Goal: Task Accomplishment & Management: Complete application form

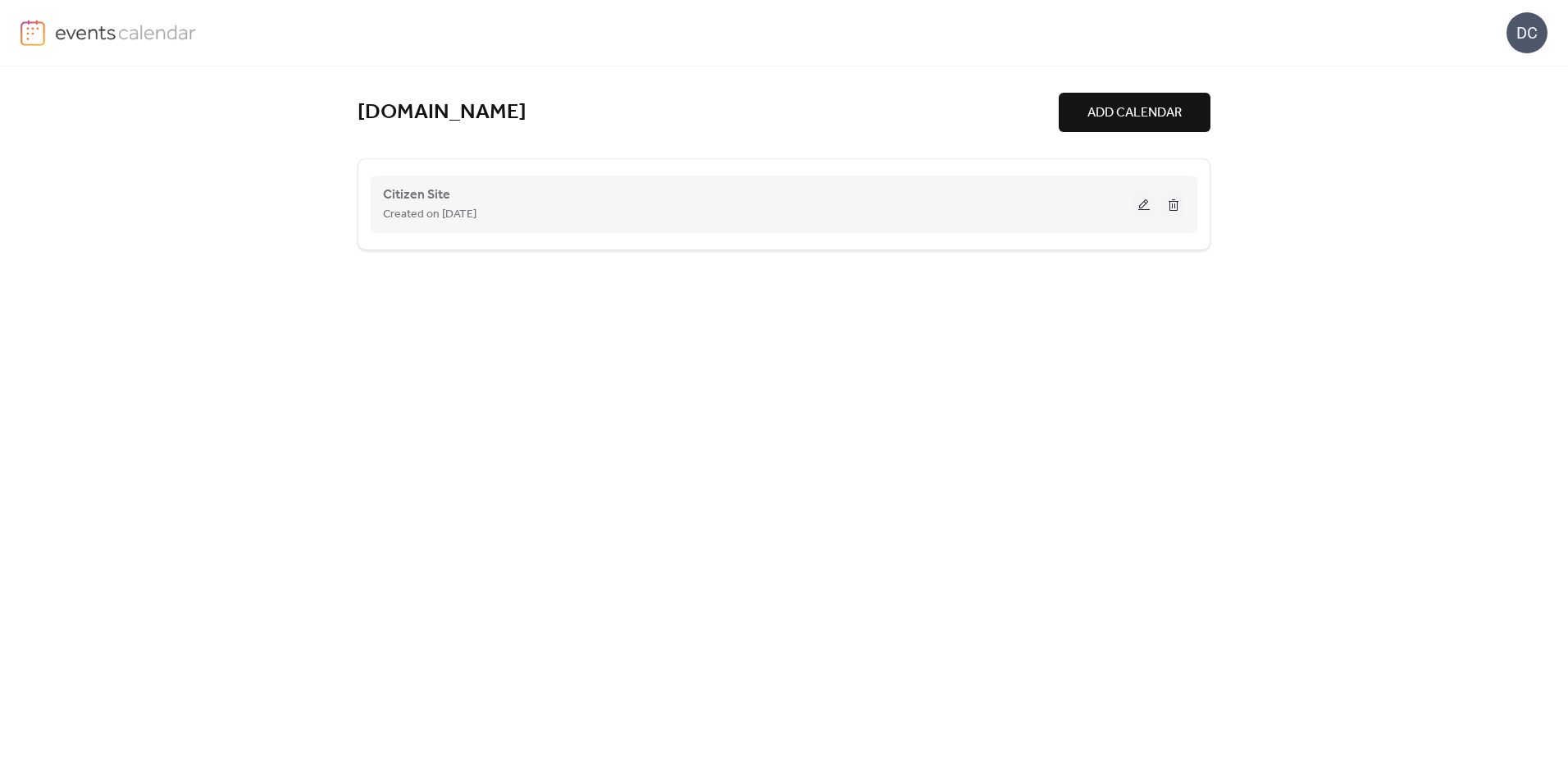
click at [1149, 204] on button at bounding box center [1143, 204] width 23 height 24
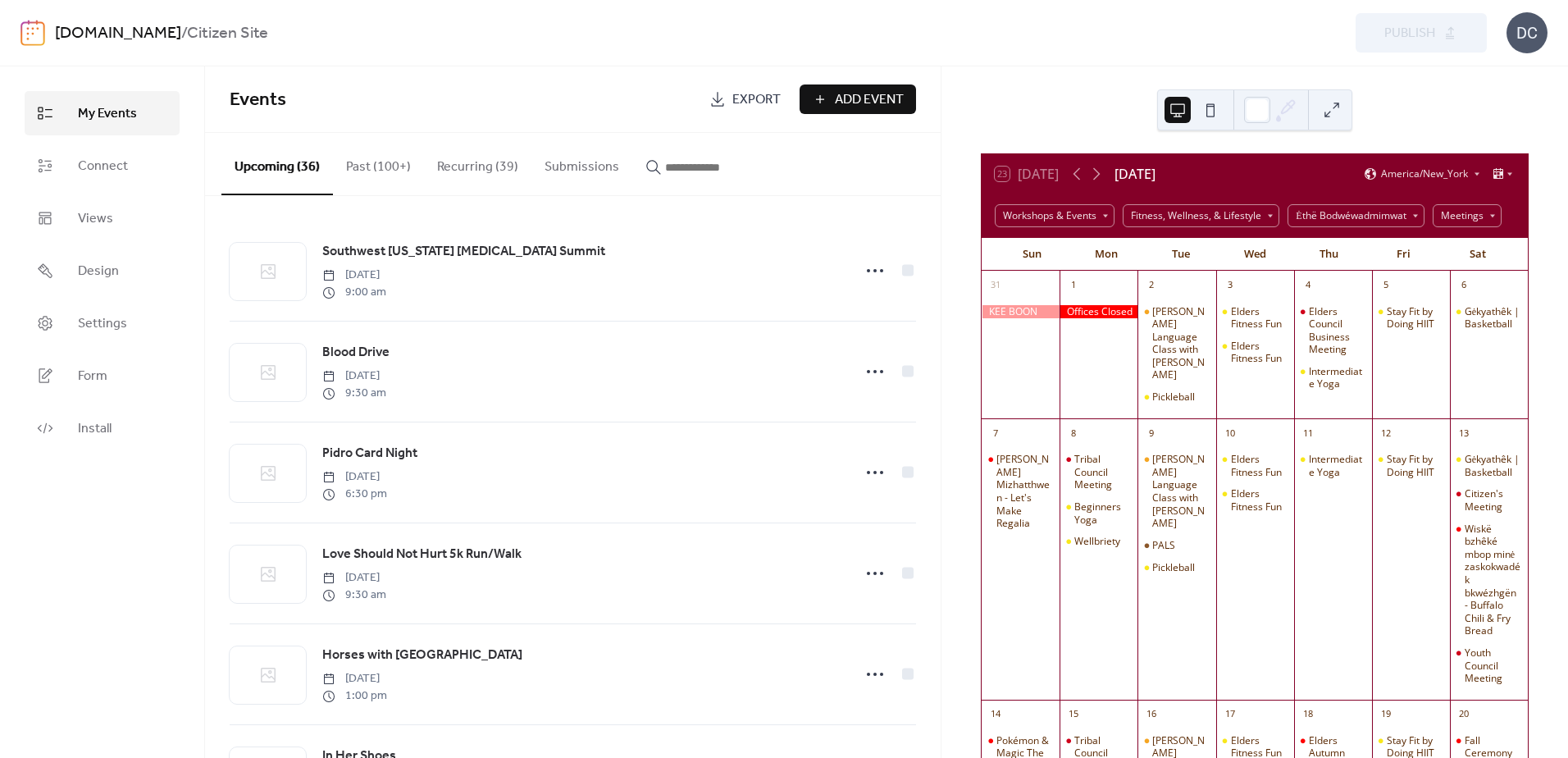
click at [706, 167] on input "button" at bounding box center [714, 167] width 98 height 19
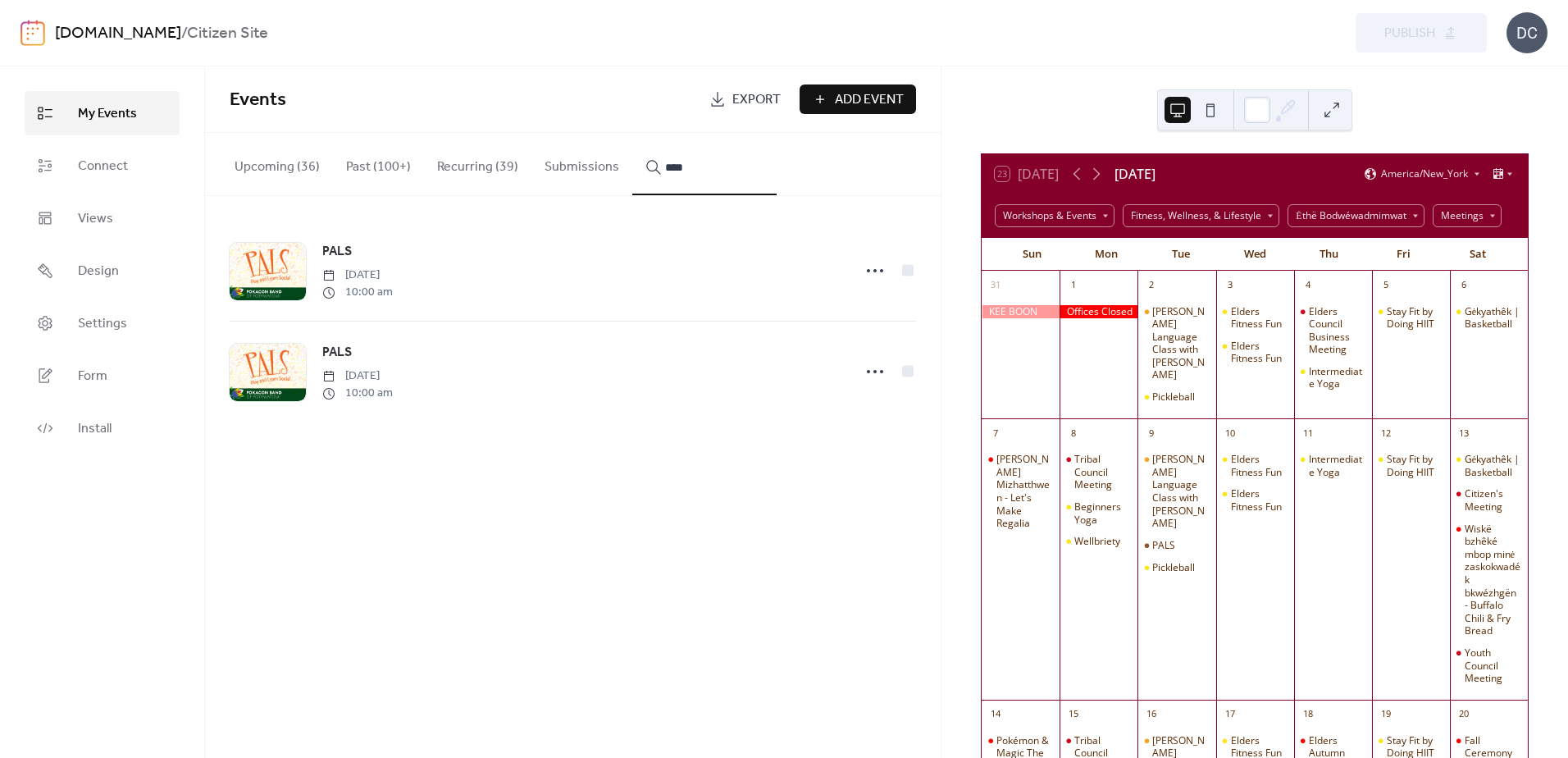
type input "****"
click at [1095, 173] on icon at bounding box center [1096, 174] width 19 height 19
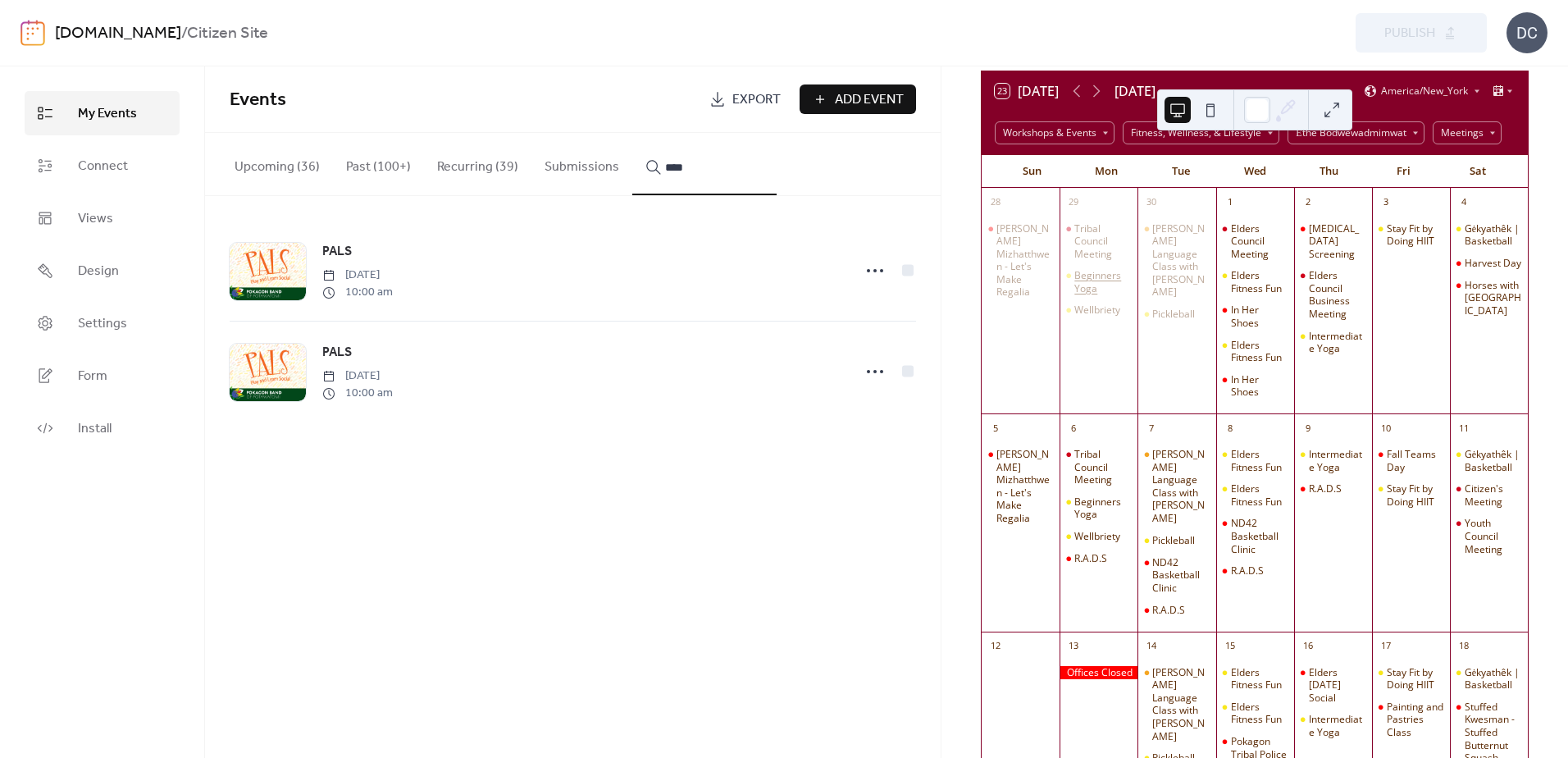
scroll to position [82, 0]
click at [1095, 87] on icon at bounding box center [1096, 91] width 19 height 19
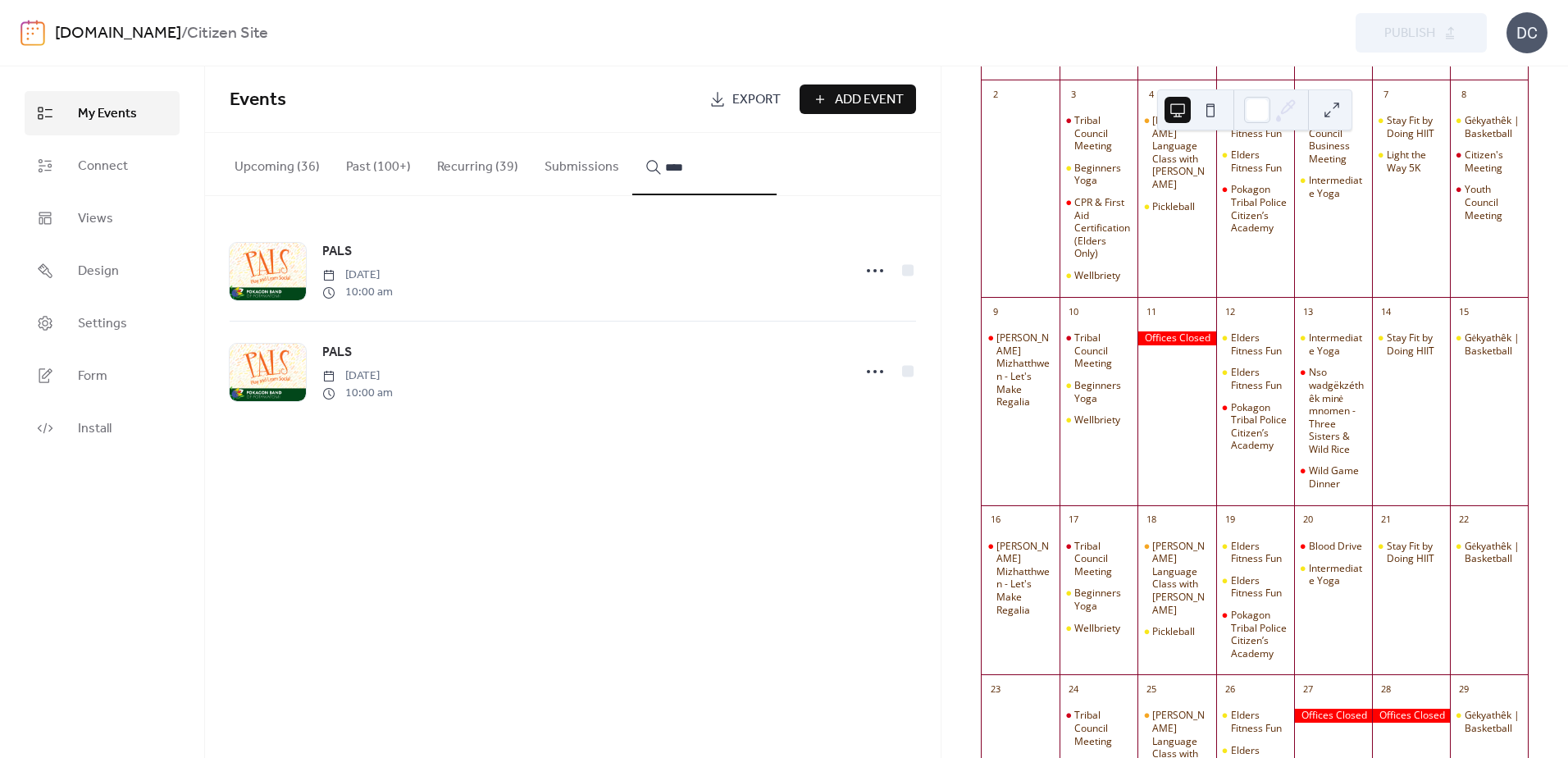
scroll to position [410, 0]
click at [335, 245] on span "PALS" at bounding box center [336, 251] width 29 height 19
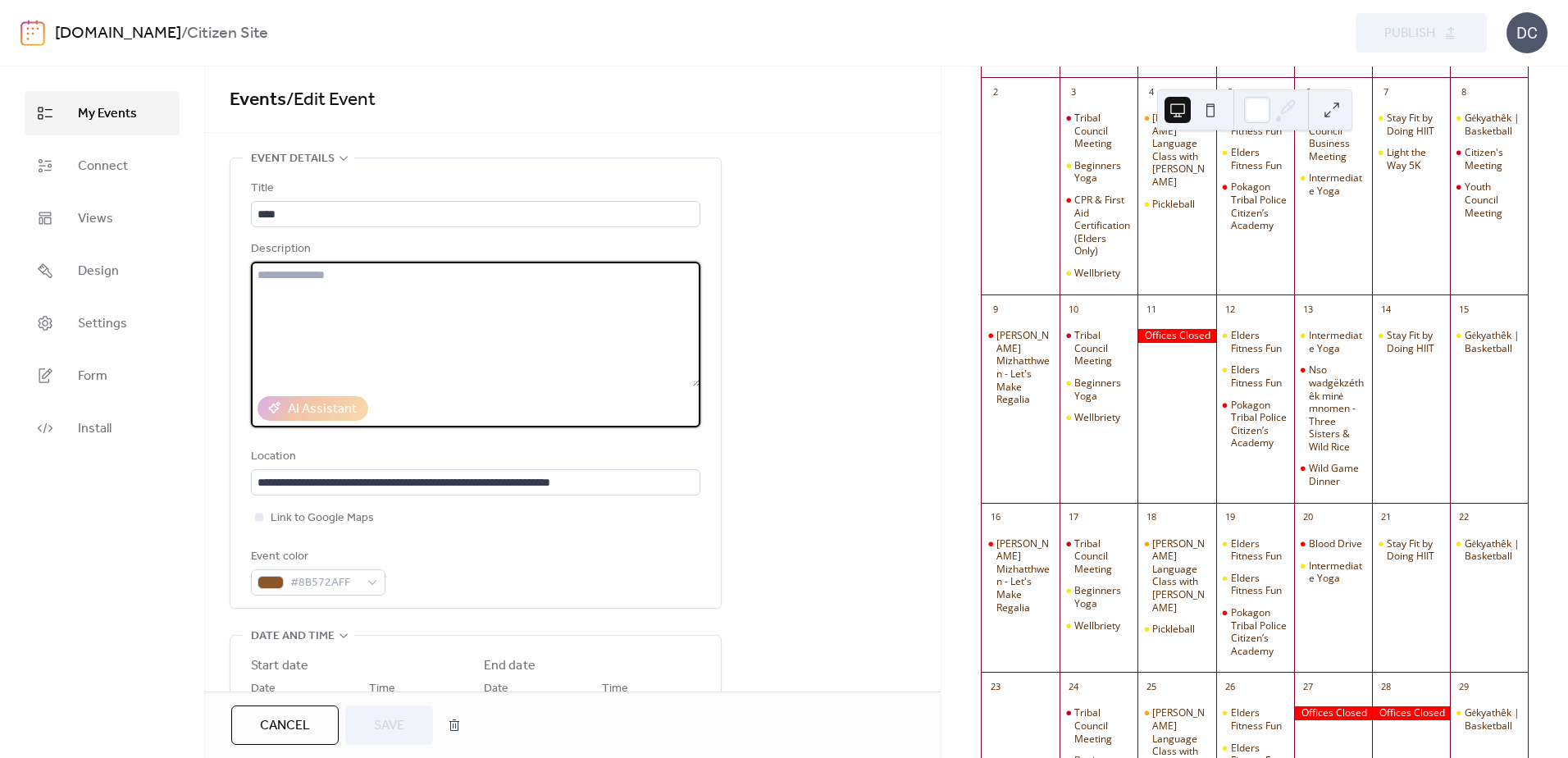
click at [386, 324] on textarea at bounding box center [475, 324] width 449 height 125
paste textarea "**********"
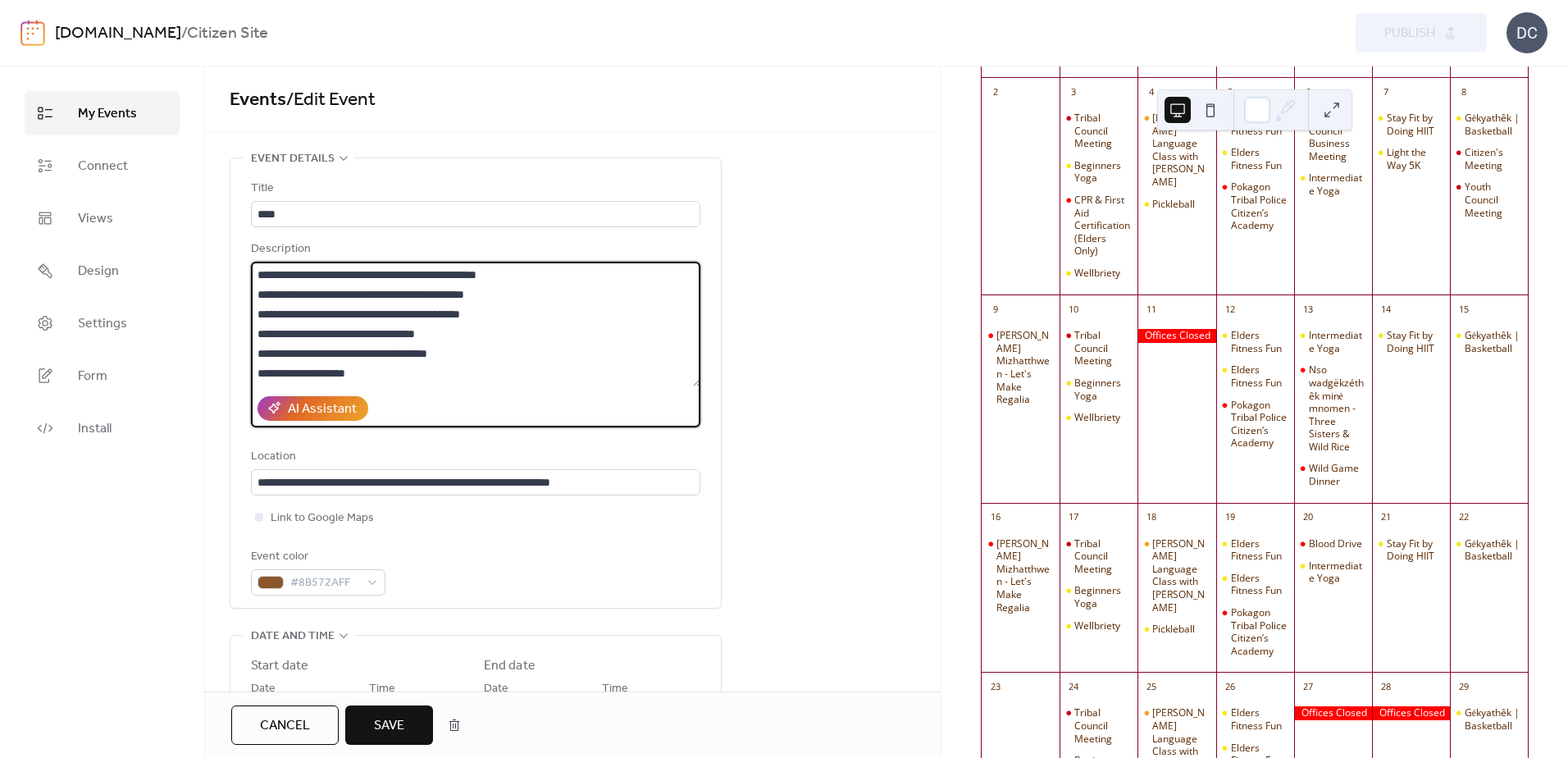
drag, startPoint x: 390, startPoint y: 367, endPoint x: 217, endPoint y: 373, distance: 173.1
click at [522, 278] on textarea "**********" at bounding box center [475, 324] width 449 height 125
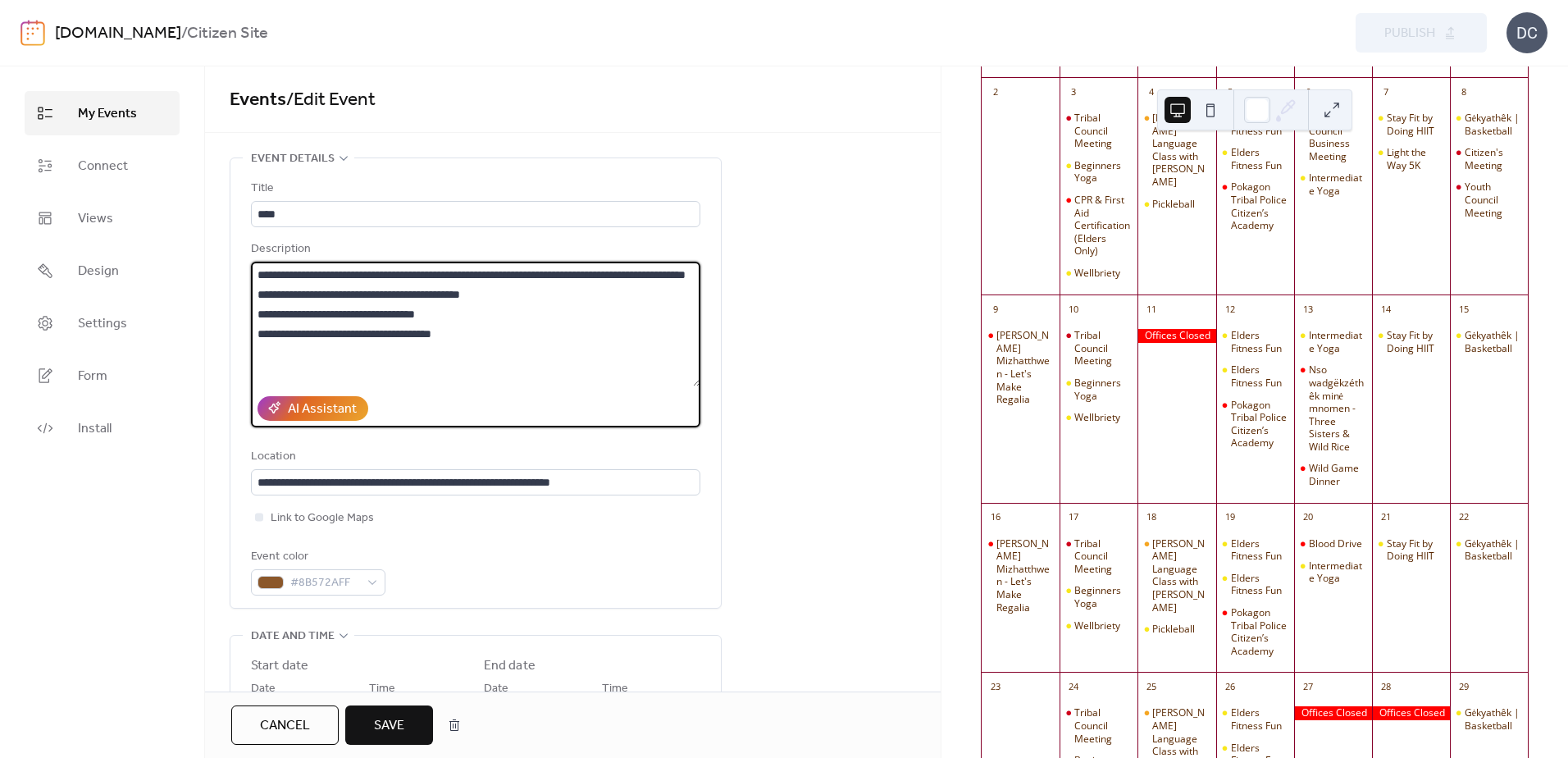
click at [480, 293] on textarea "**********" at bounding box center [475, 324] width 449 height 125
click at [634, 309] on textarea "**********" at bounding box center [475, 324] width 449 height 125
click at [651, 289] on textarea "**********" at bounding box center [475, 324] width 449 height 125
click at [389, 312] on textarea "**********" at bounding box center [475, 324] width 449 height 125
drag, startPoint x: 604, startPoint y: 293, endPoint x: 365, endPoint y: 324, distance: 241.0
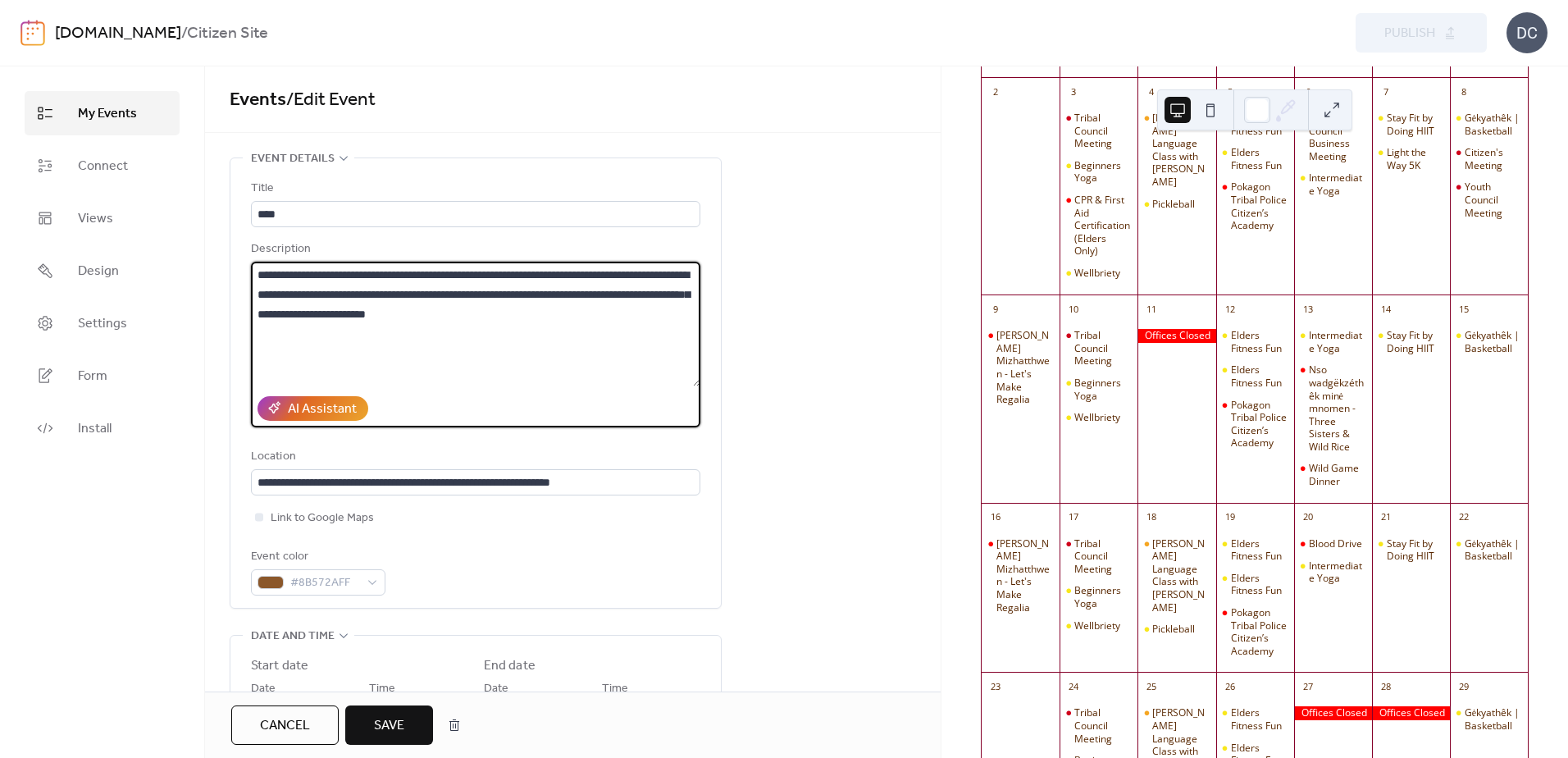
click at [365, 324] on textarea "**********" at bounding box center [475, 324] width 449 height 125
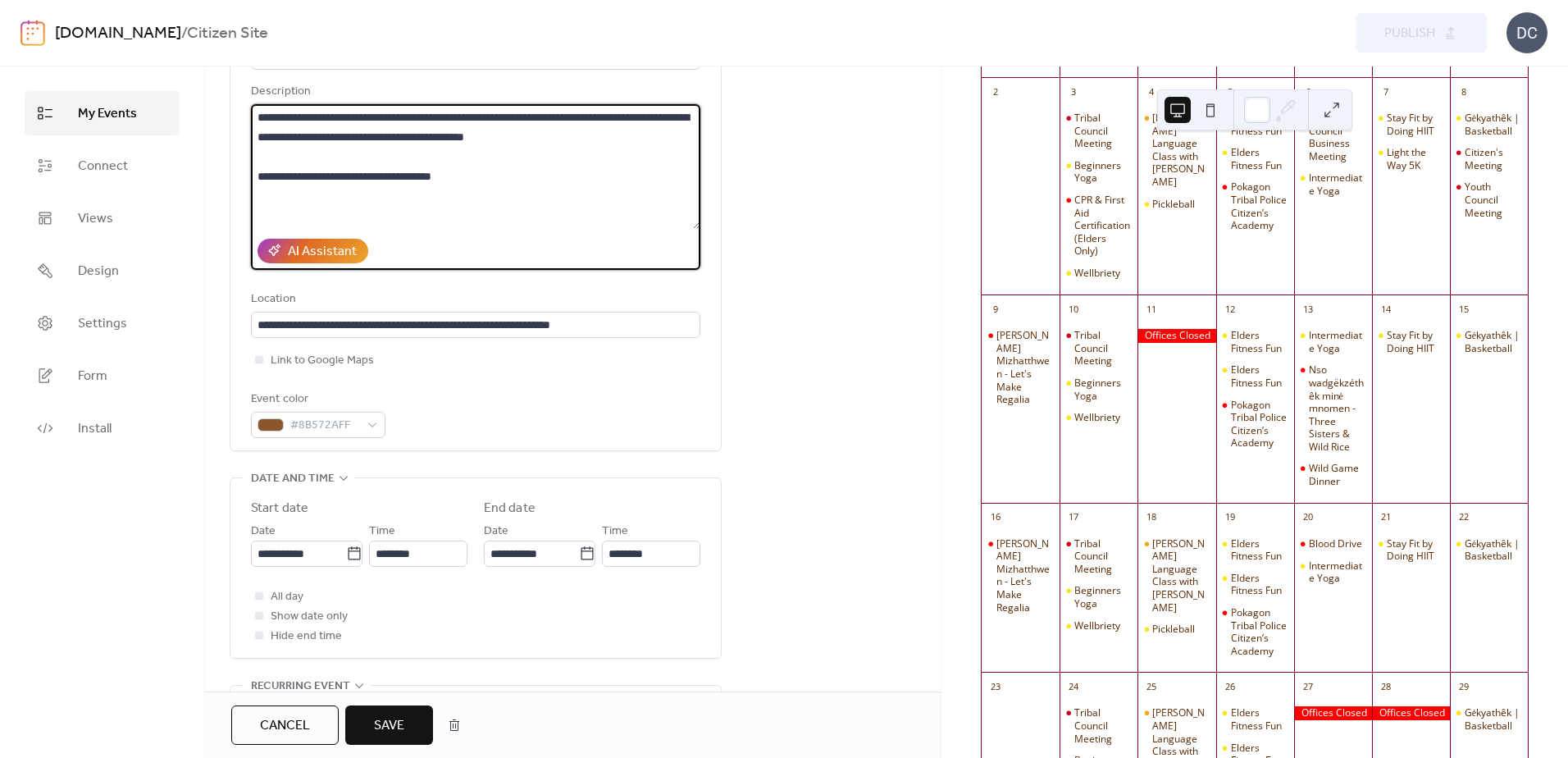
scroll to position [164, 0]
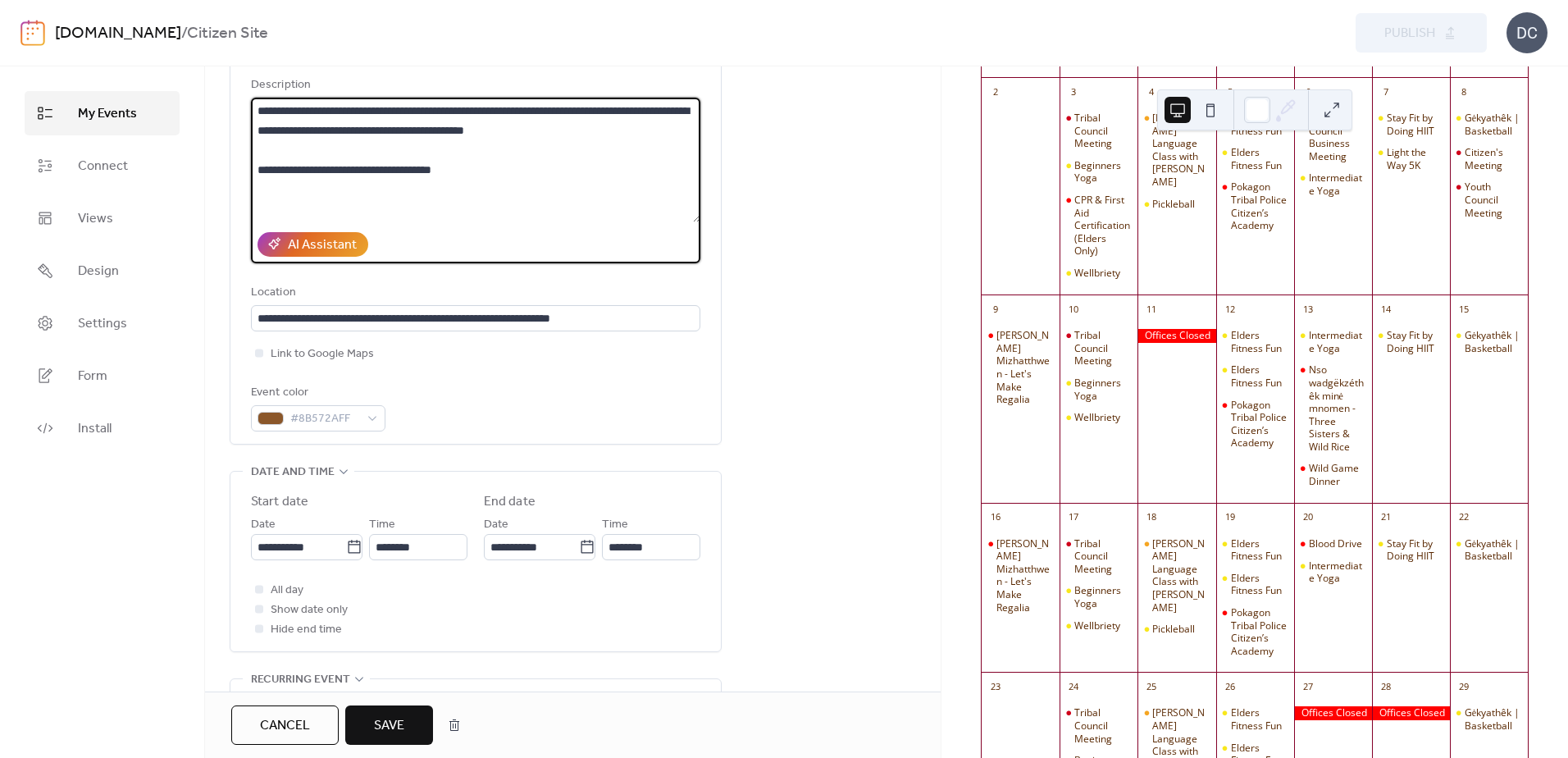
type textarea "**********"
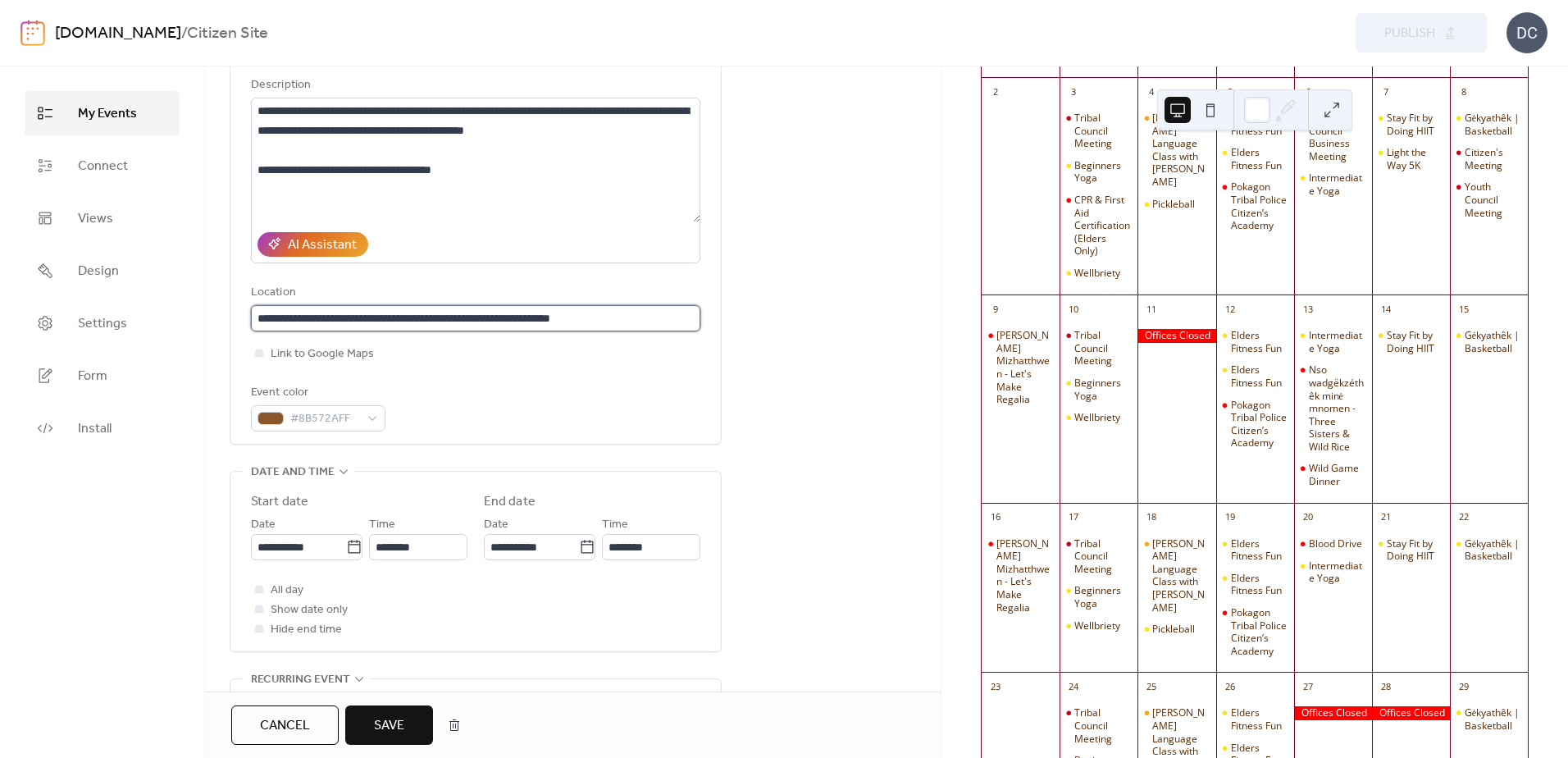
click at [417, 312] on input "**********" at bounding box center [475, 318] width 449 height 26
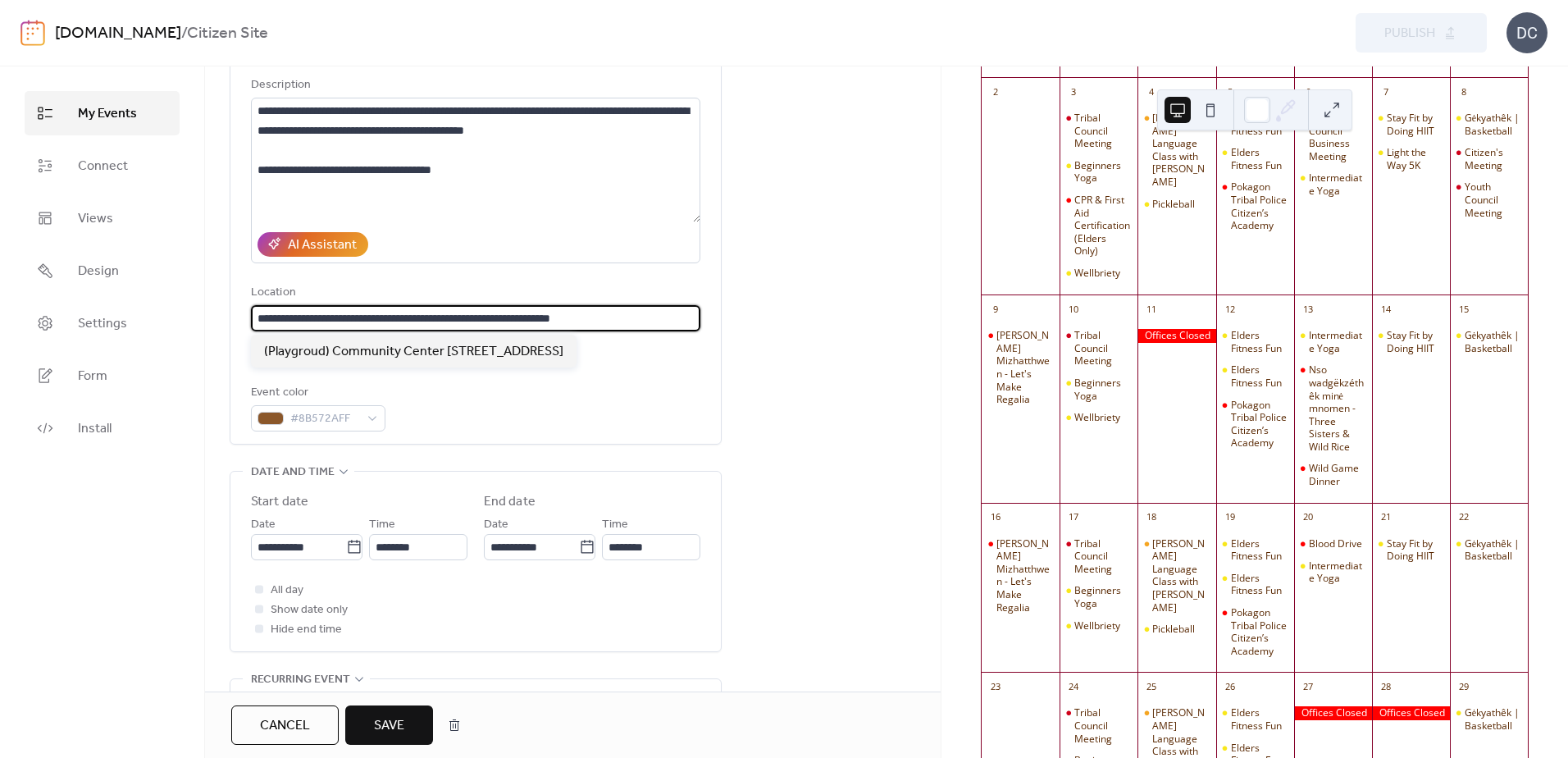
click at [416, 312] on input "**********" at bounding box center [475, 318] width 449 height 26
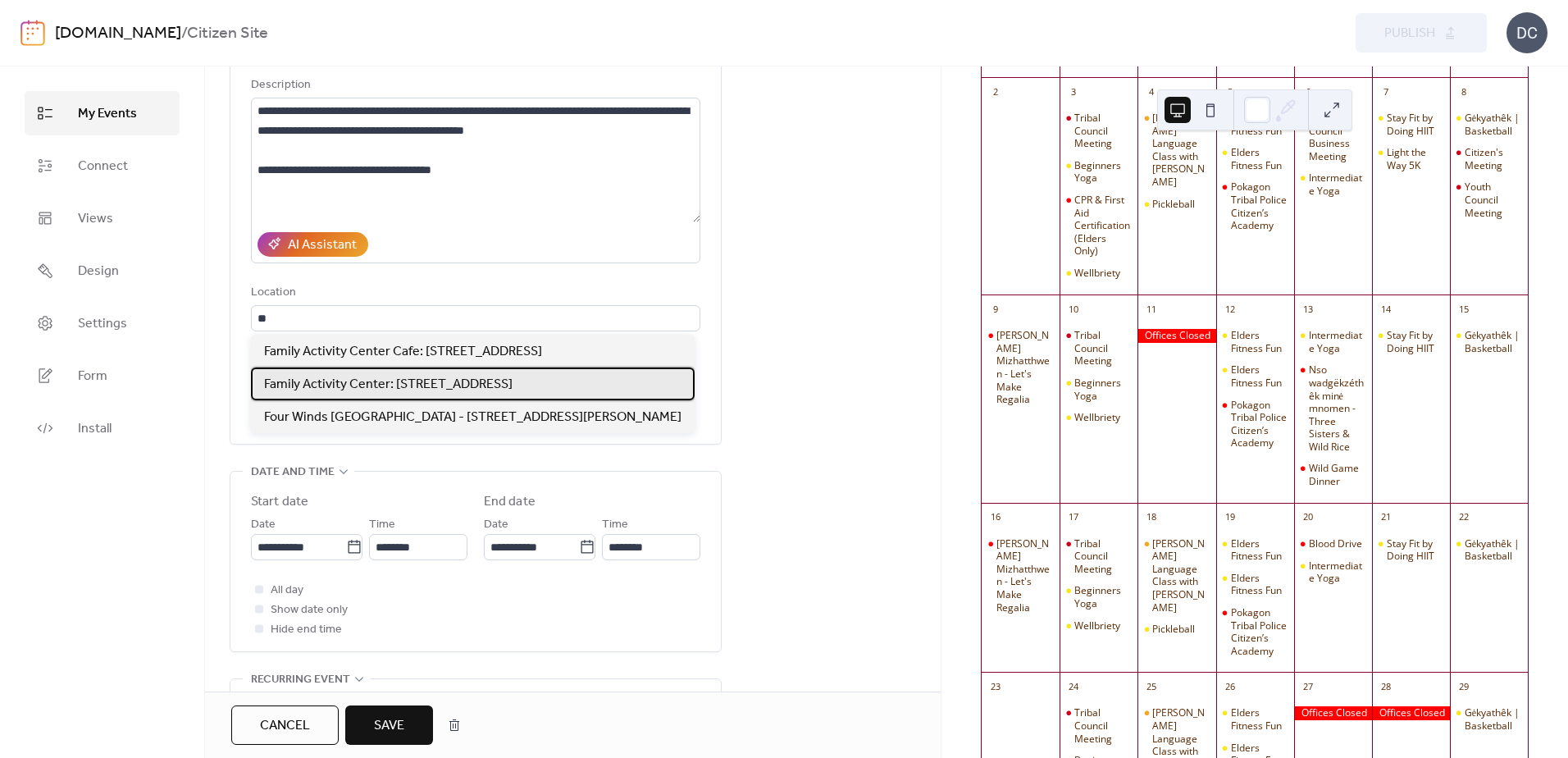
click at [384, 376] on span "Family Activity Center: 58620 Sink Rd, Dowagiac, MI 49047" at bounding box center [388, 384] width 248 height 19
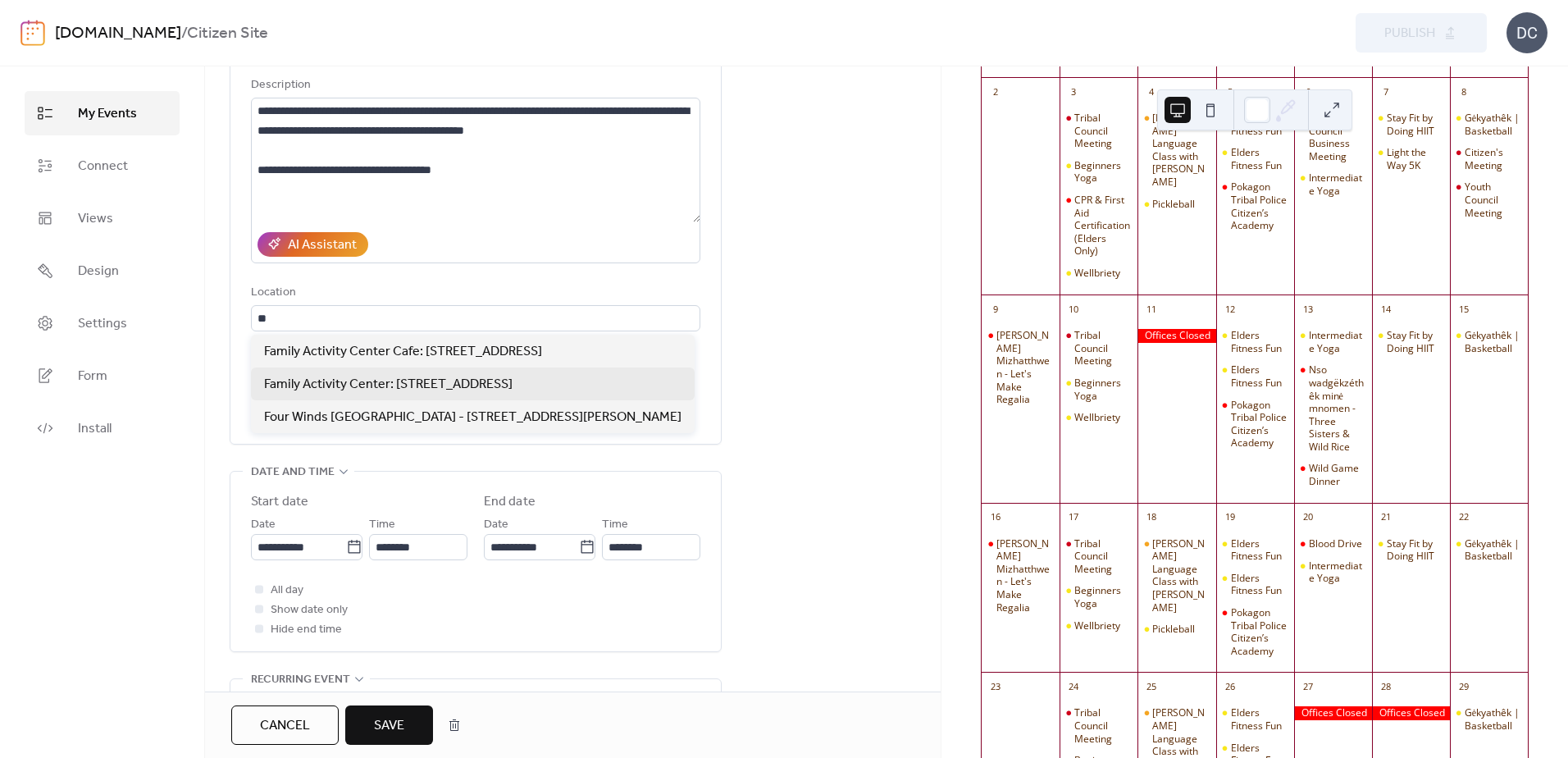
type input "**********"
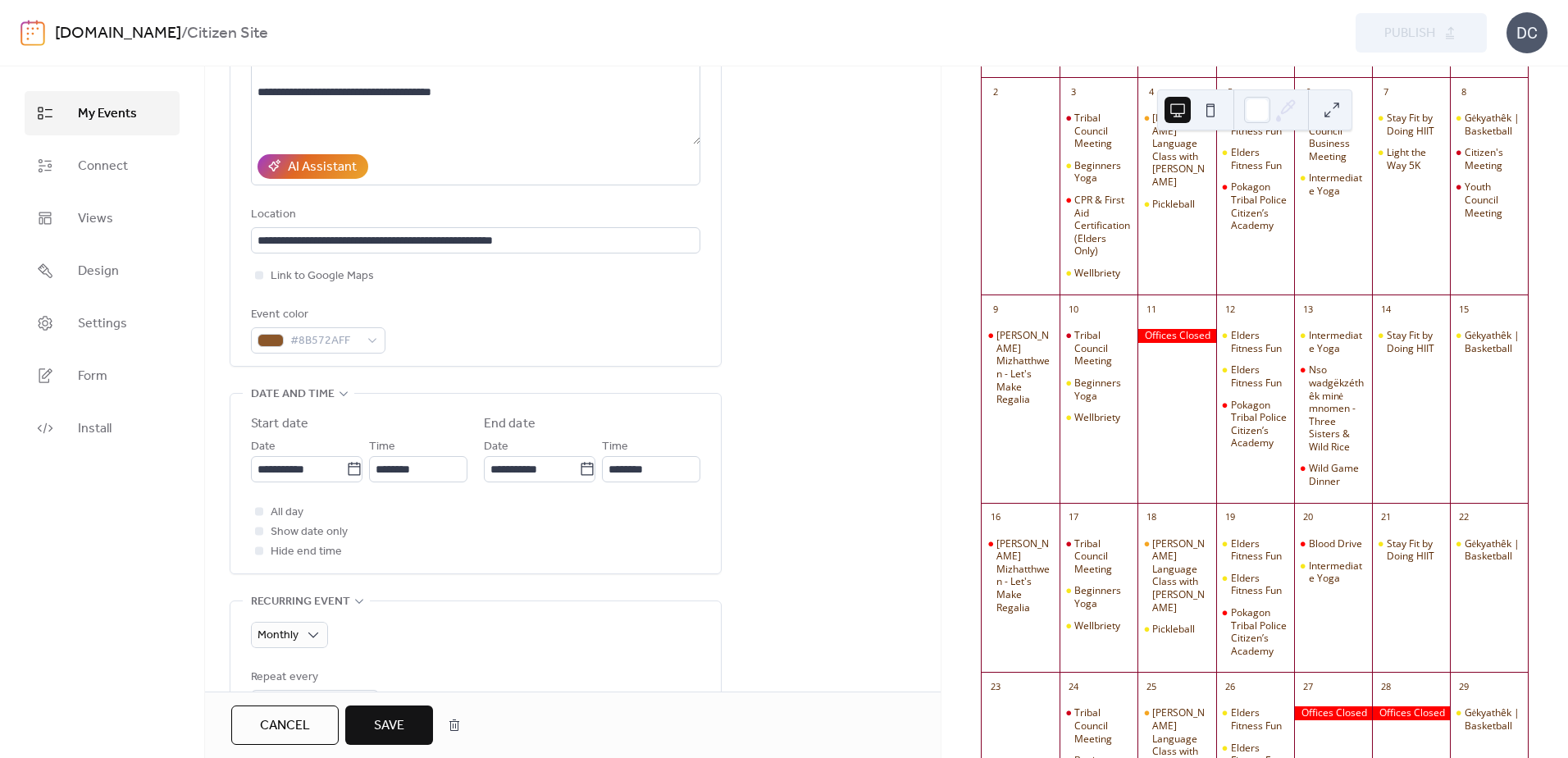
scroll to position [246, 0]
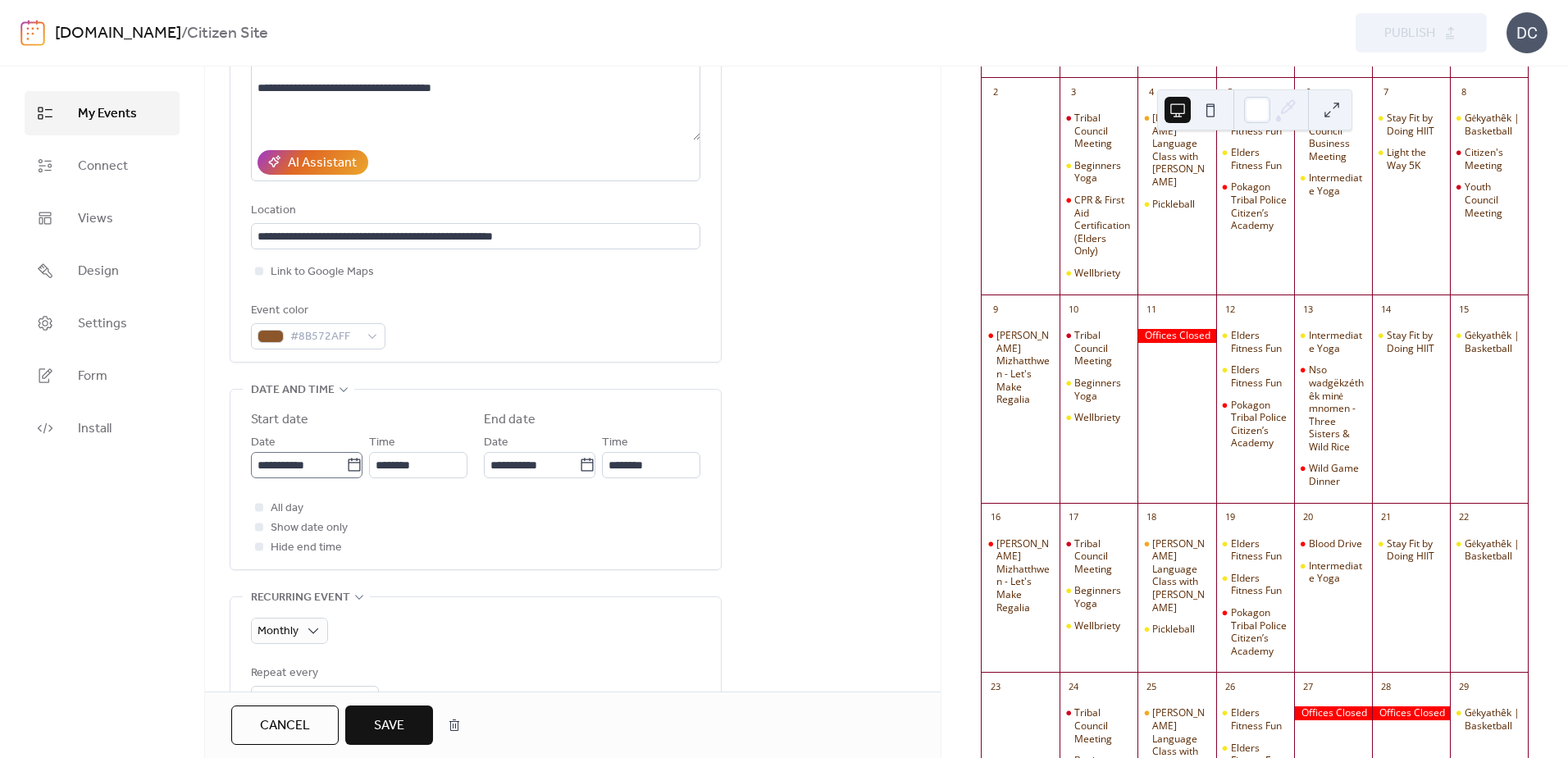
click at [346, 464] on icon at bounding box center [355, 465] width 17 height 17
click at [345, 464] on input "**********" at bounding box center [298, 465] width 95 height 26
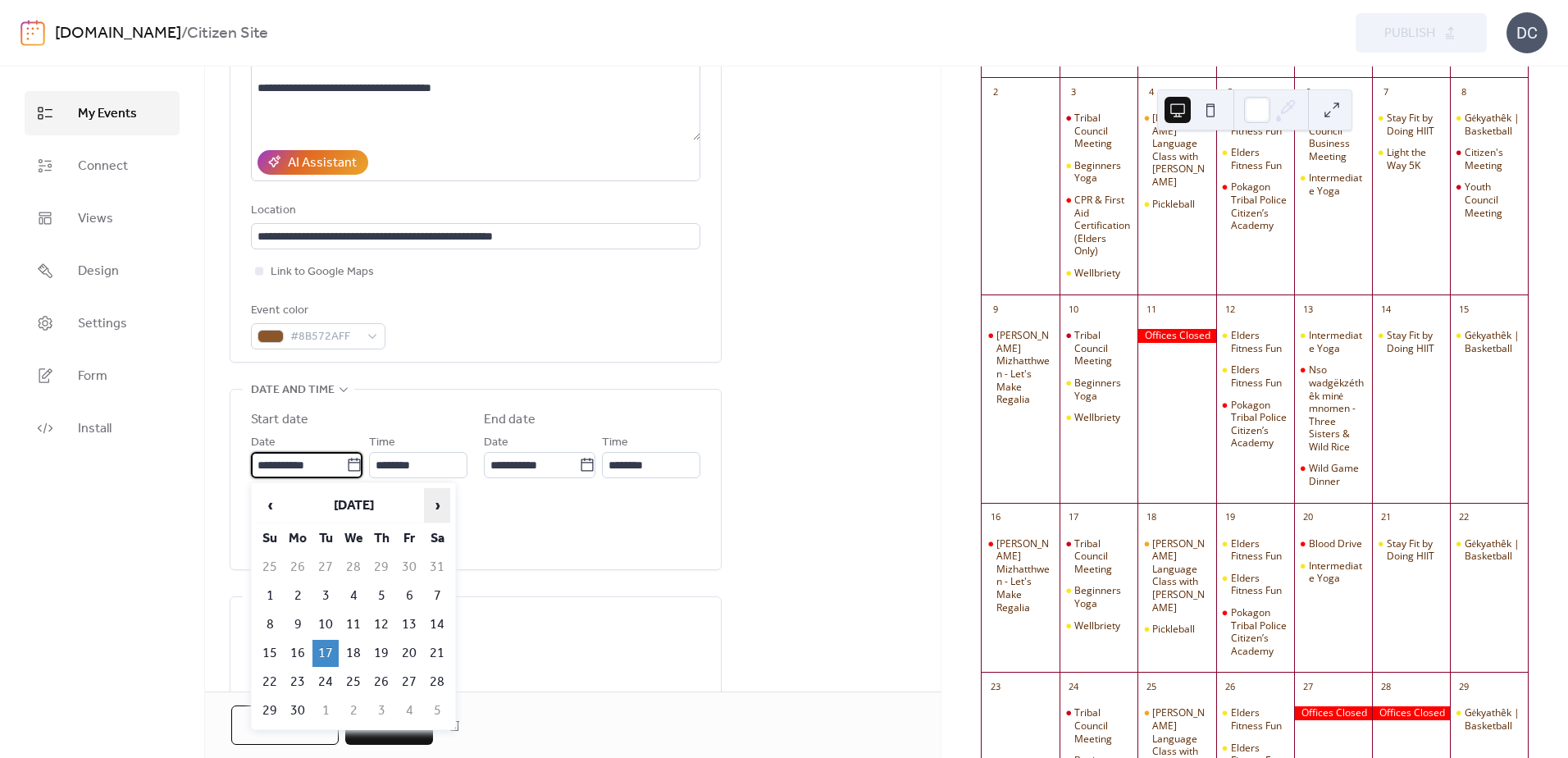
click at [434, 502] on span "›" at bounding box center [437, 505] width 24 height 33
click at [328, 620] on td "14" at bounding box center [325, 625] width 26 height 27
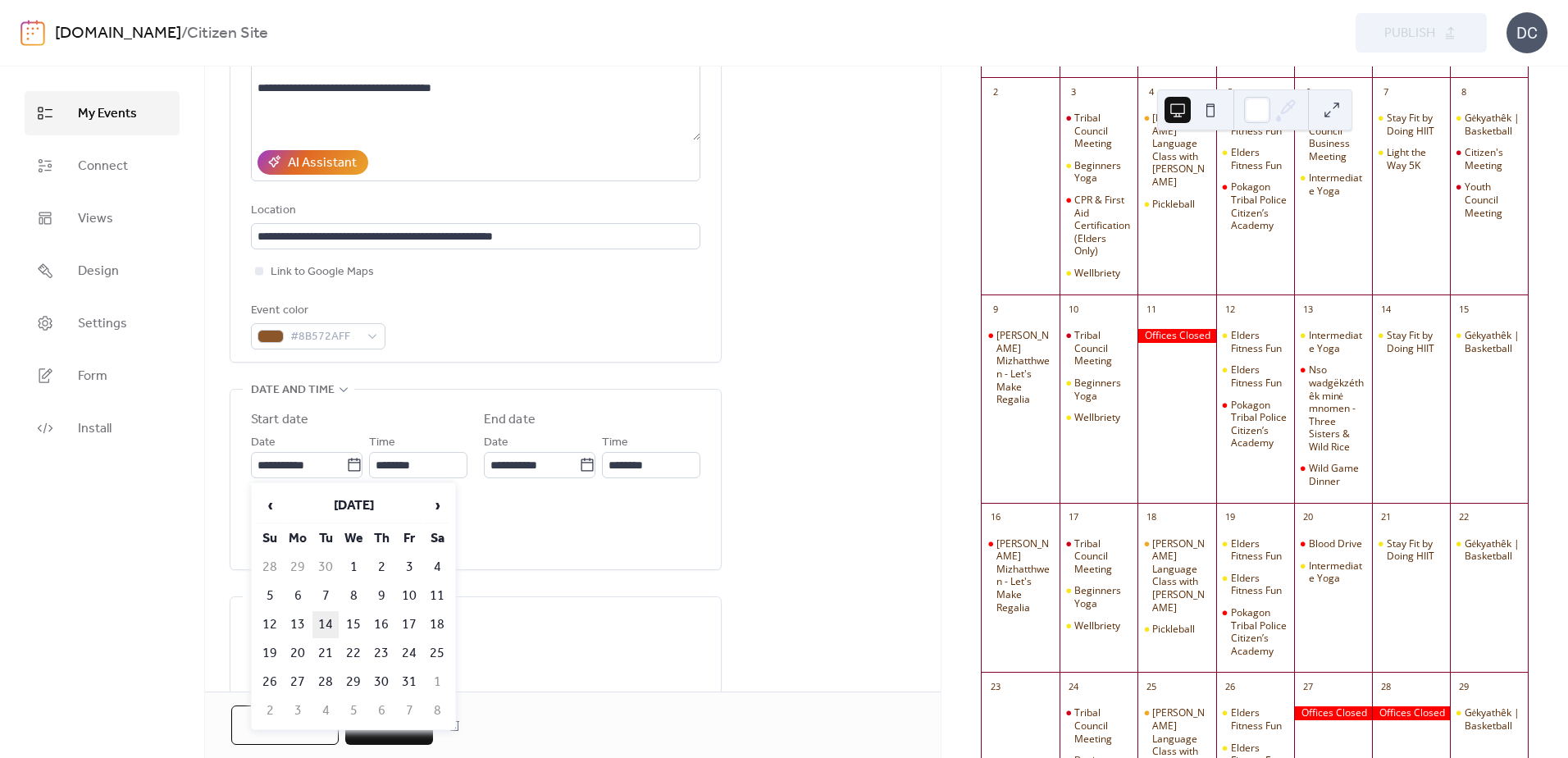
type input "**********"
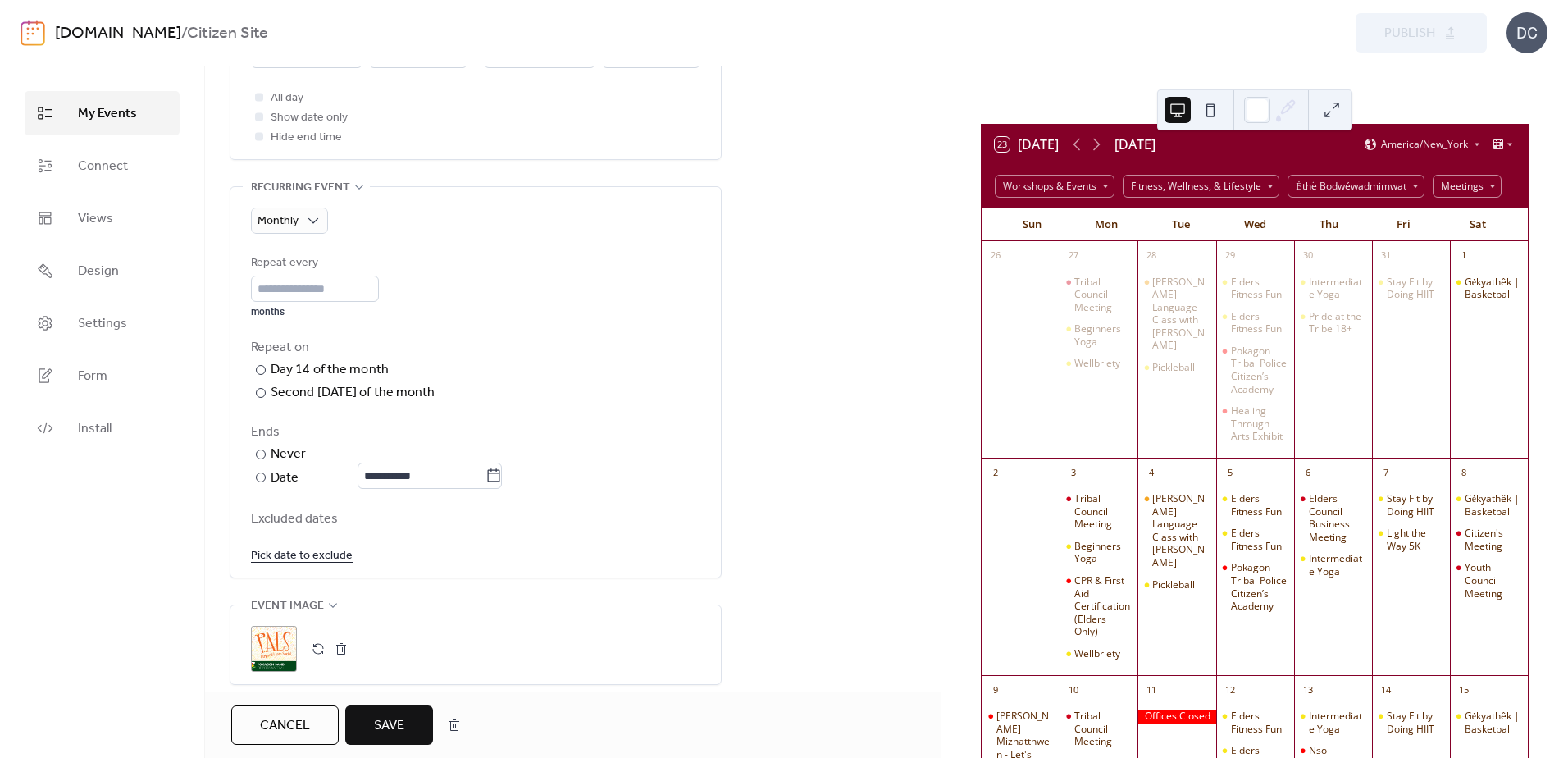
scroll to position [0, 0]
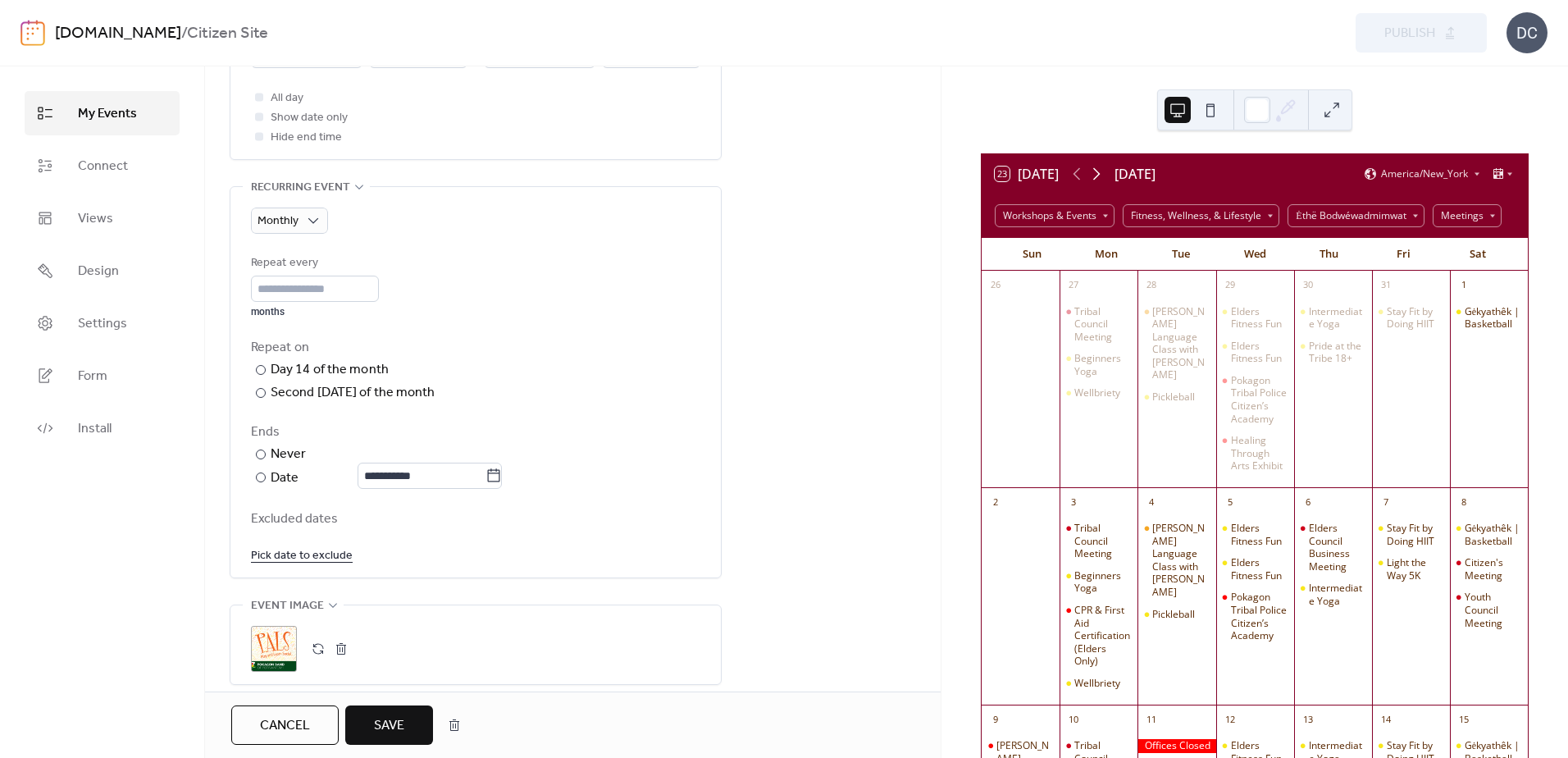
click at [1099, 169] on icon at bounding box center [1096, 174] width 19 height 19
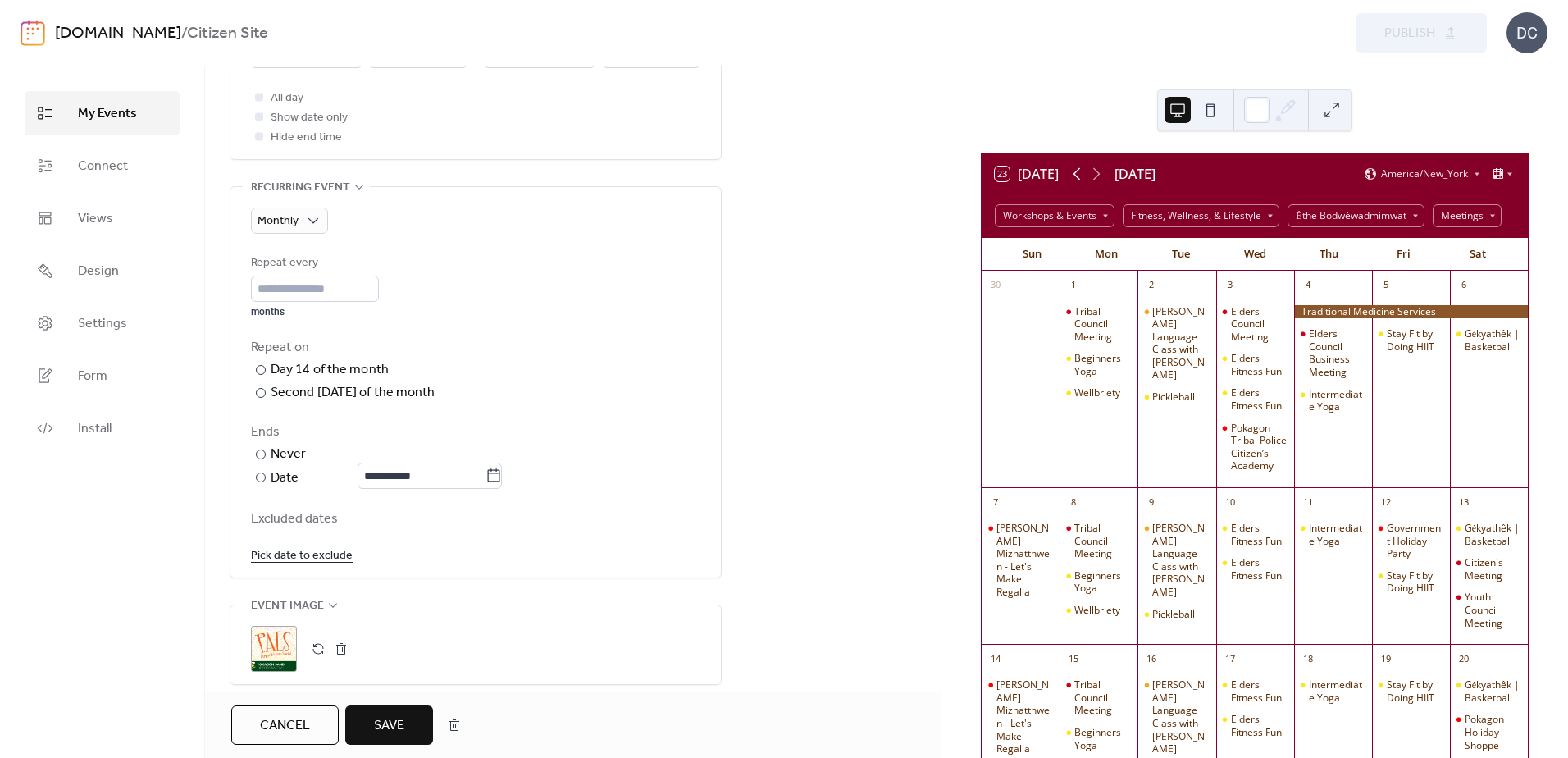
click at [1079, 173] on icon at bounding box center [1076, 174] width 19 height 19
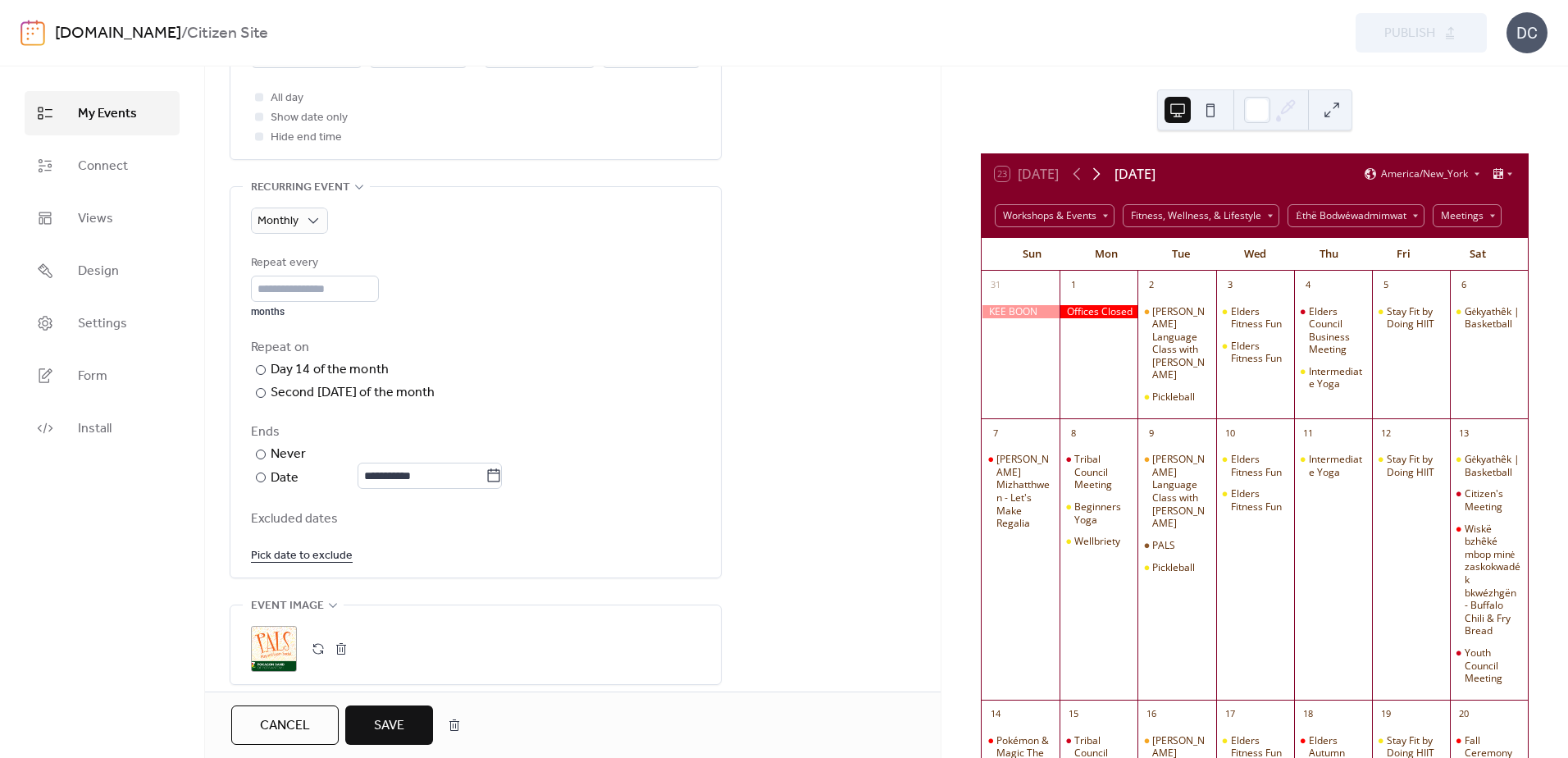
click at [1104, 169] on icon at bounding box center [1096, 174] width 19 height 19
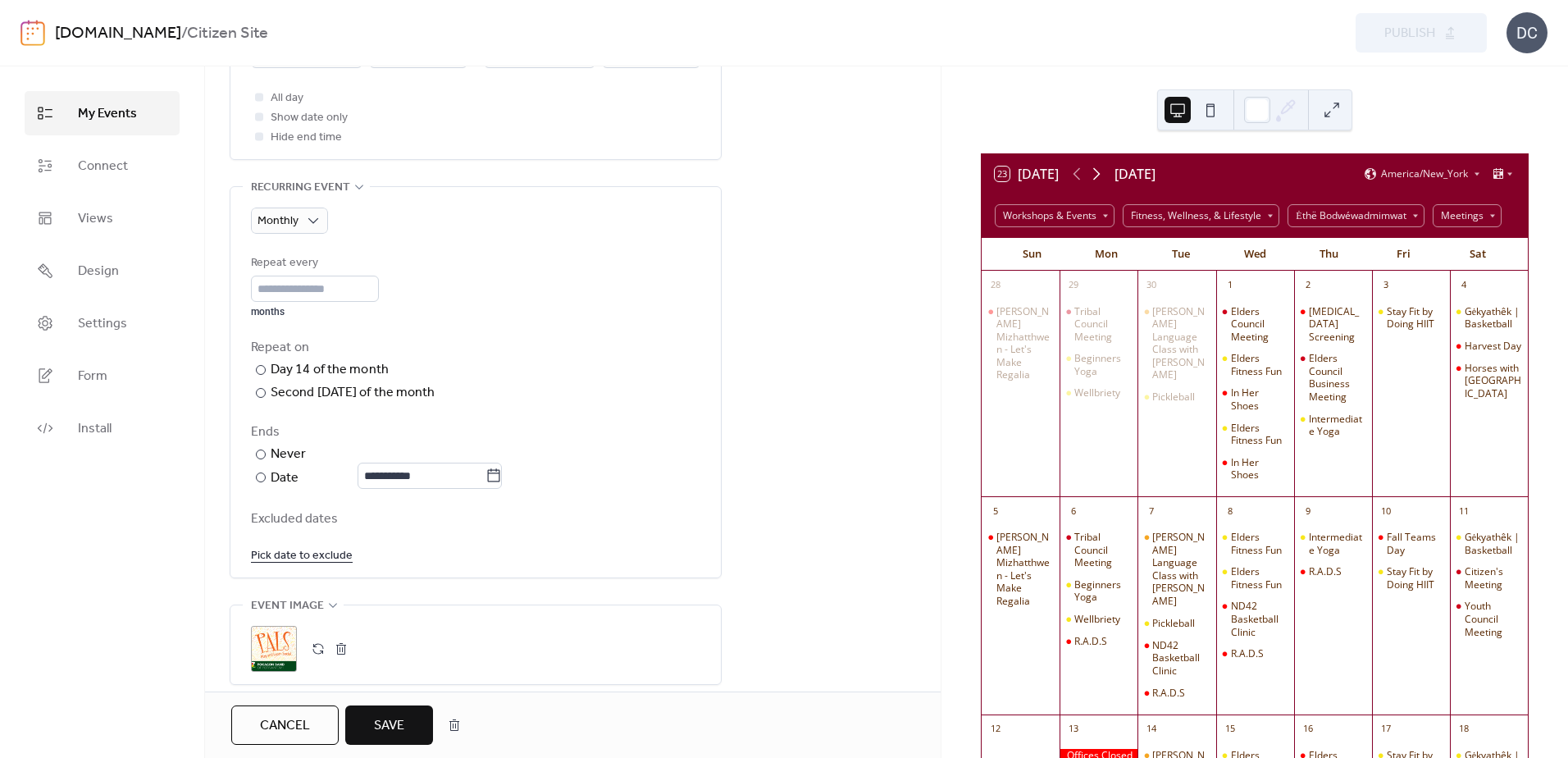
click at [1100, 175] on icon at bounding box center [1096, 174] width 8 height 13
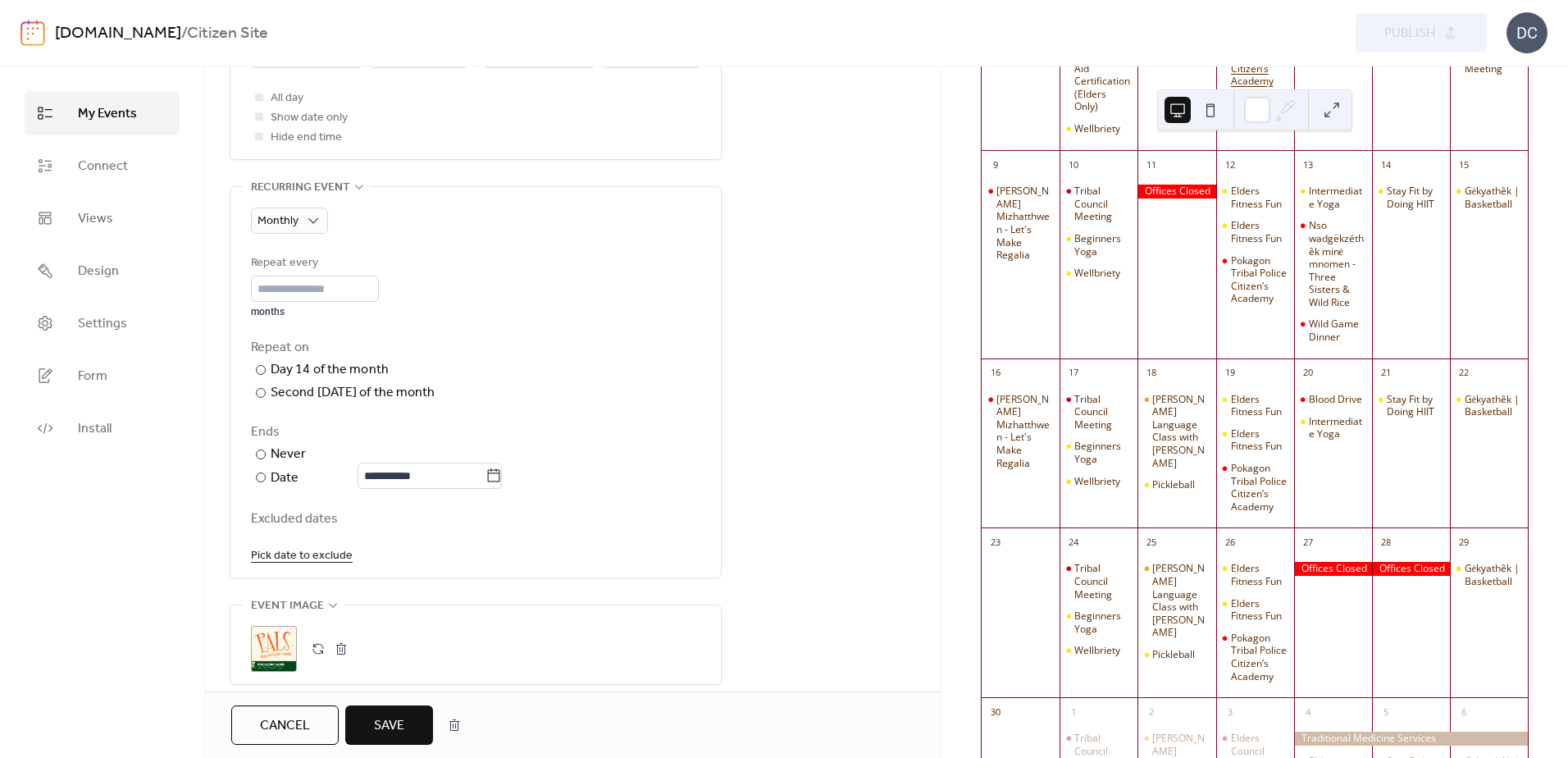
scroll to position [574, 0]
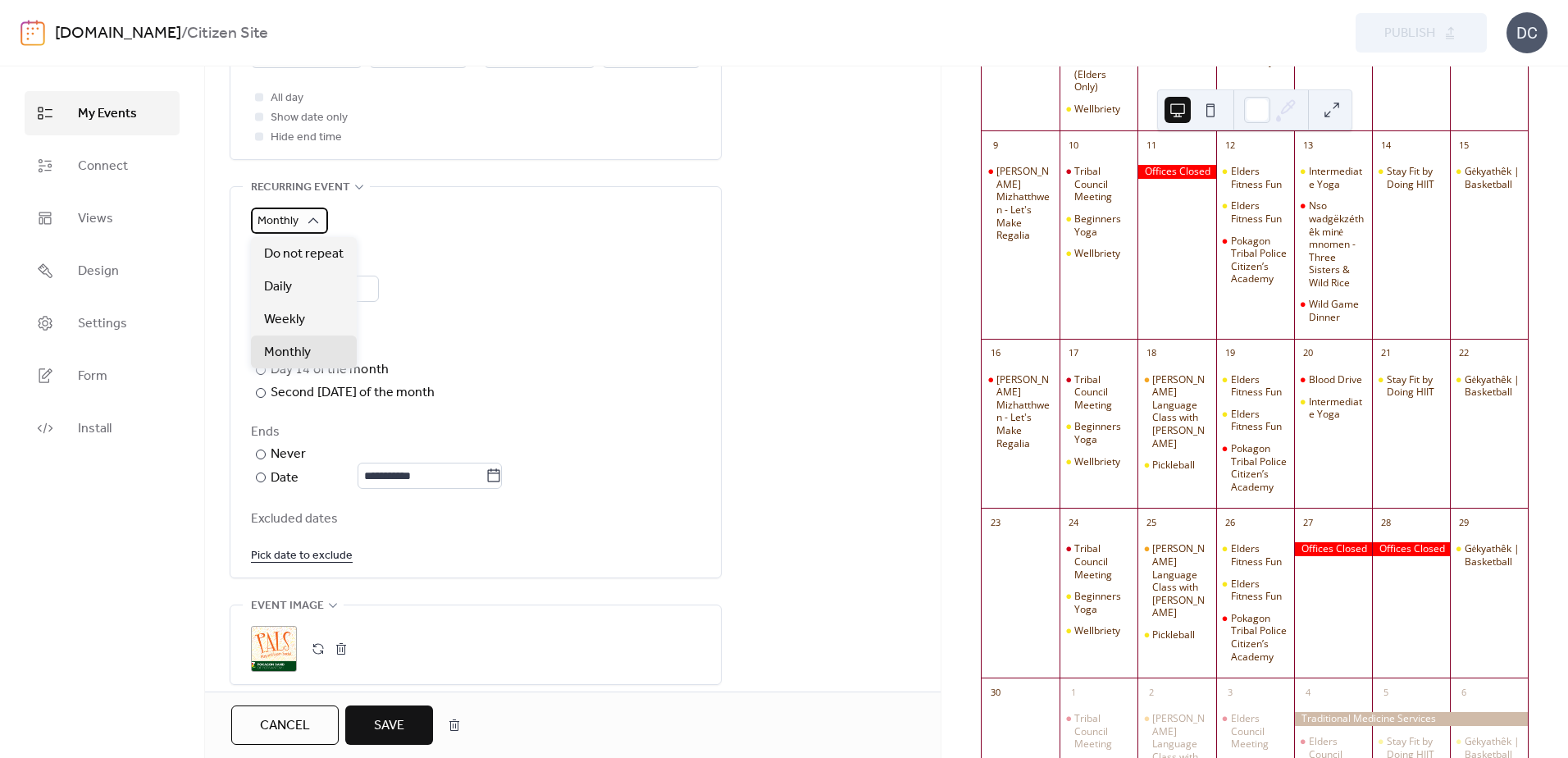
click at [299, 216] on div "Monthly" at bounding box center [289, 220] width 77 height 26
click at [288, 251] on span "Do not repeat" at bounding box center [304, 253] width 80 height 19
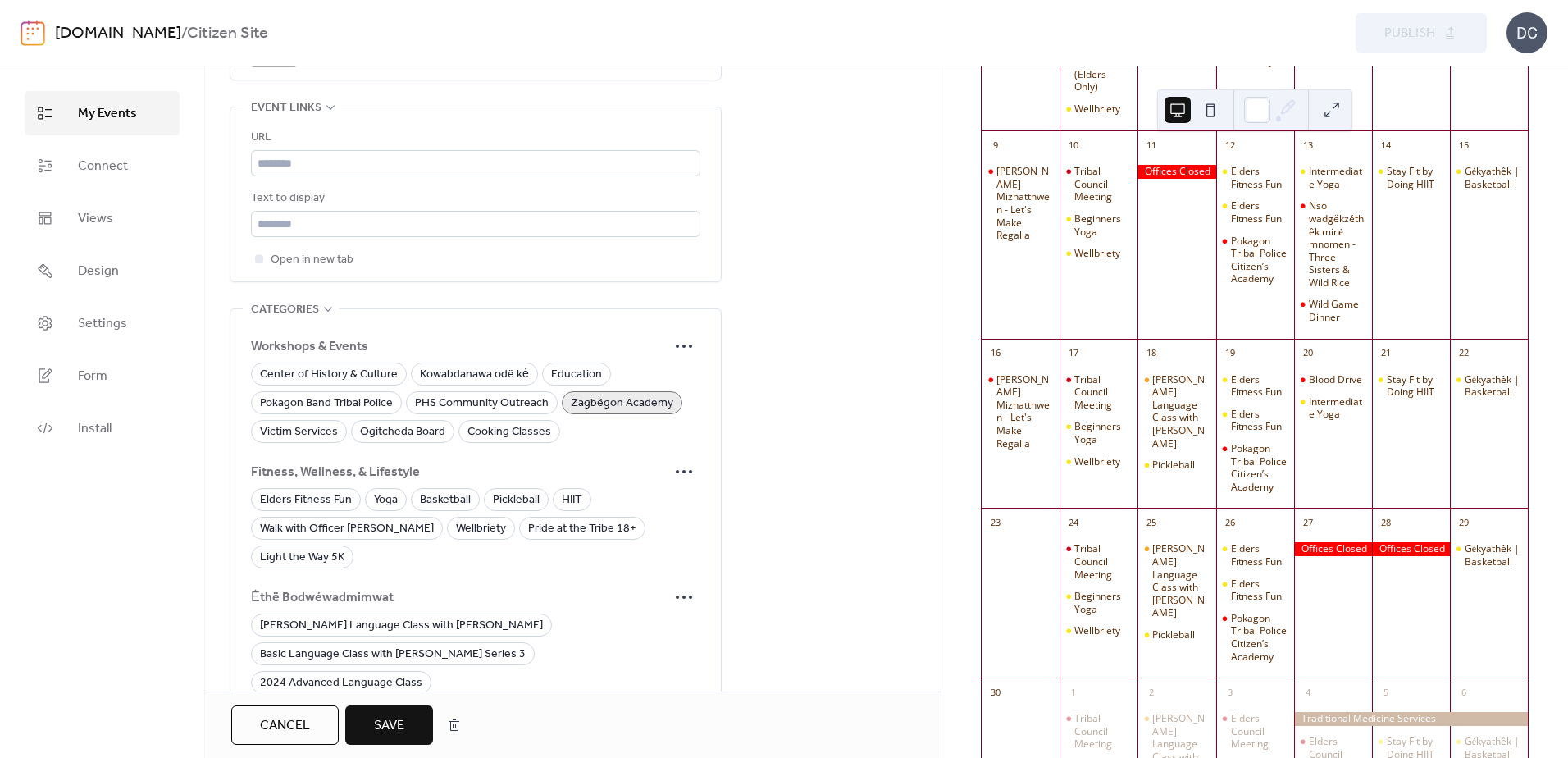
scroll to position [1150, 0]
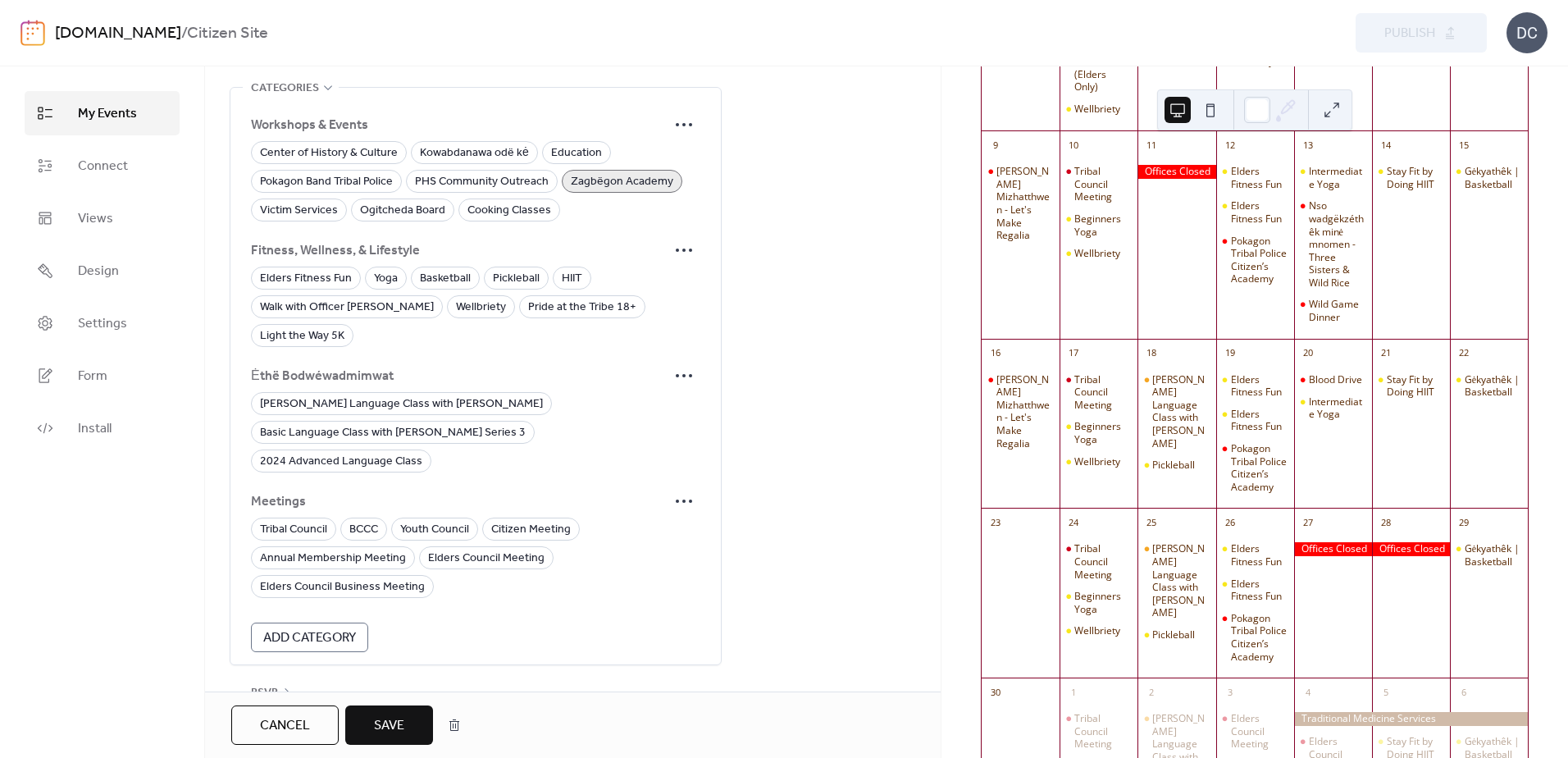
click at [387, 719] on span "Save" at bounding box center [389, 725] width 30 height 19
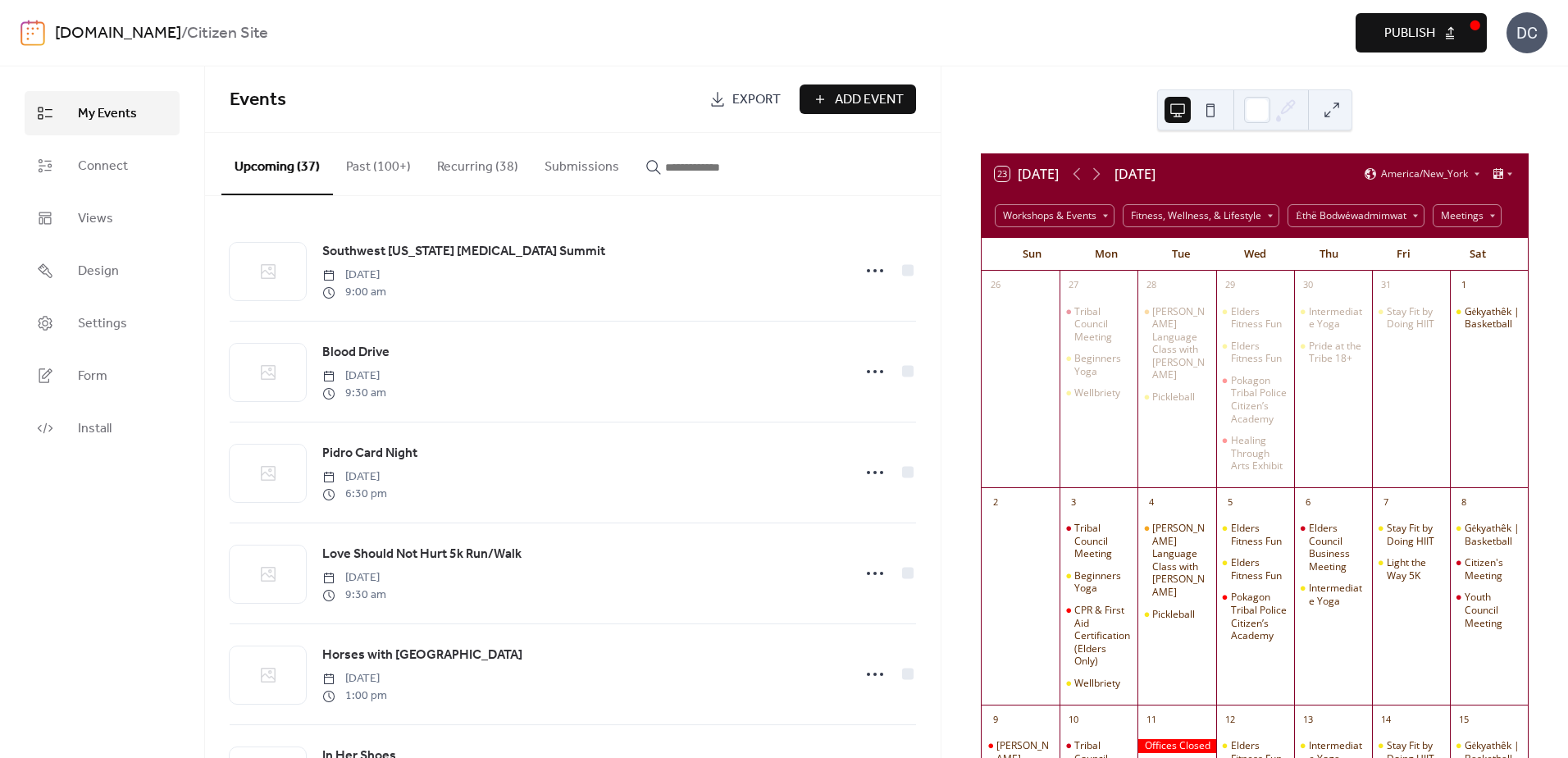
click at [704, 171] on input "button" at bounding box center [714, 167] width 98 height 19
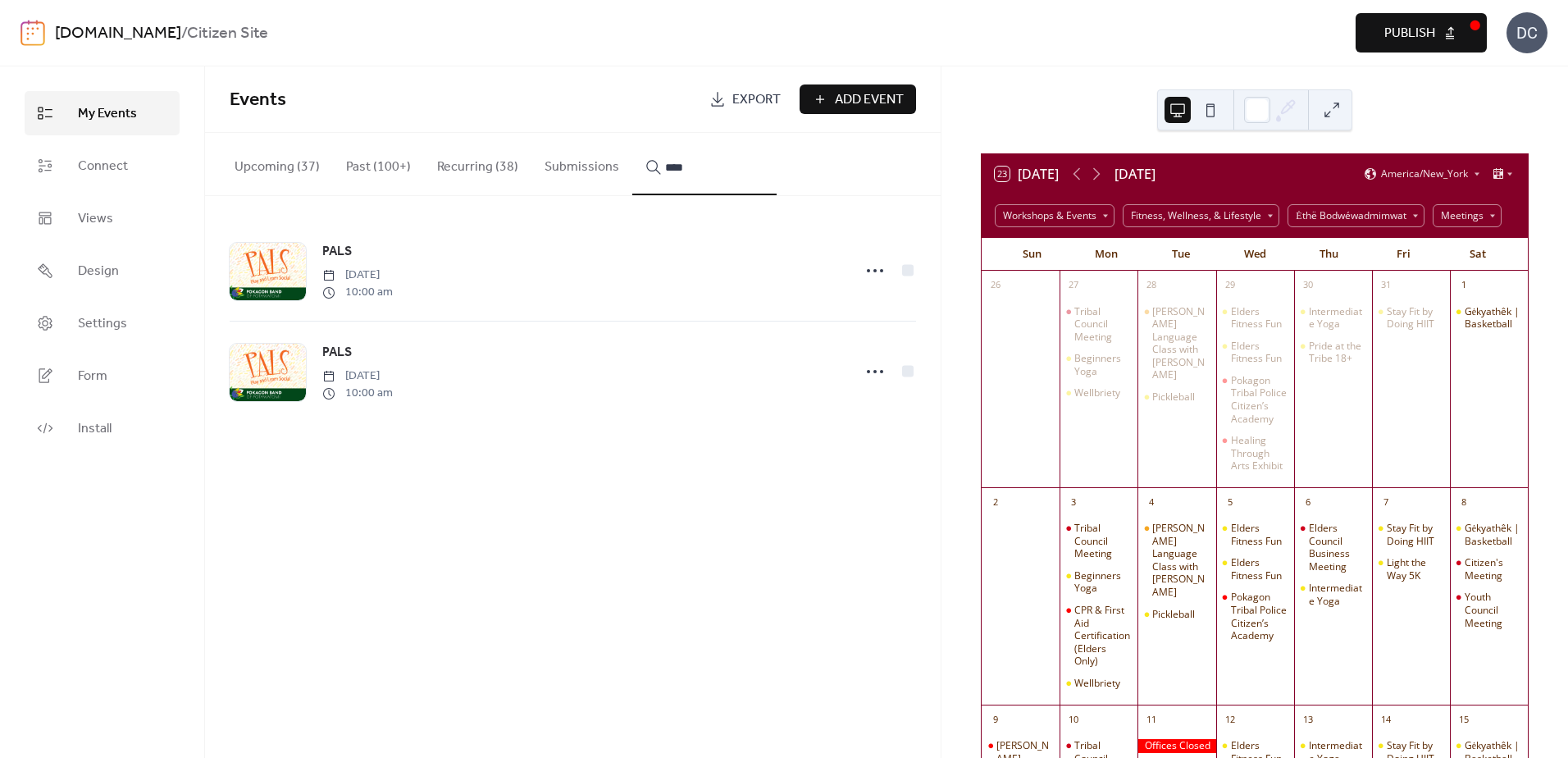
type input "****"
click at [874, 378] on icon at bounding box center [875, 371] width 26 height 26
click at [841, 436] on span "Duplicate" at bounding box center [848, 434] width 49 height 19
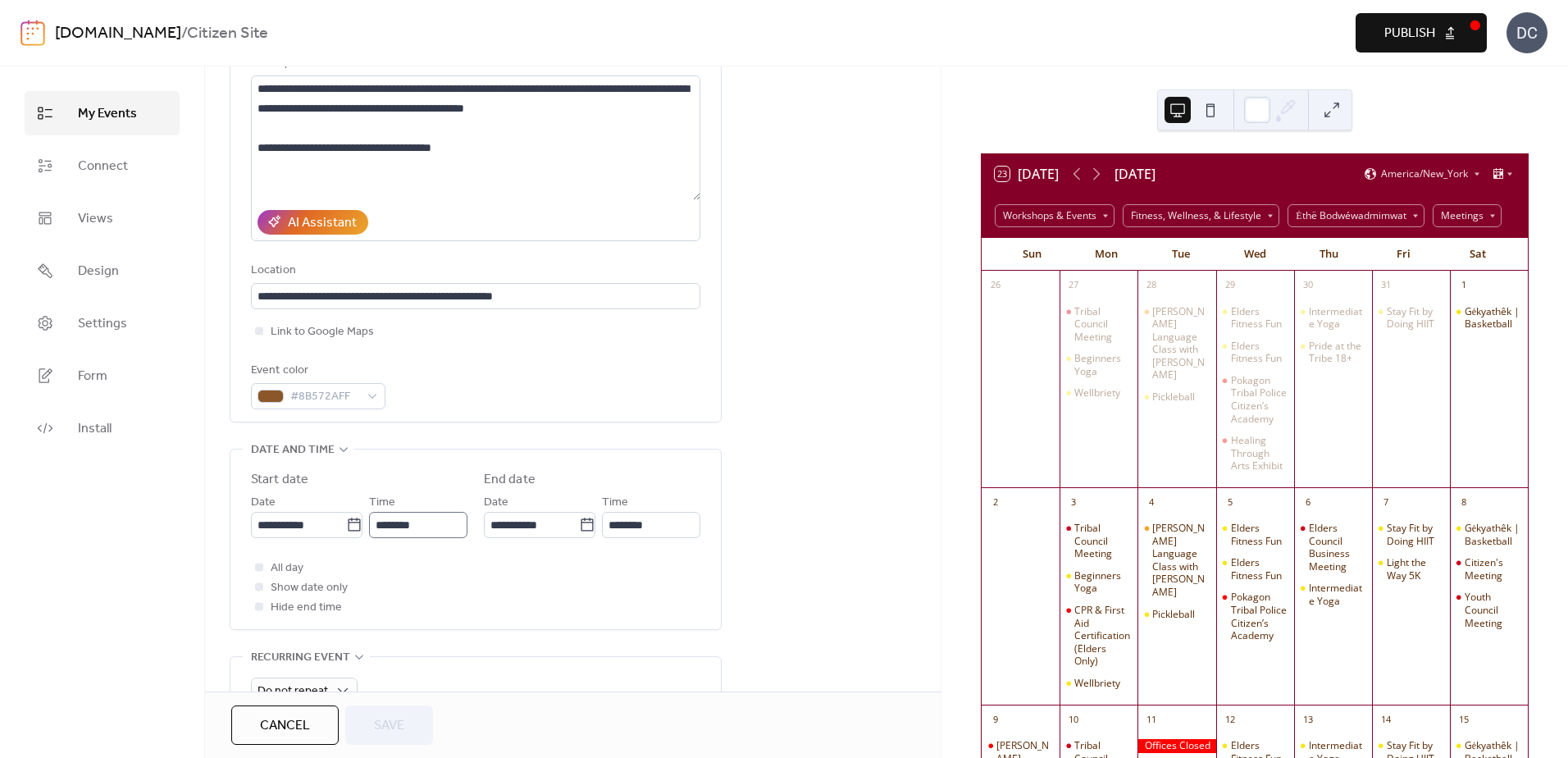
scroll to position [328, 0]
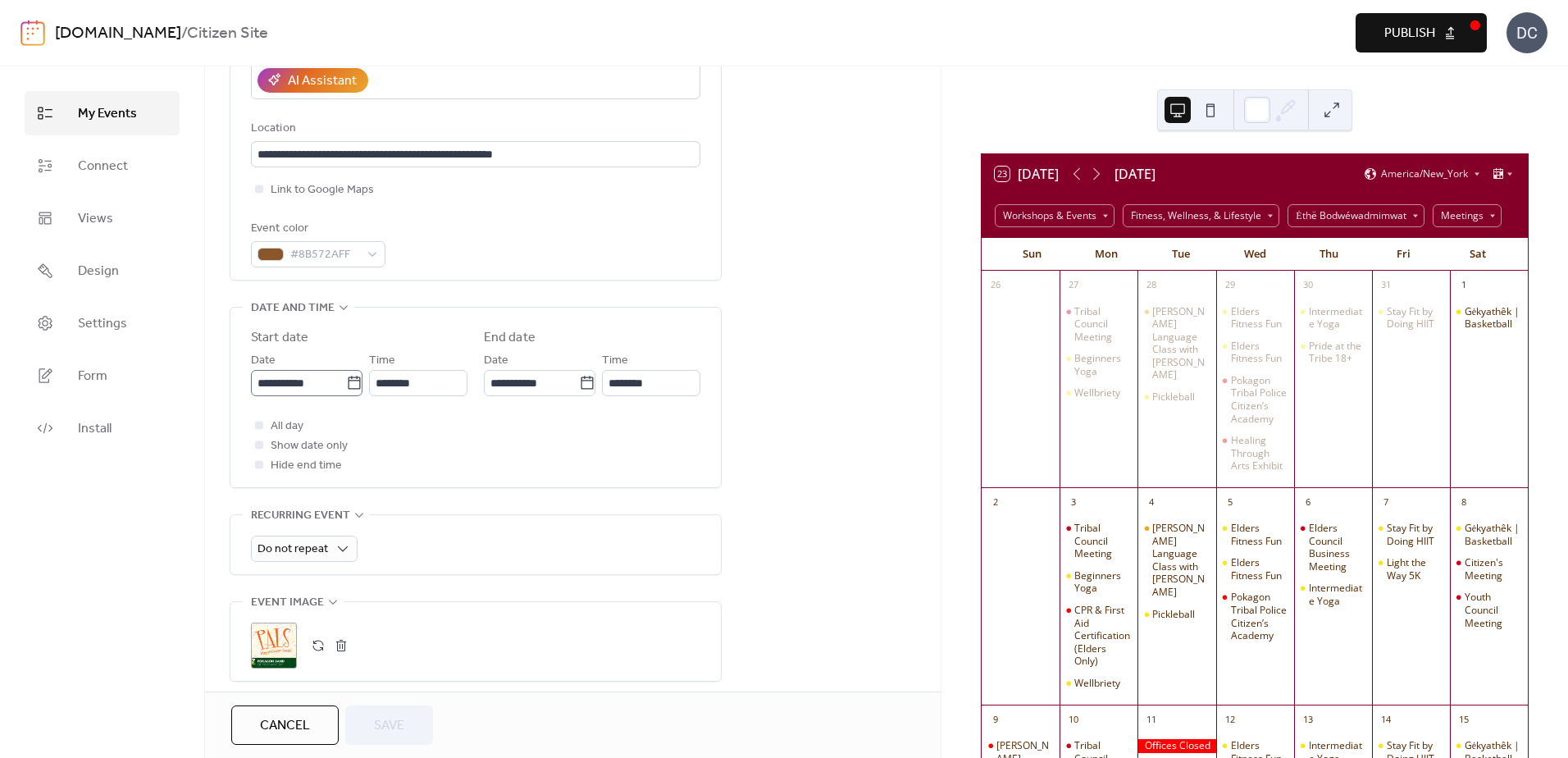
click at [349, 377] on icon at bounding box center [354, 382] width 13 height 13
click at [346, 377] on input "**********" at bounding box center [298, 382] width 95 height 26
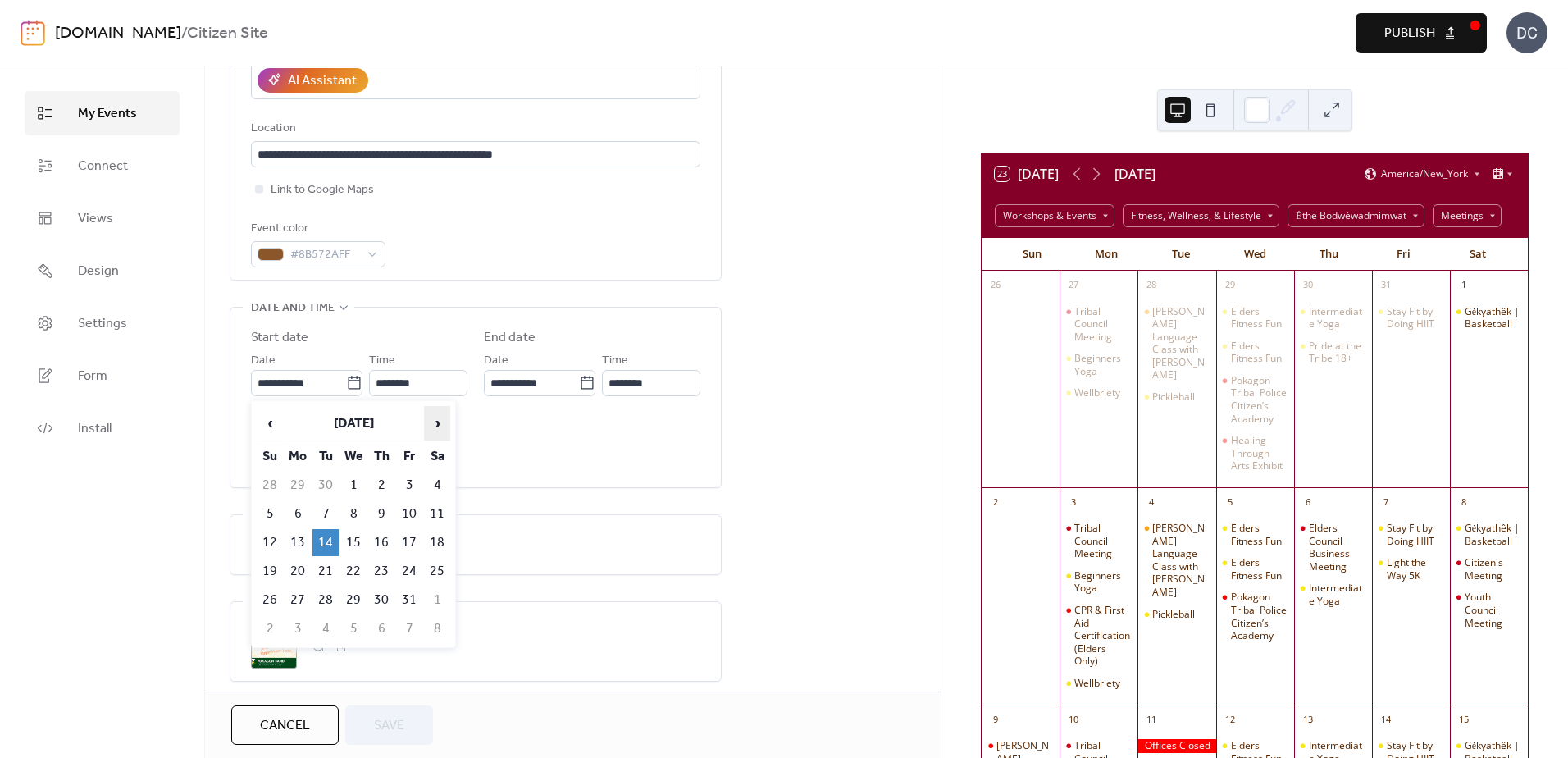
click at [439, 419] on span "›" at bounding box center [437, 423] width 24 height 33
click at [317, 568] on td "18" at bounding box center [325, 571] width 26 height 27
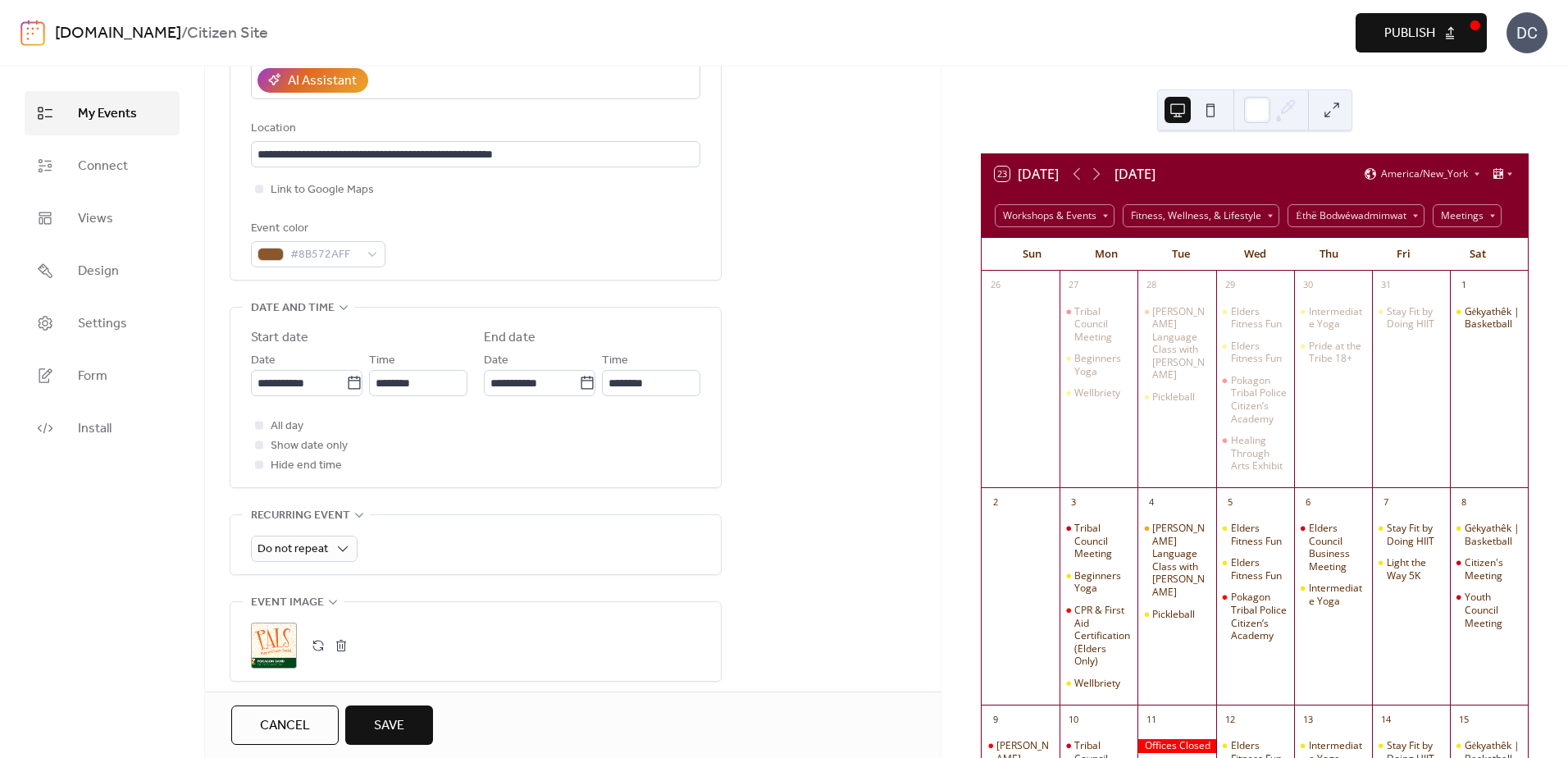
type input "**********"
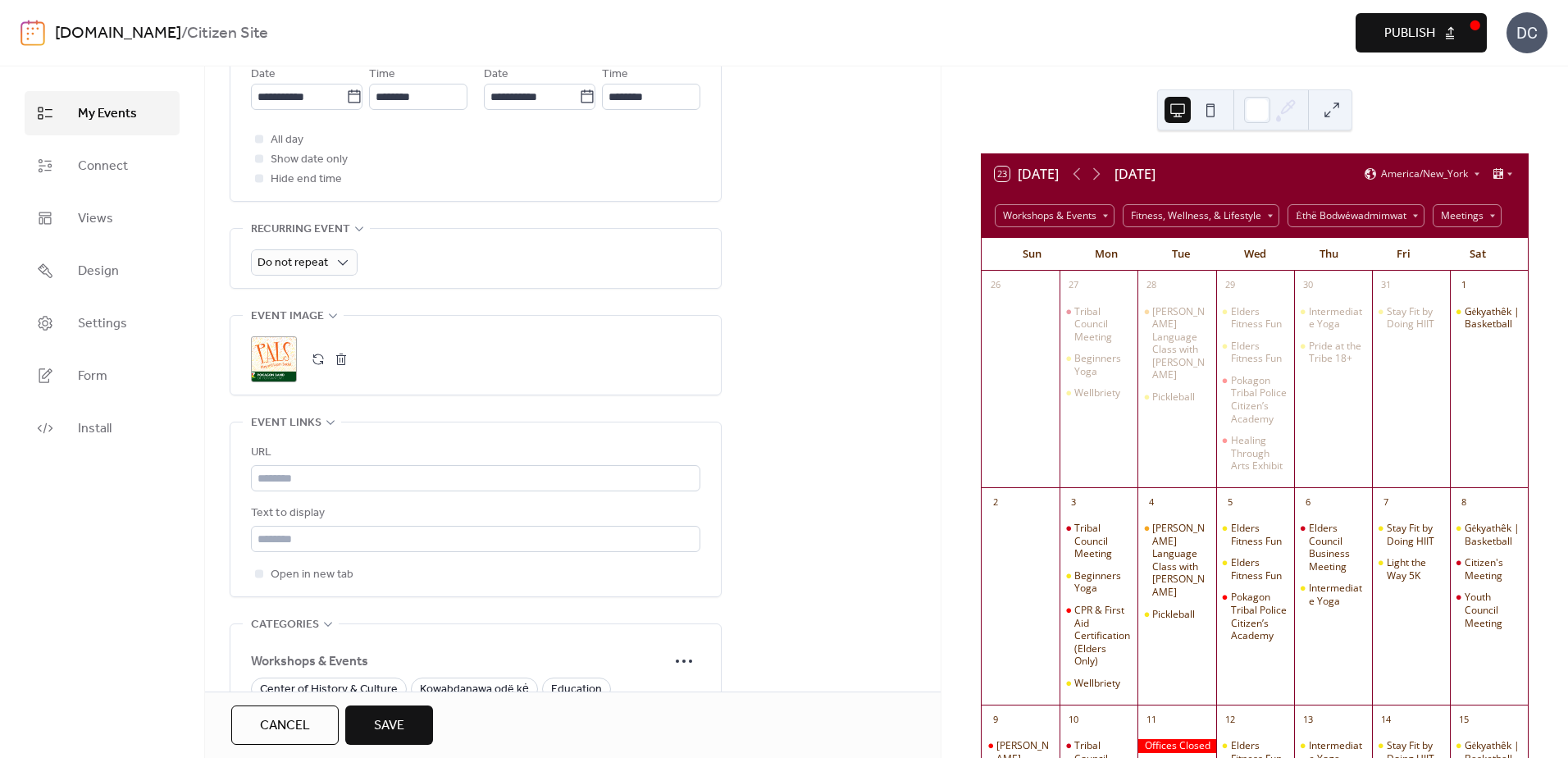
scroll to position [492, 0]
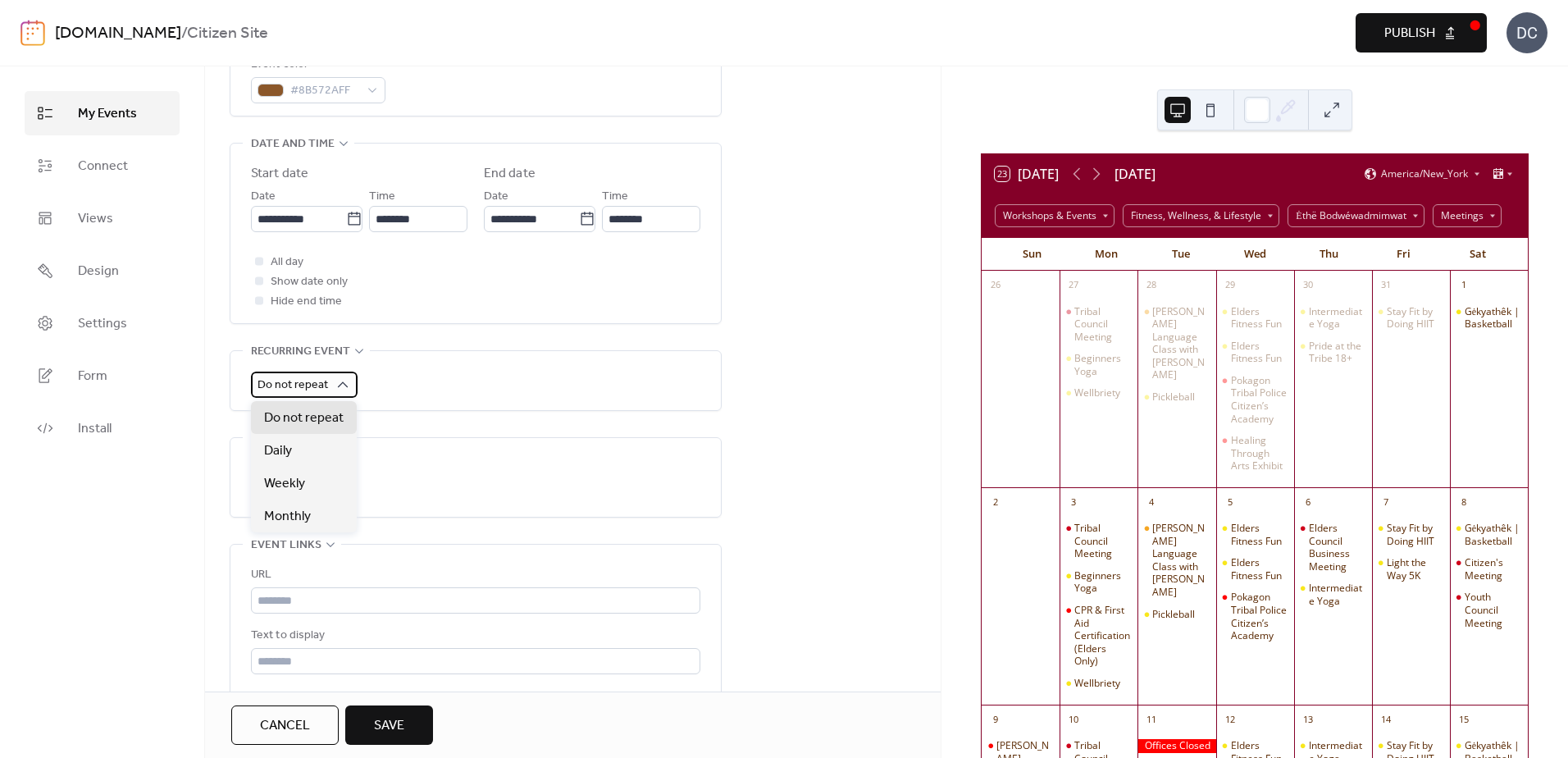
click at [309, 381] on span "Do not repeat" at bounding box center [293, 385] width 70 height 22
click at [298, 517] on span "Monthly" at bounding box center [288, 516] width 47 height 19
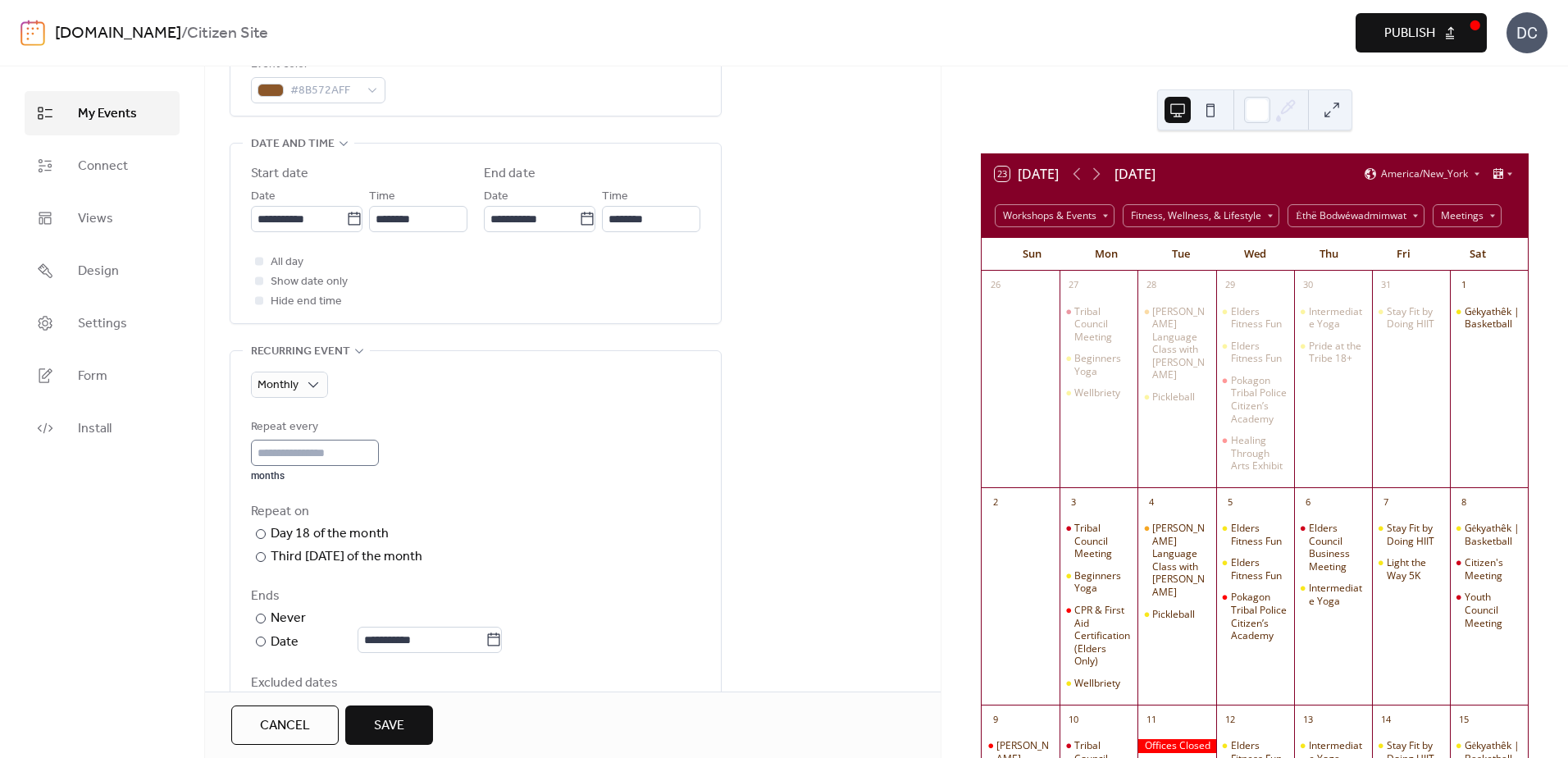
scroll to position [1, 0]
click at [505, 644] on label "**********" at bounding box center [388, 641] width 235 height 21
drag, startPoint x: 518, startPoint y: 644, endPoint x: 508, endPoint y: 642, distance: 10.2
click at [501, 642] on icon at bounding box center [494, 640] width 17 height 17
click at [485, 642] on input "**********" at bounding box center [421, 639] width 128 height 26
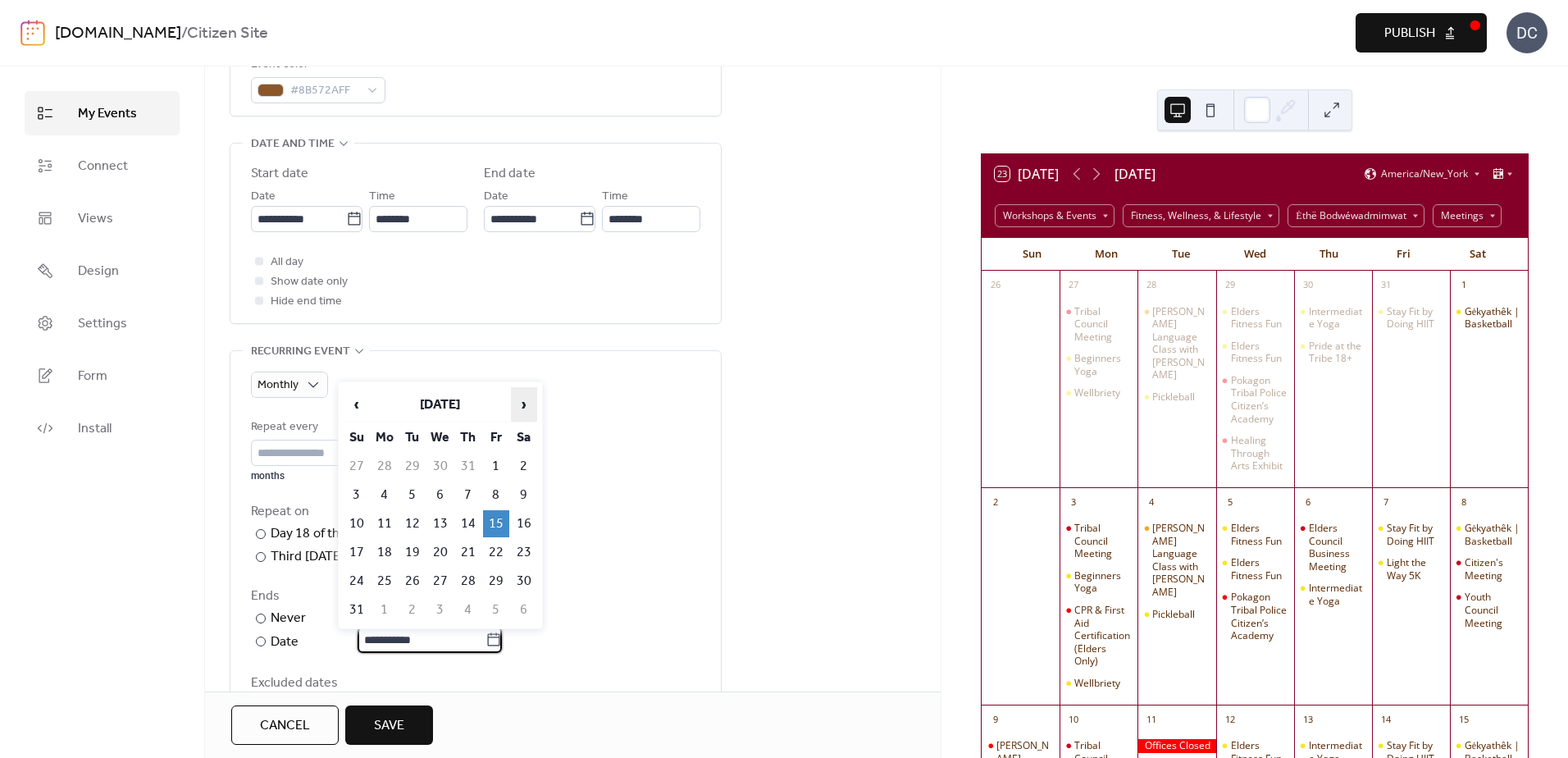
click at [511, 408] on span "›" at bounding box center [523, 404] width 24 height 33
click at [516, 406] on span "›" at bounding box center [523, 404] width 24 height 33
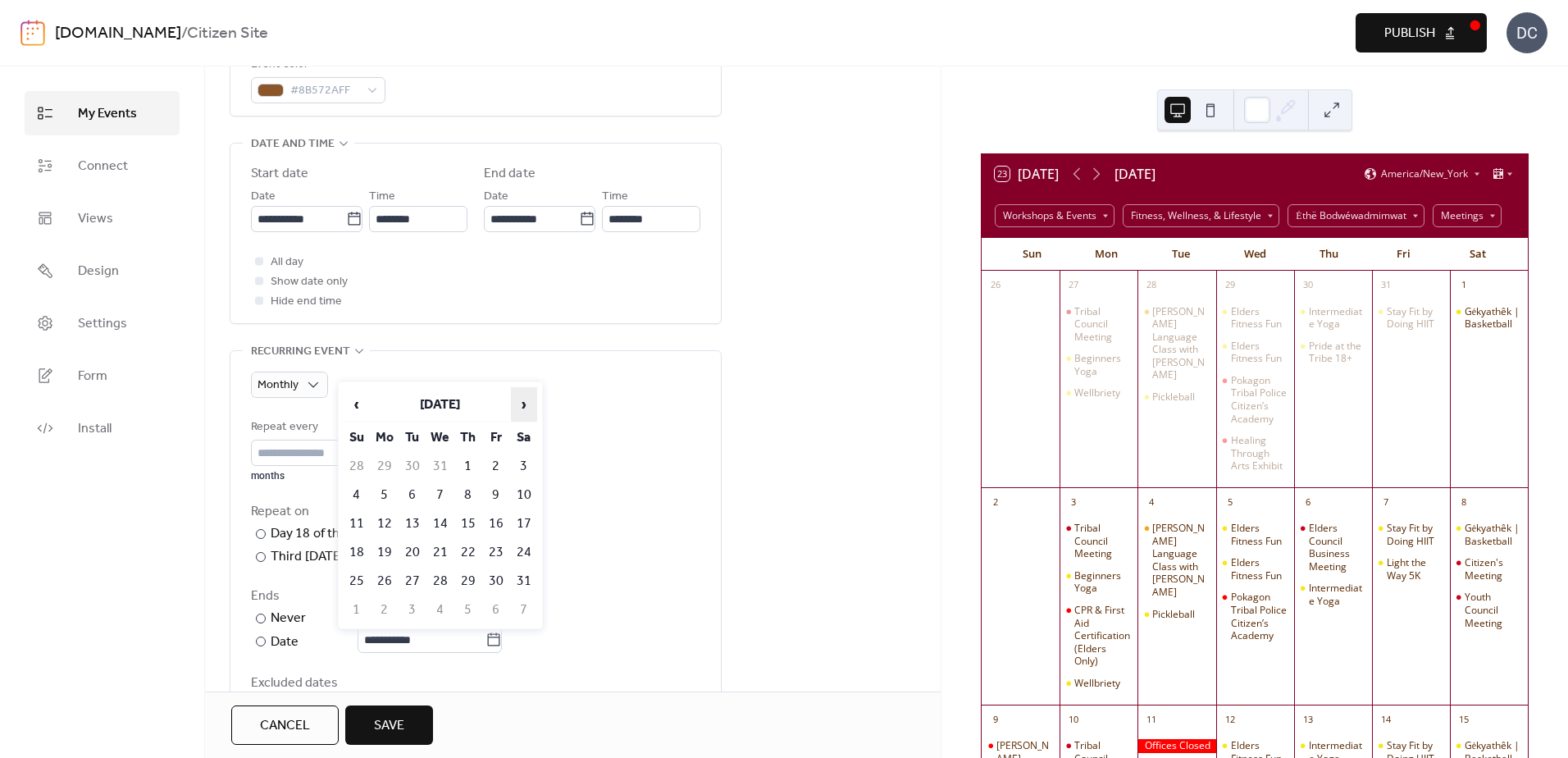
click at [516, 406] on span "›" at bounding box center [523, 404] width 24 height 33
click at [520, 579] on td "30" at bounding box center [523, 581] width 26 height 27
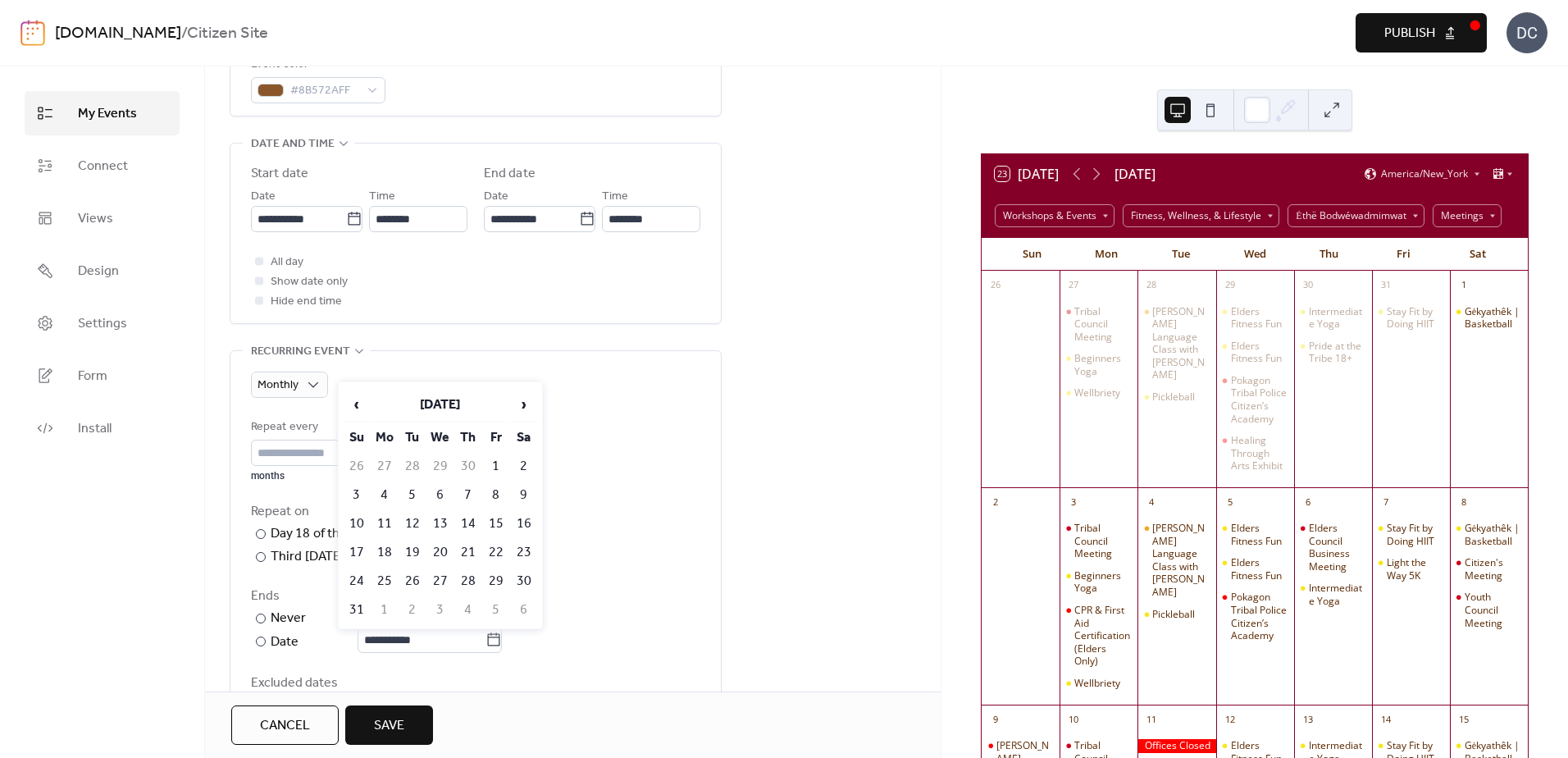
type input "**********"
click at [573, 548] on div "Repeat on ​ Day 18 of the month ​ Third Tuesday of the month ​ Last Tuesday of …" at bounding box center [475, 533] width 449 height 65
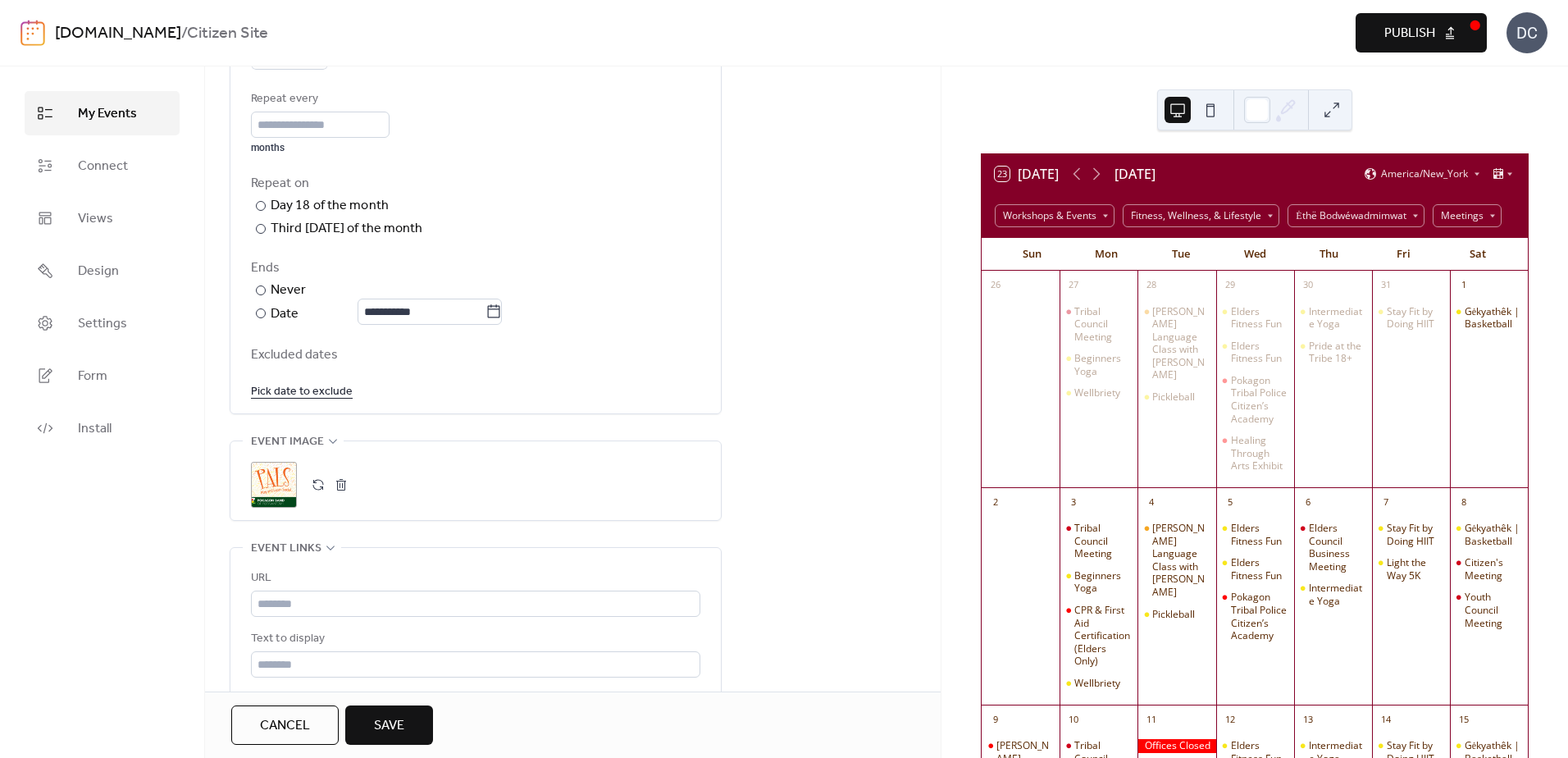
click at [399, 719] on span "Save" at bounding box center [389, 725] width 30 height 19
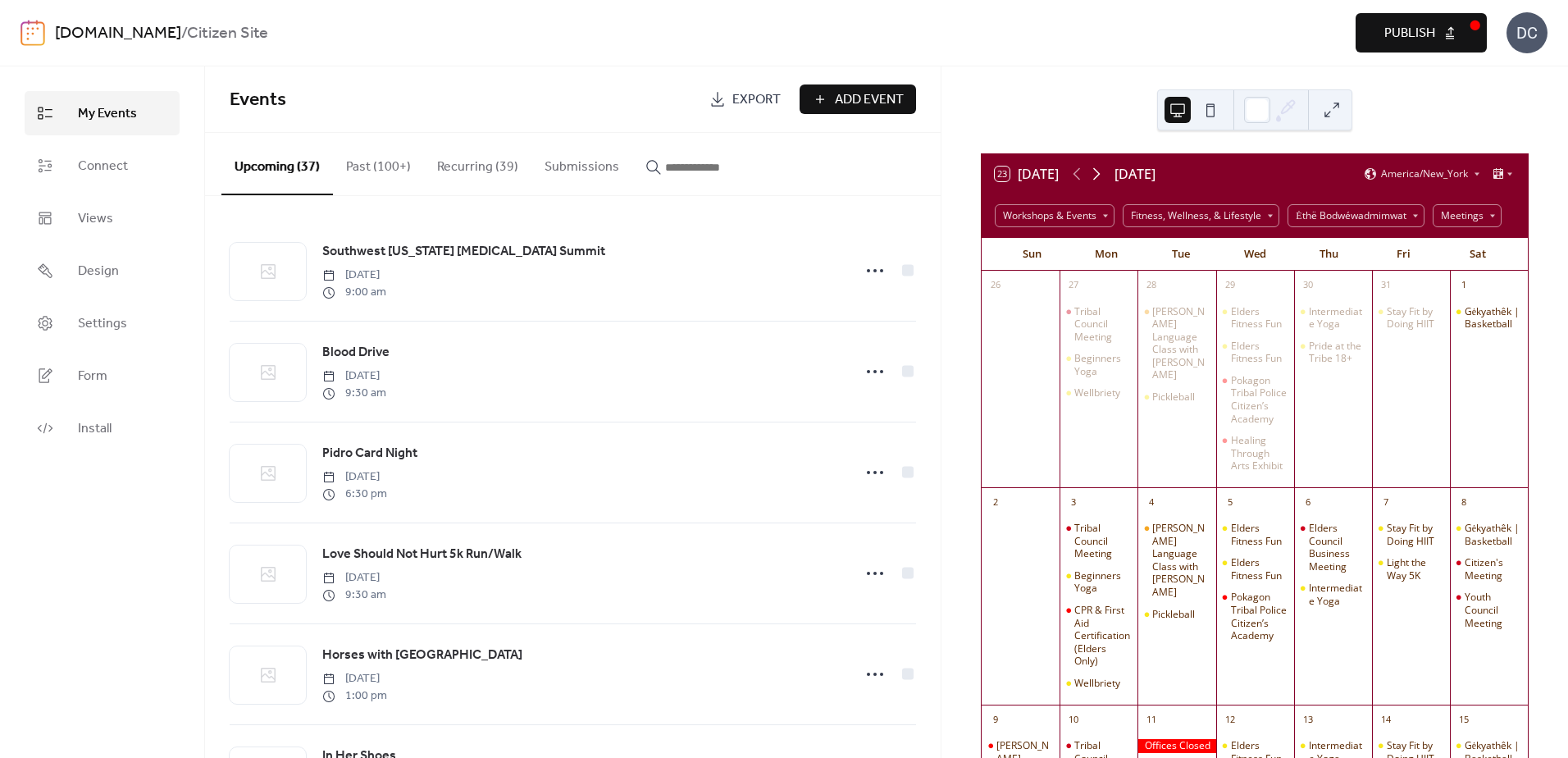
click at [1096, 178] on icon at bounding box center [1096, 174] width 19 height 19
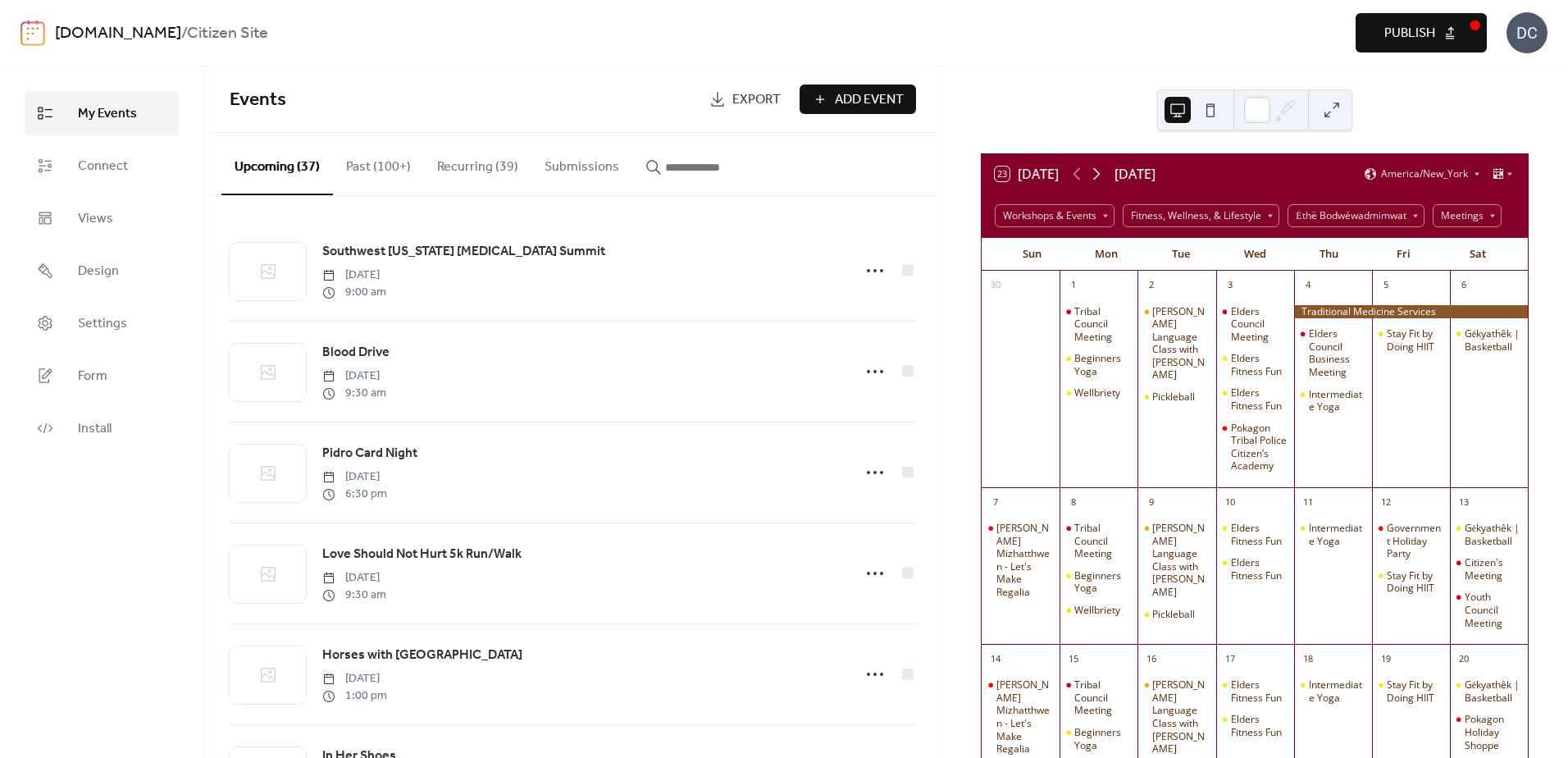
click at [1097, 179] on icon at bounding box center [1096, 174] width 19 height 19
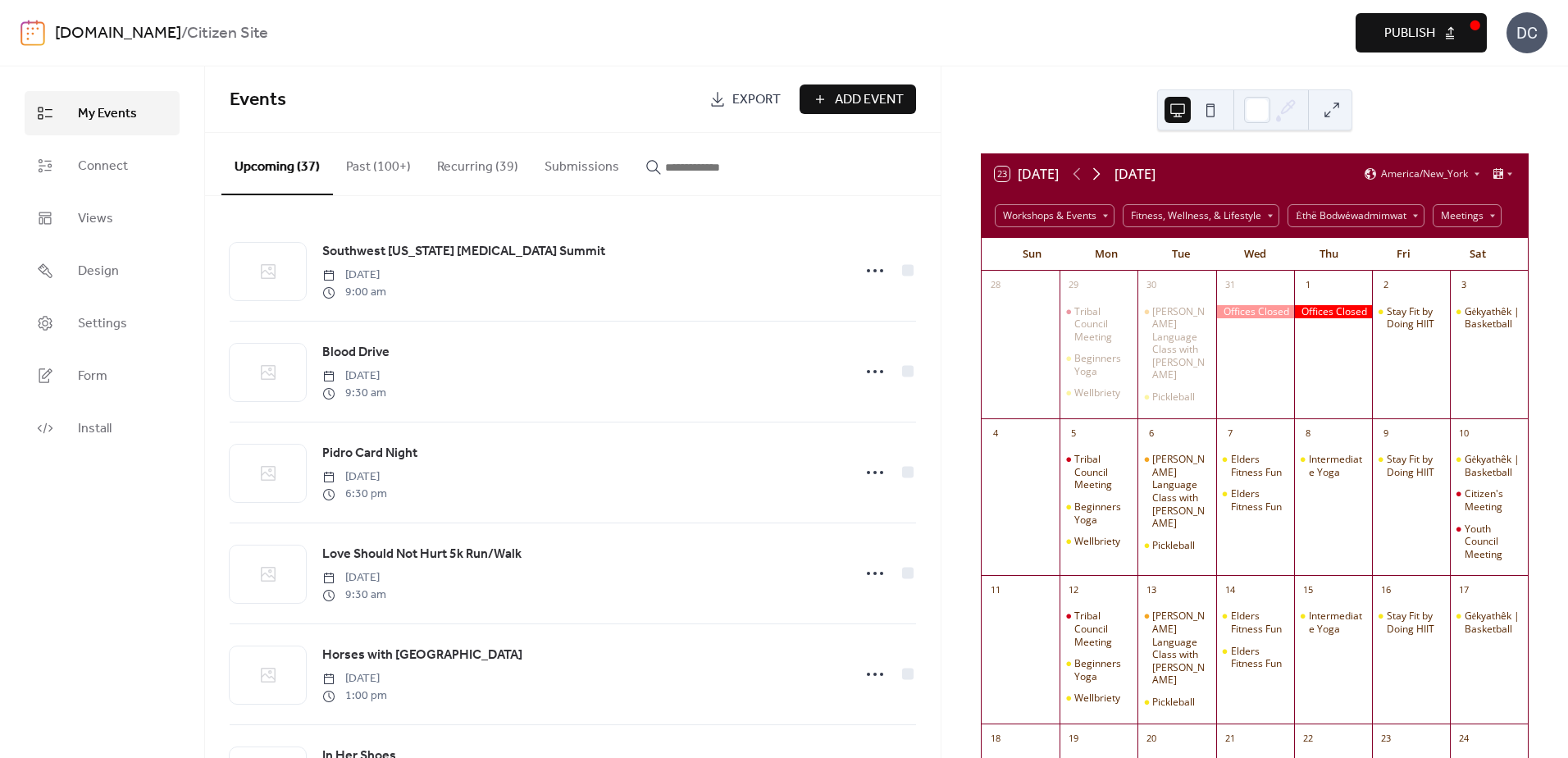
click at [1097, 179] on icon at bounding box center [1096, 174] width 19 height 19
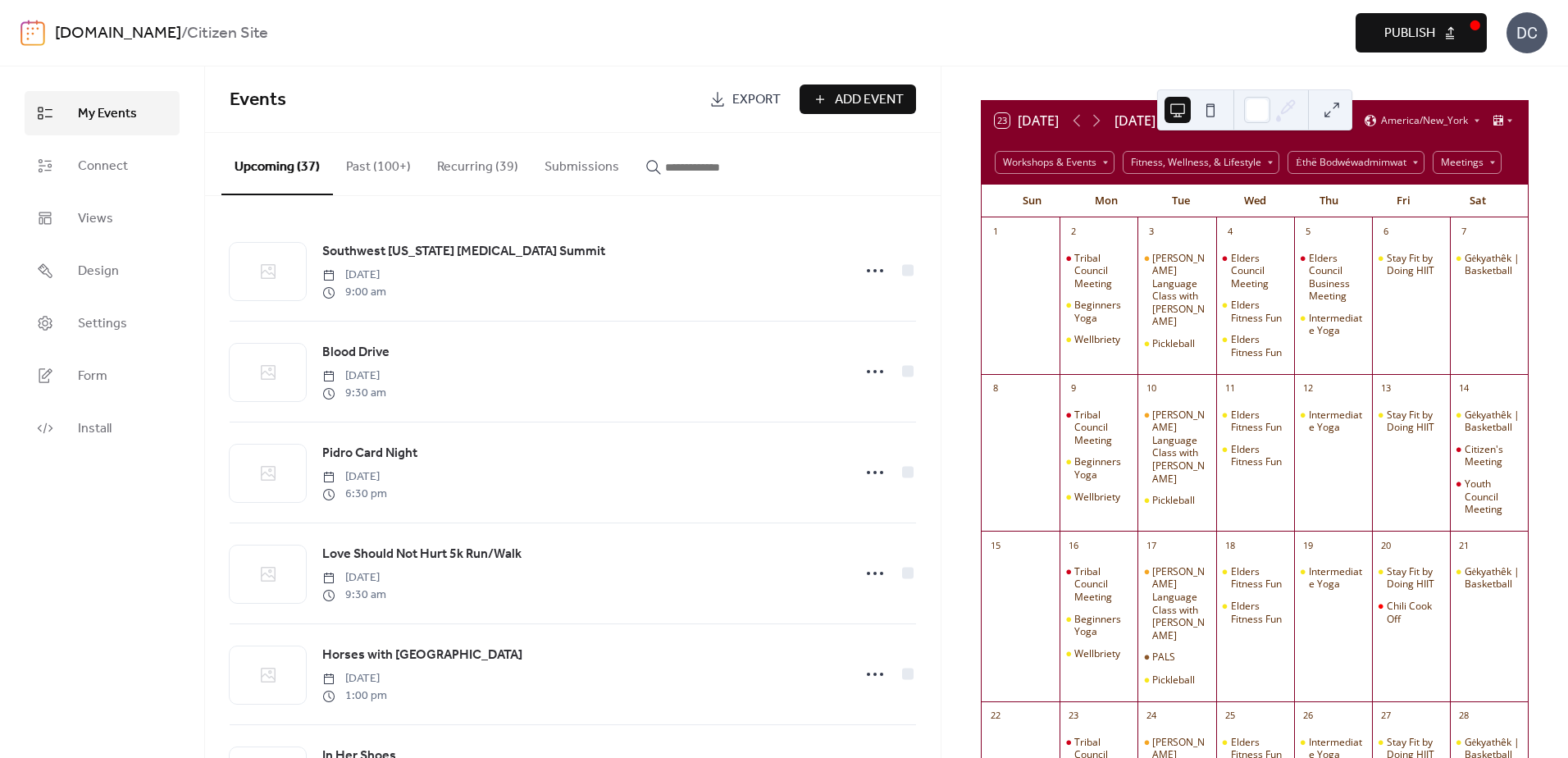
scroll to position [82, 0]
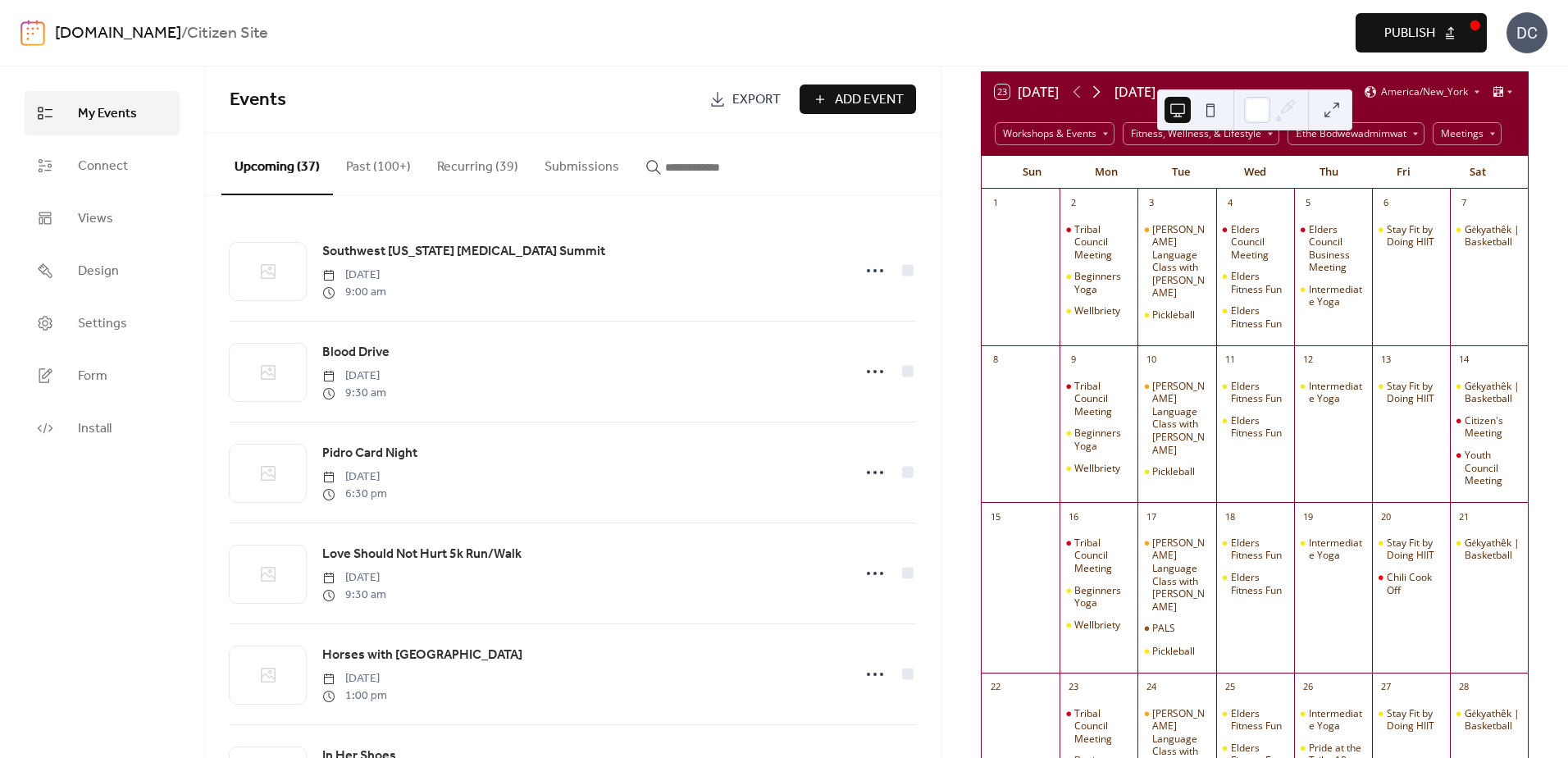
click at [1099, 97] on icon at bounding box center [1096, 91] width 19 height 19
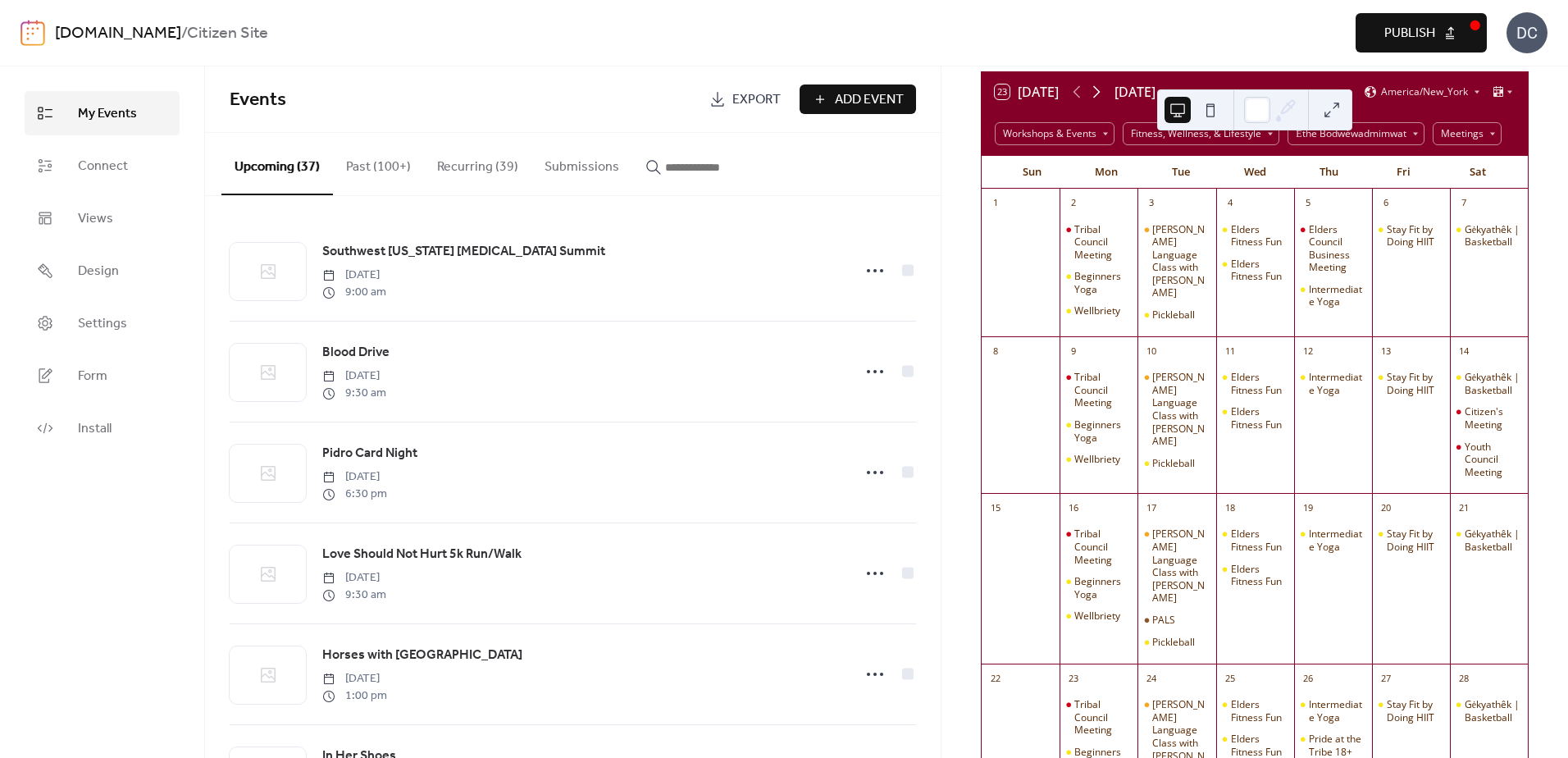
click at [1100, 96] on icon at bounding box center [1096, 91] width 19 height 19
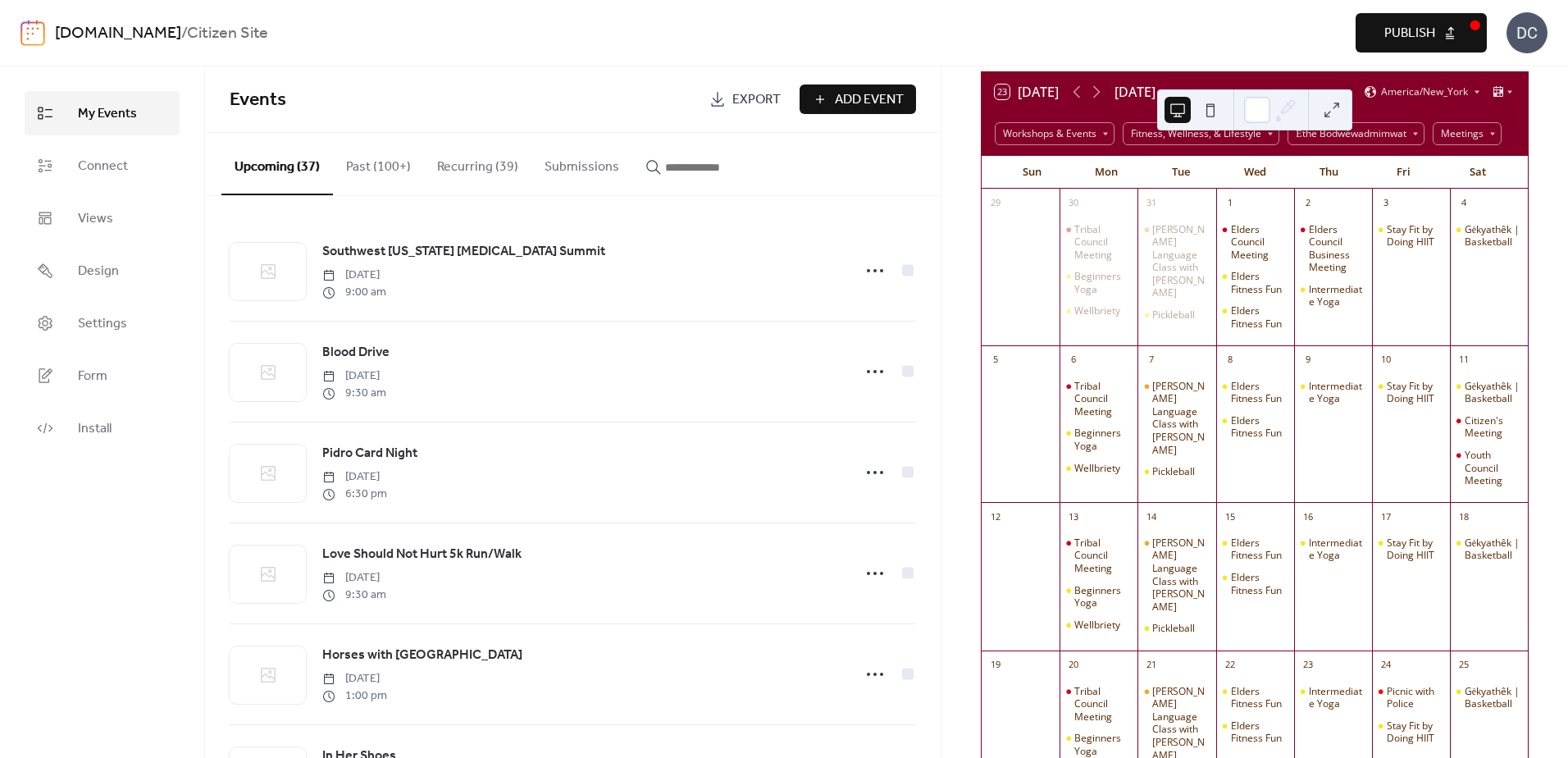
click at [1105, 90] on icon at bounding box center [1096, 91] width 19 height 19
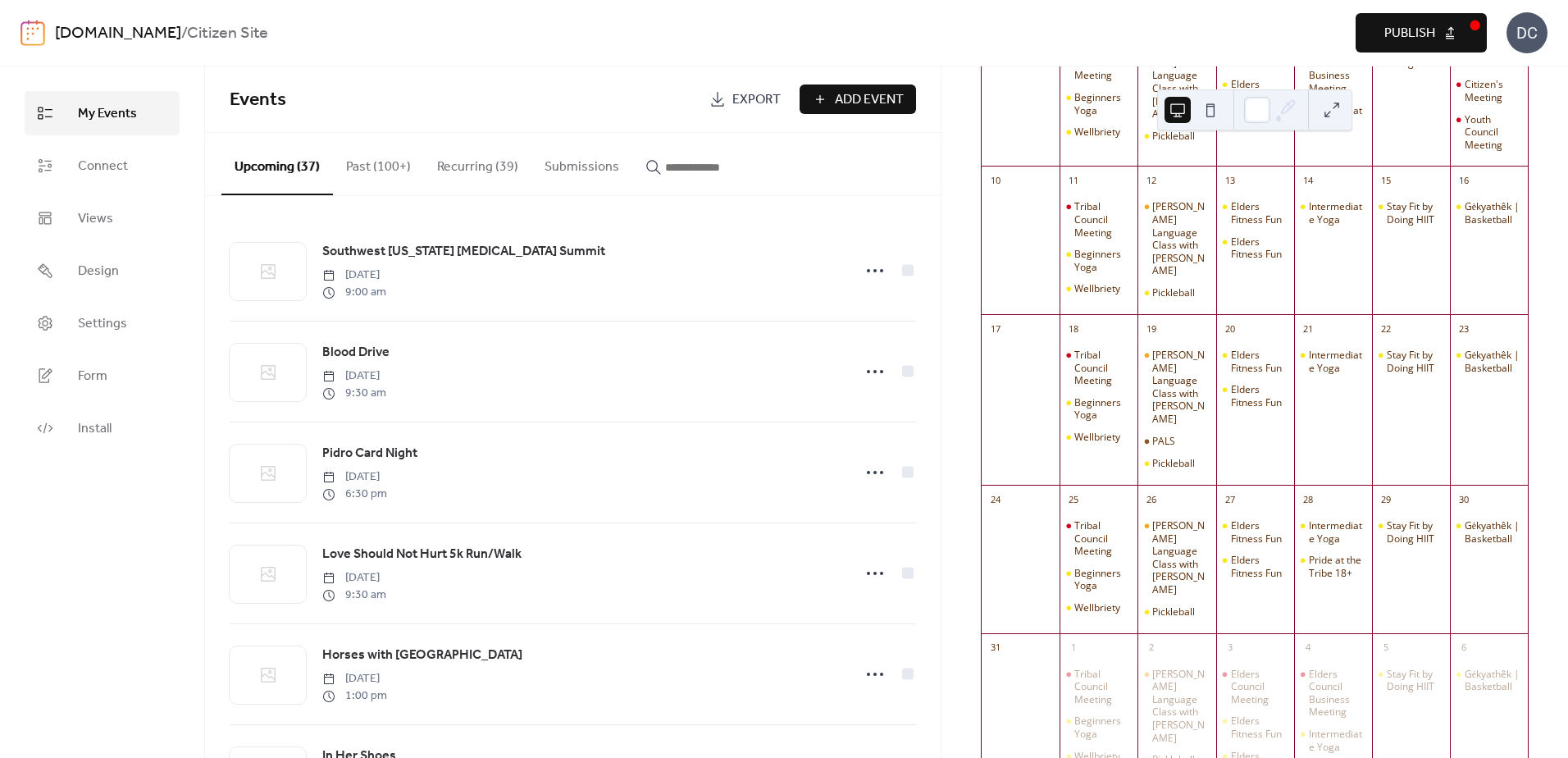
scroll to position [410, 0]
click at [1396, 32] on span "Publish" at bounding box center [1410, 33] width 51 height 19
click at [665, 161] on input "button" at bounding box center [714, 167] width 98 height 19
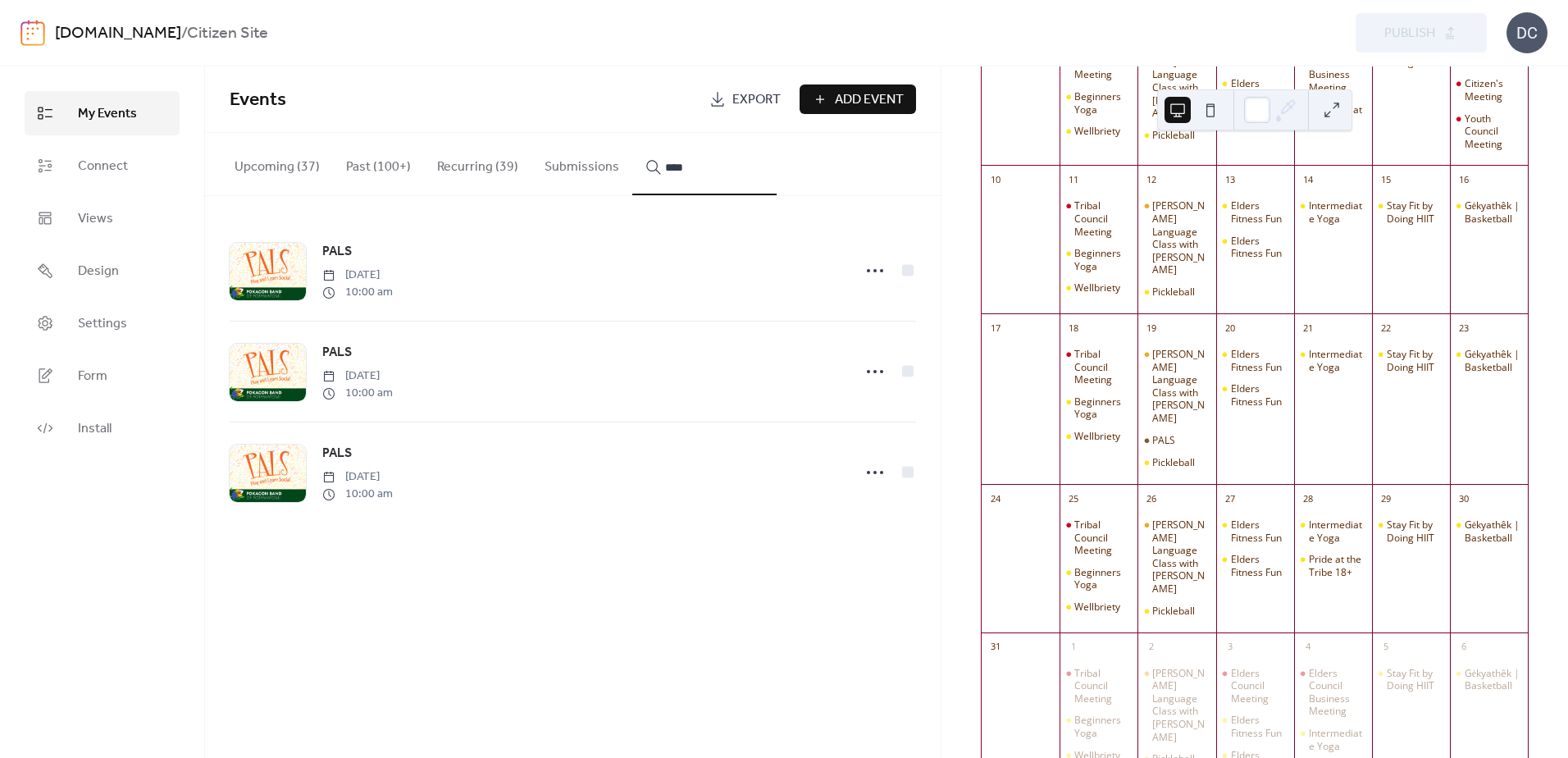
type input "****"
click at [287, 376] on div at bounding box center [267, 372] width 76 height 57
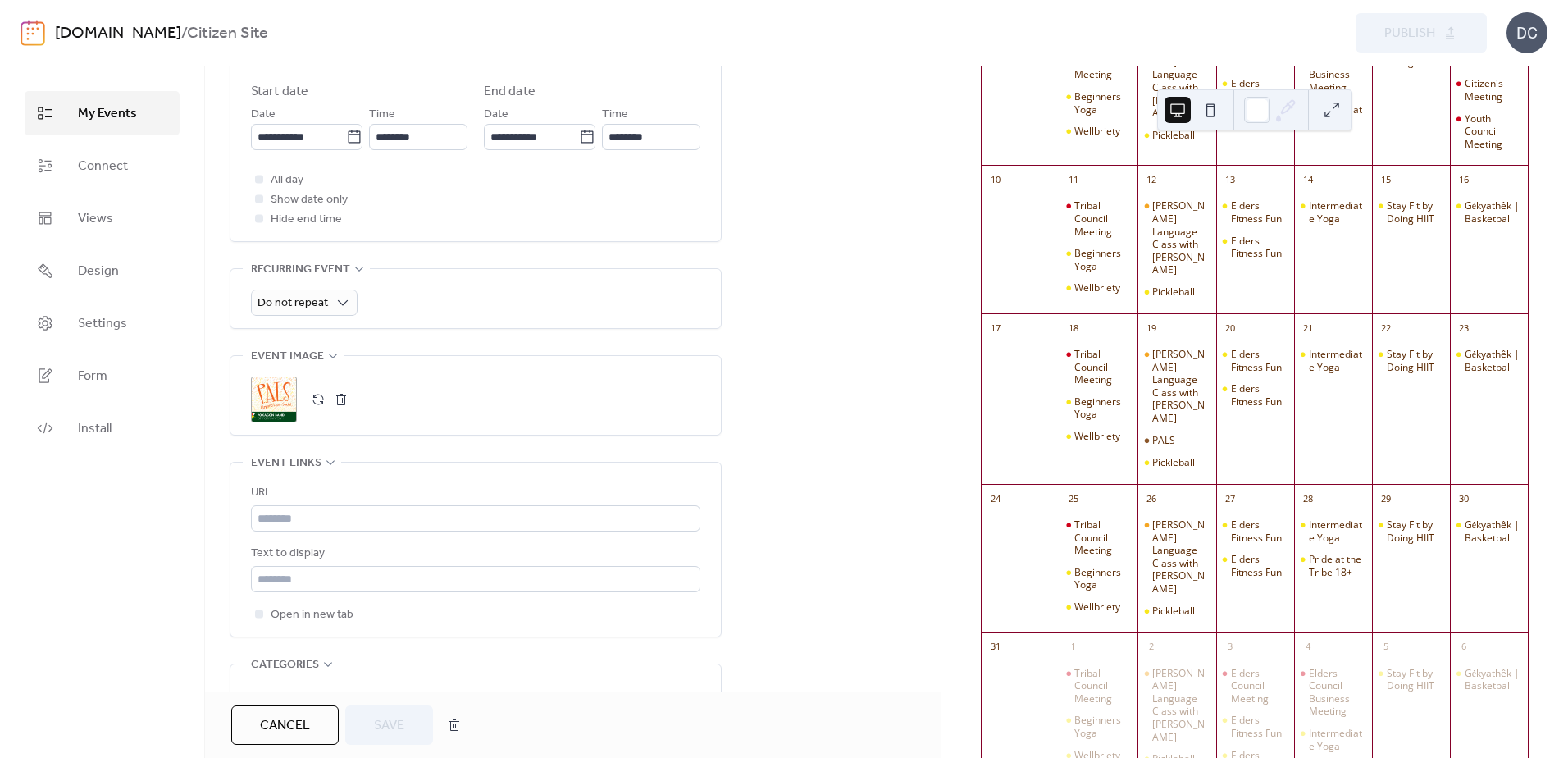
scroll to position [738, 0]
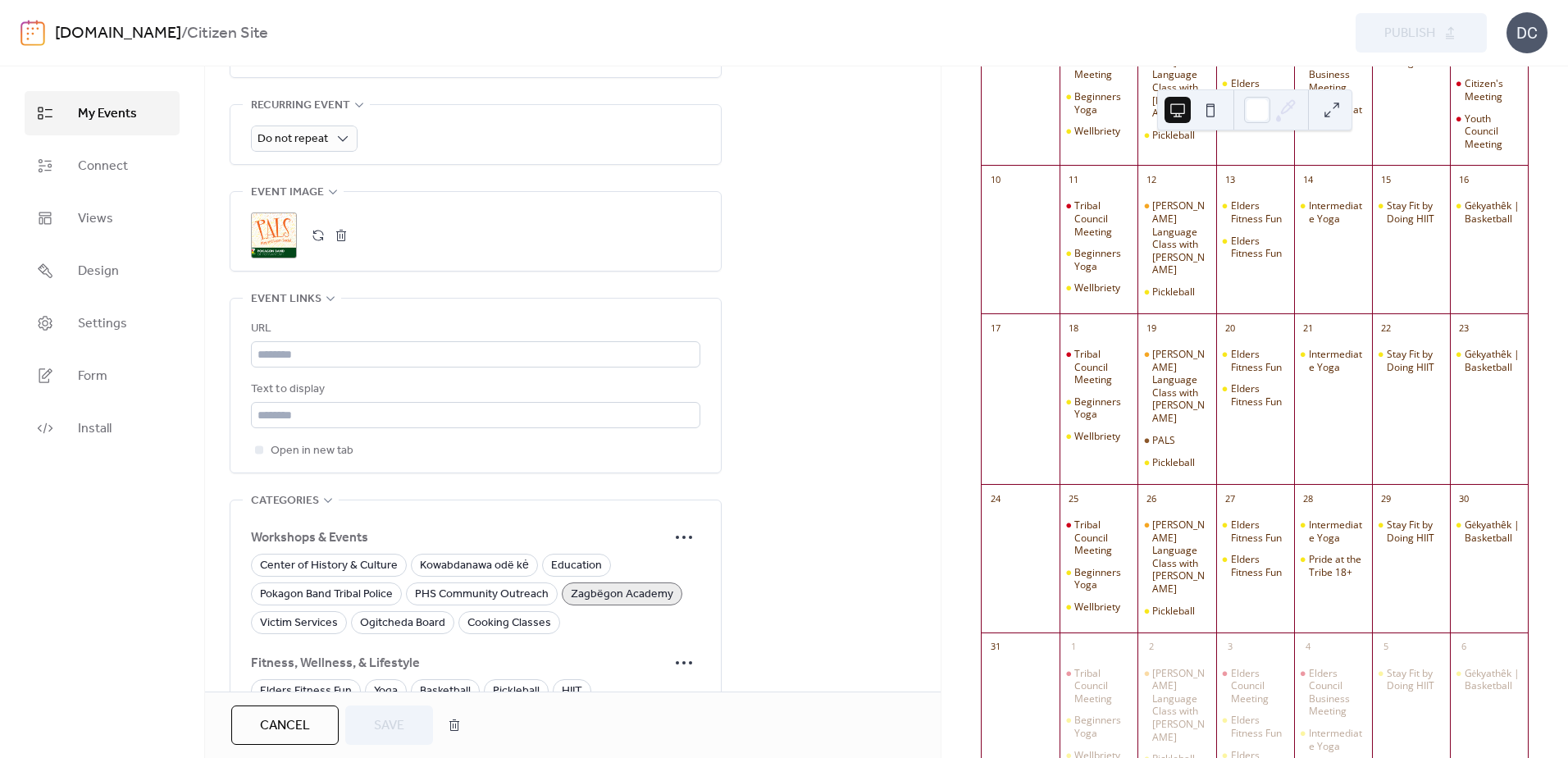
click at [343, 231] on button "button" at bounding box center [340, 235] width 23 height 23
click at [272, 232] on icon at bounding box center [273, 235] width 26 height 26
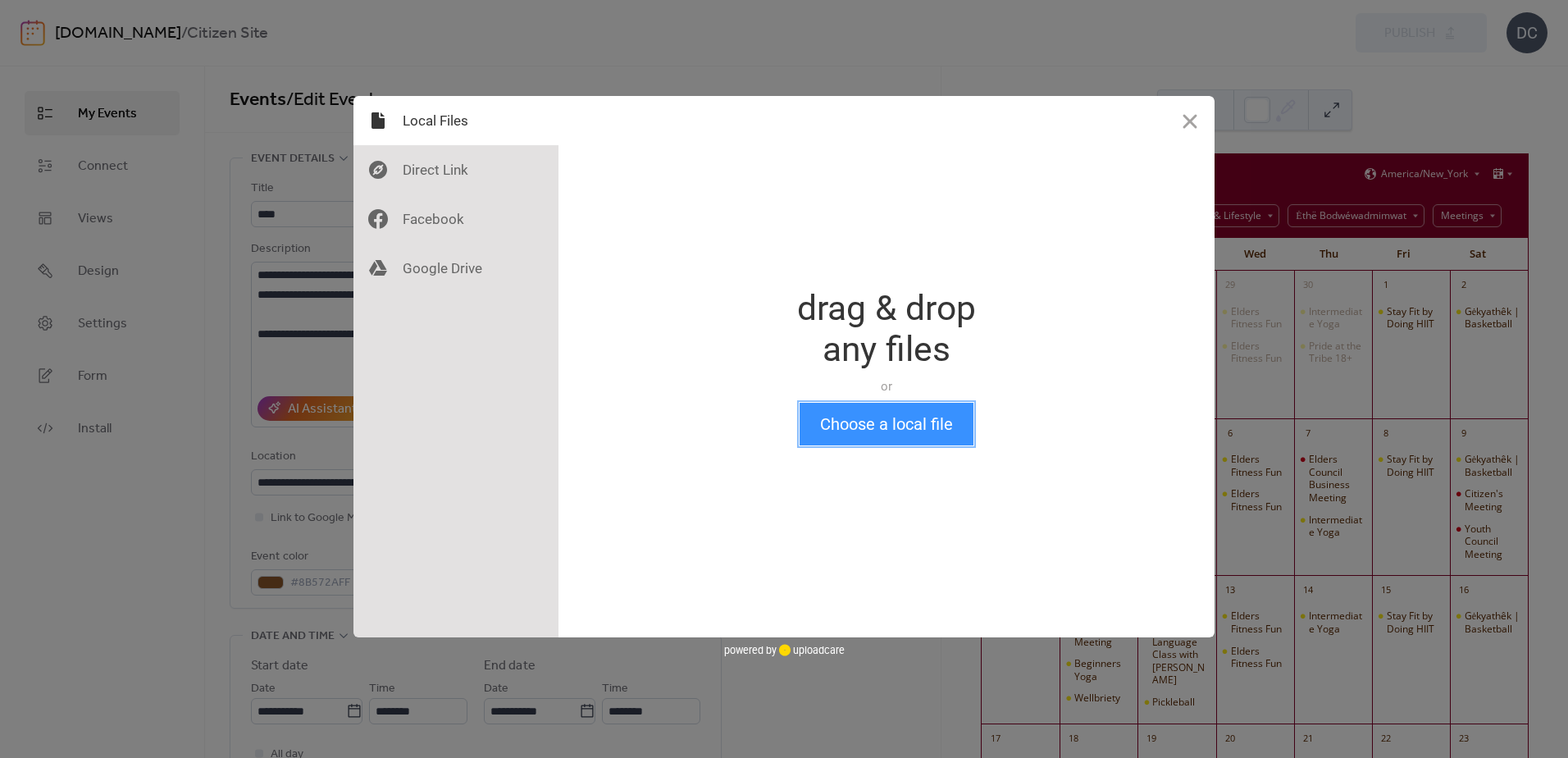
click at [854, 427] on button "Choose a local file" at bounding box center [885, 423] width 174 height 43
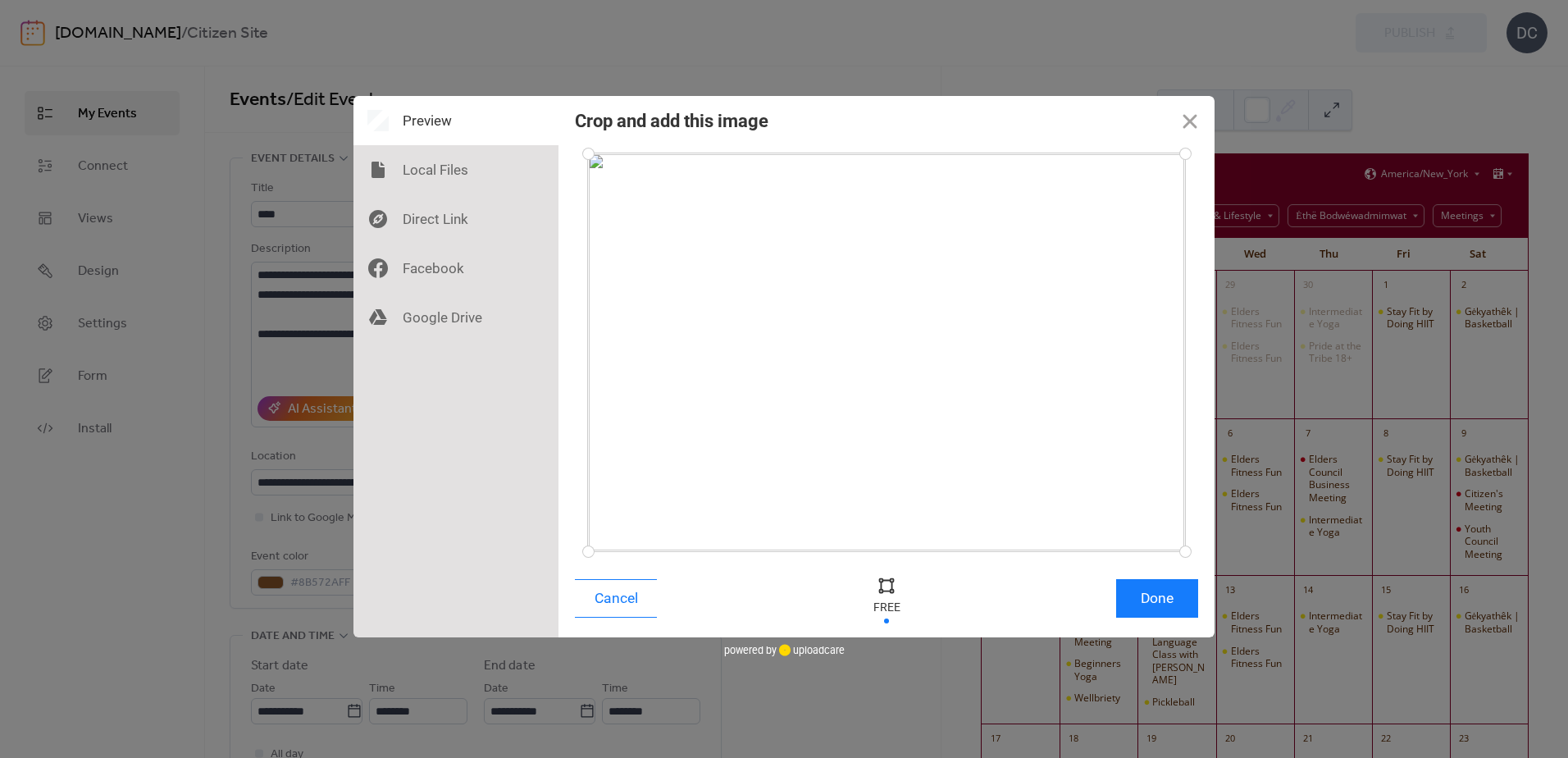
drag, startPoint x: 949, startPoint y: 548, endPoint x: 970, endPoint y: 501, distance: 51.5
click at [968, 500] on div at bounding box center [886, 352] width 597 height 397
click at [890, 605] on div at bounding box center [886, 599] width 49 height 54
click at [885, 612] on div at bounding box center [886, 599] width 49 height 54
click at [884, 593] on div at bounding box center [885, 584] width 24 height 24
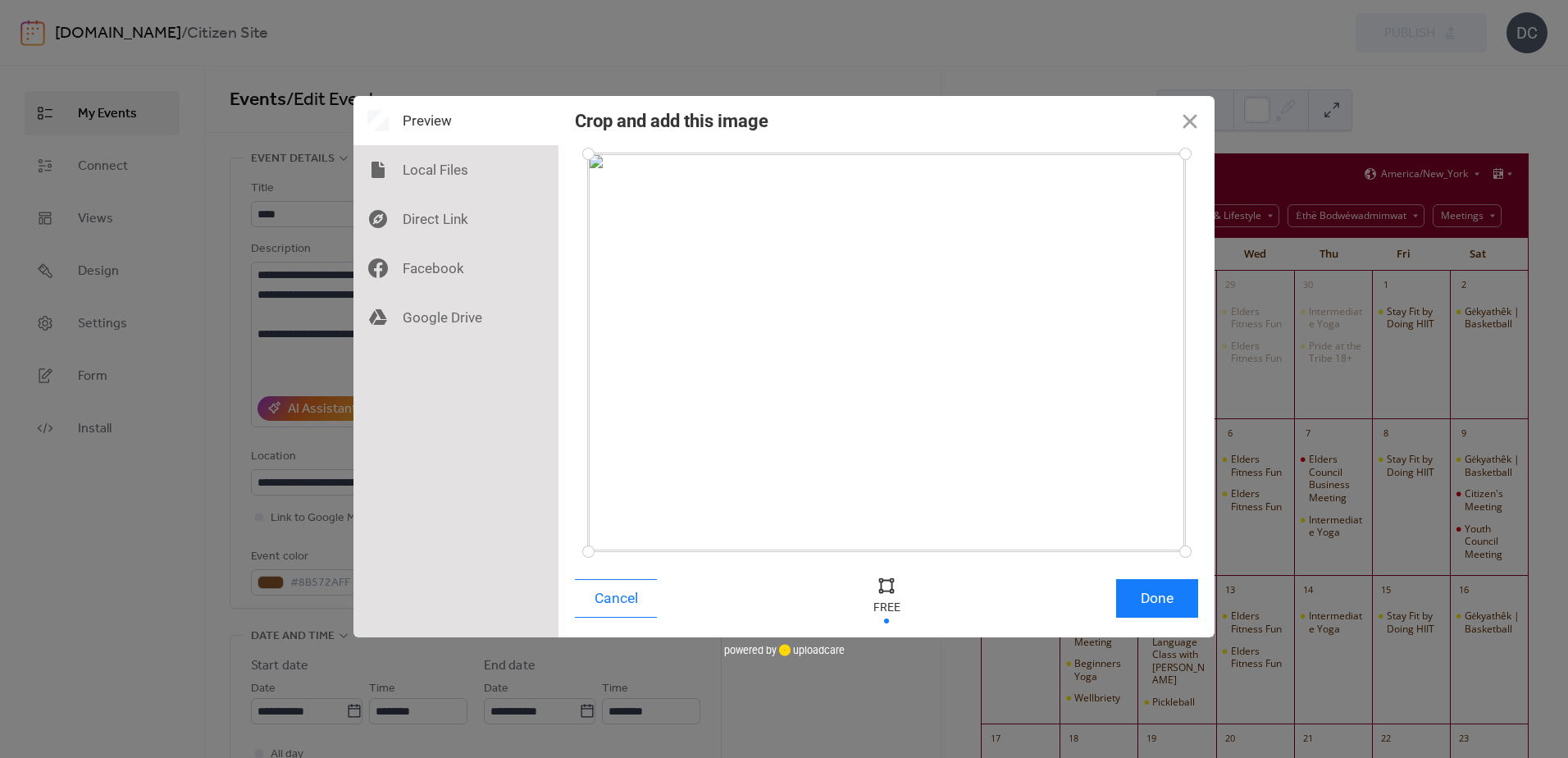
click at [885, 583] on div at bounding box center [885, 584] width 24 height 24
click at [885, 618] on div at bounding box center [886, 599] width 49 height 54
click at [691, 397] on div at bounding box center [886, 352] width 597 height 397
drag, startPoint x: 587, startPoint y: 546, endPoint x: 551, endPoint y: 444, distance: 108.2
click at [551, 444] on div "Crop and add this image Cancel Done Drop a file here drag & drop any files or U…" at bounding box center [783, 366] width 861 height 541
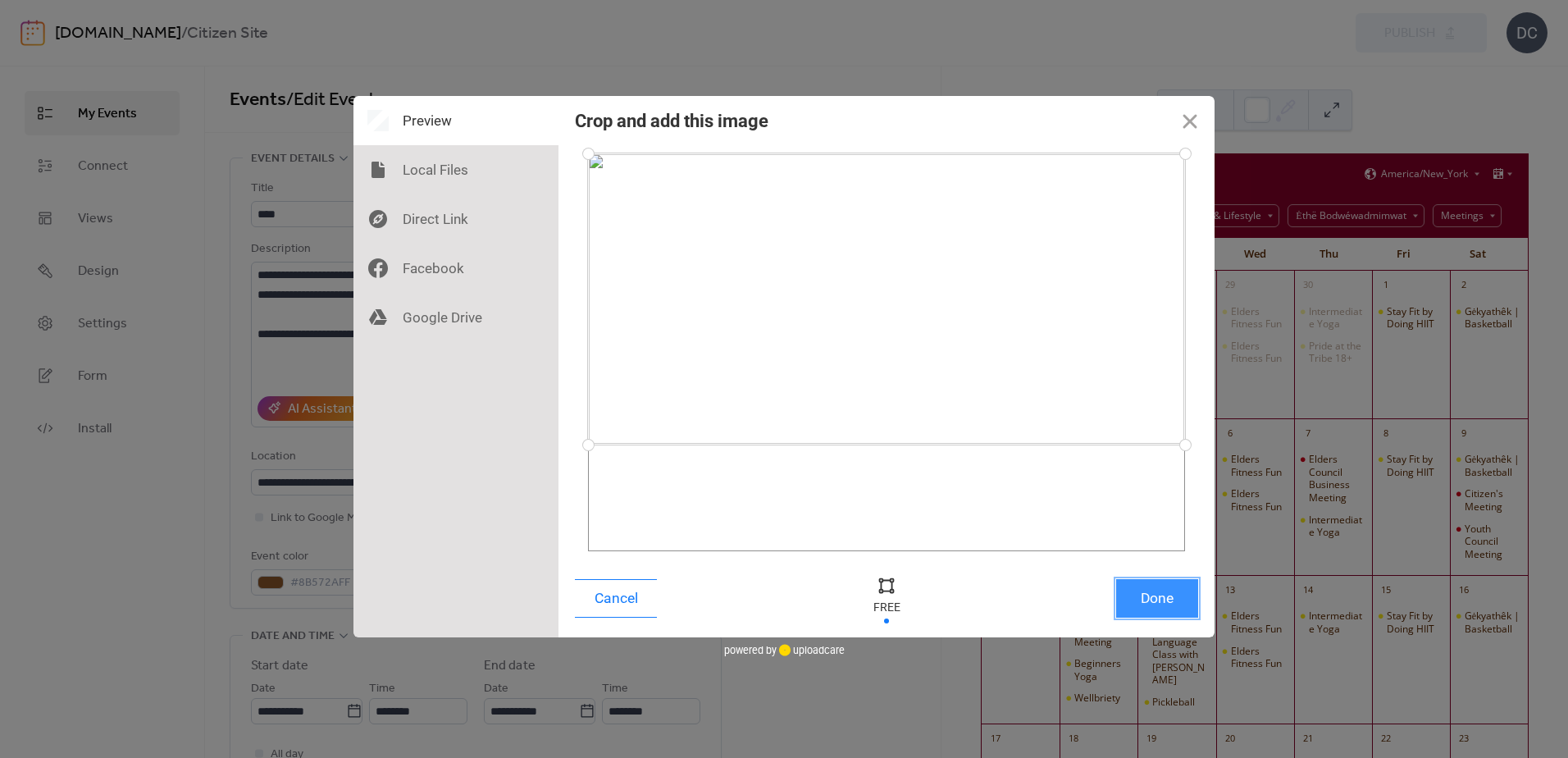
click at [1146, 608] on button "Done" at bounding box center [1157, 598] width 82 height 39
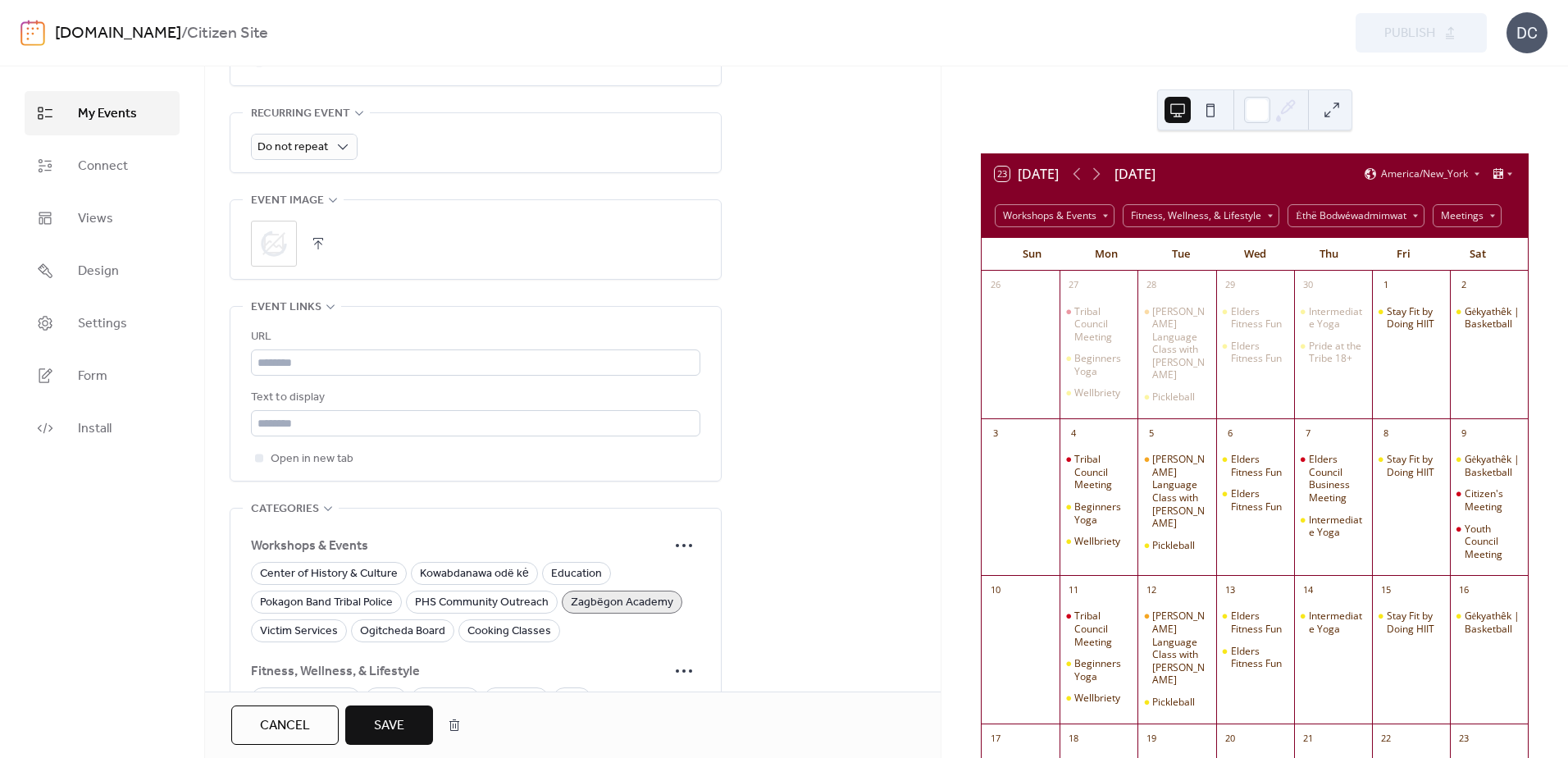
scroll to position [902, 0]
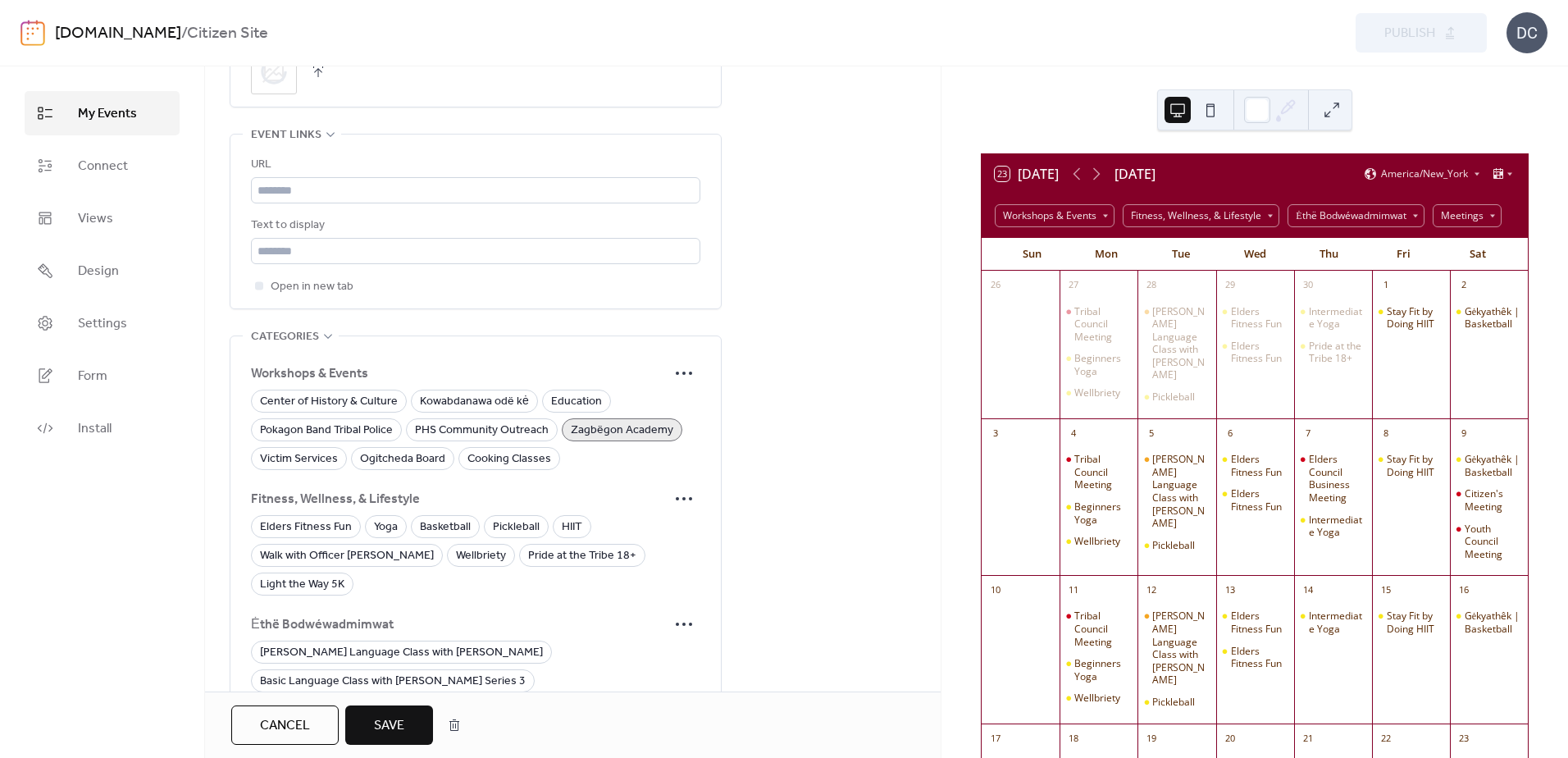
click at [388, 720] on span "Save" at bounding box center [389, 725] width 30 height 19
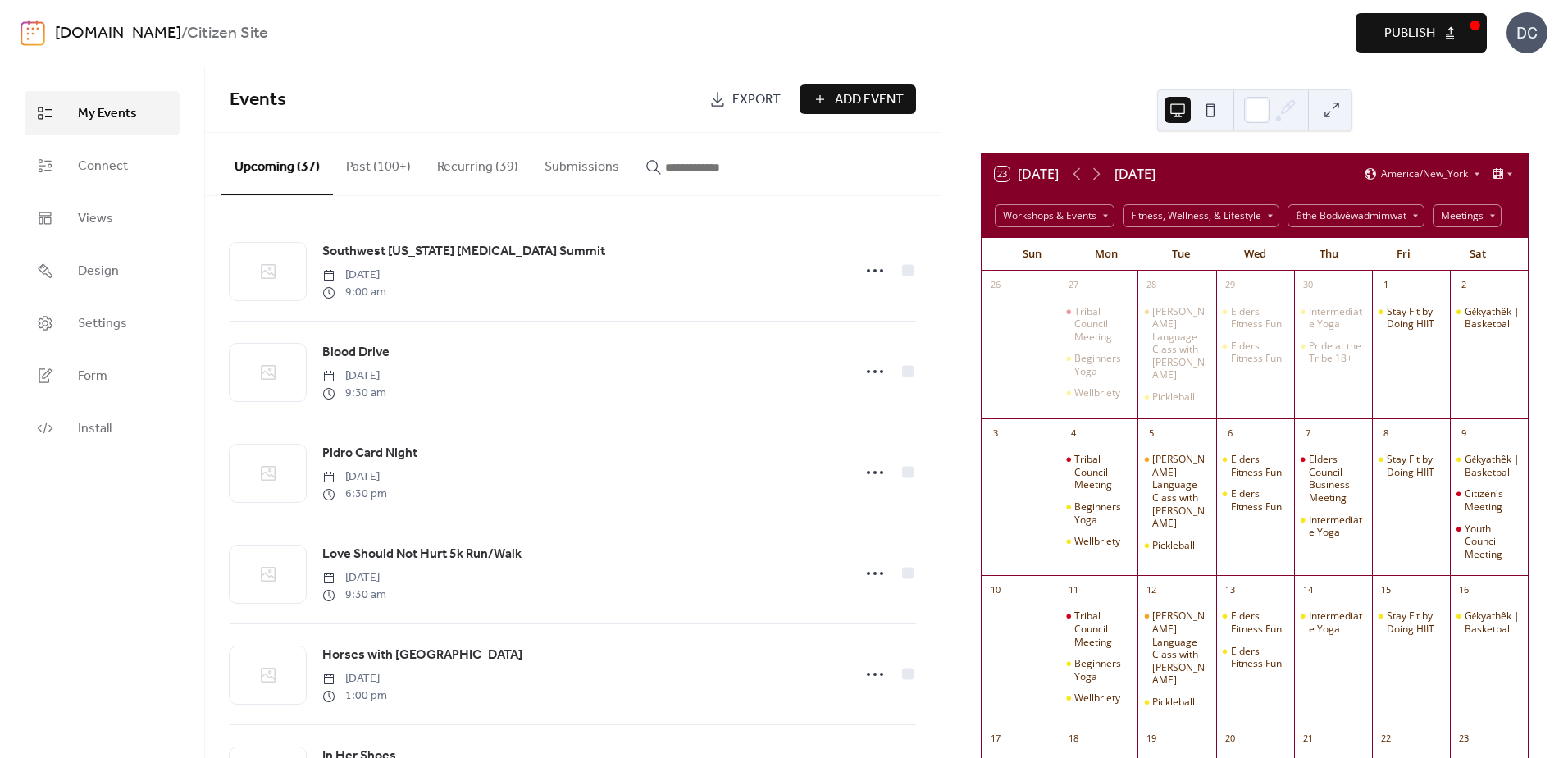
click at [693, 163] on input "button" at bounding box center [714, 167] width 98 height 19
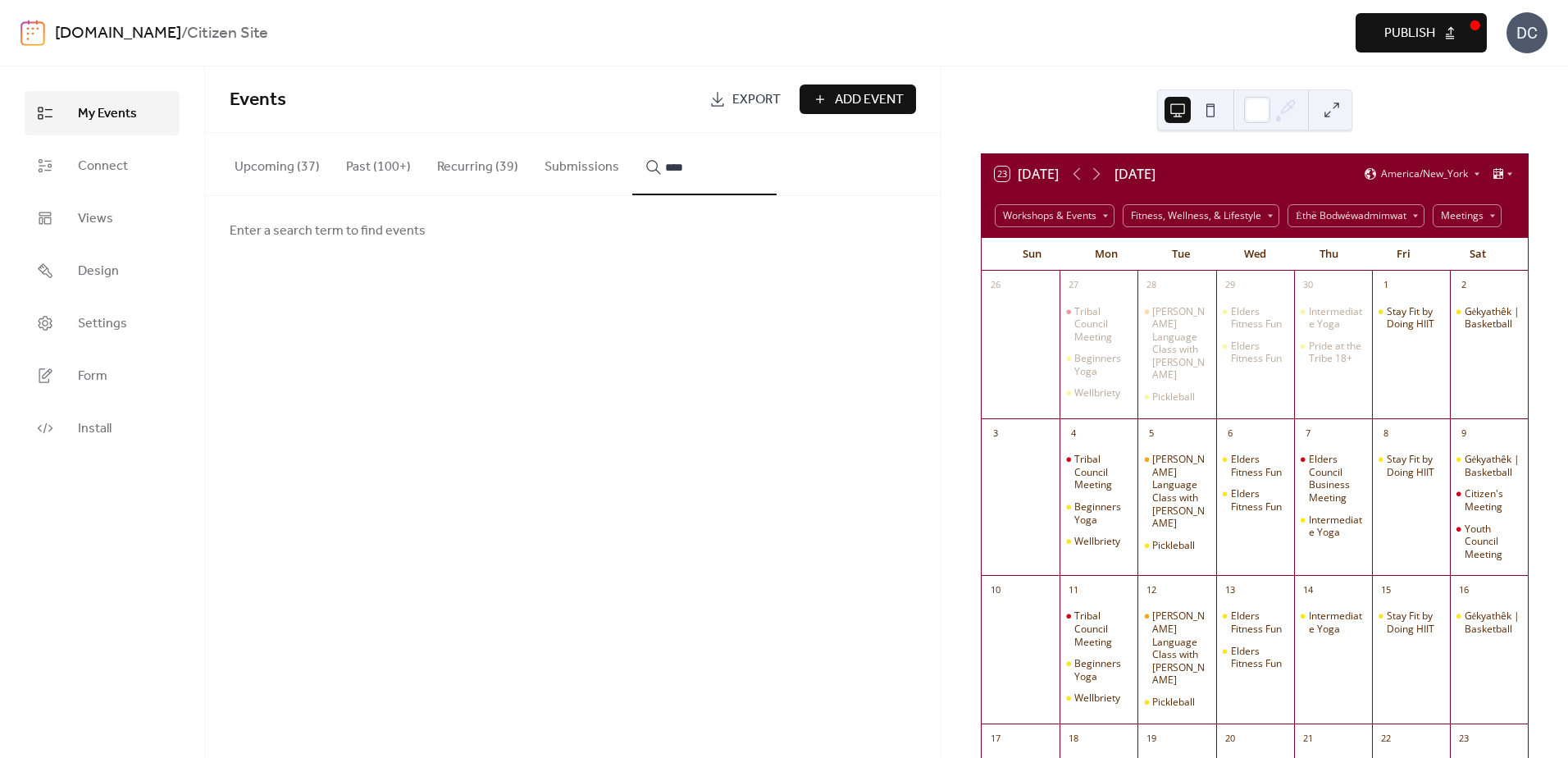
type input "****"
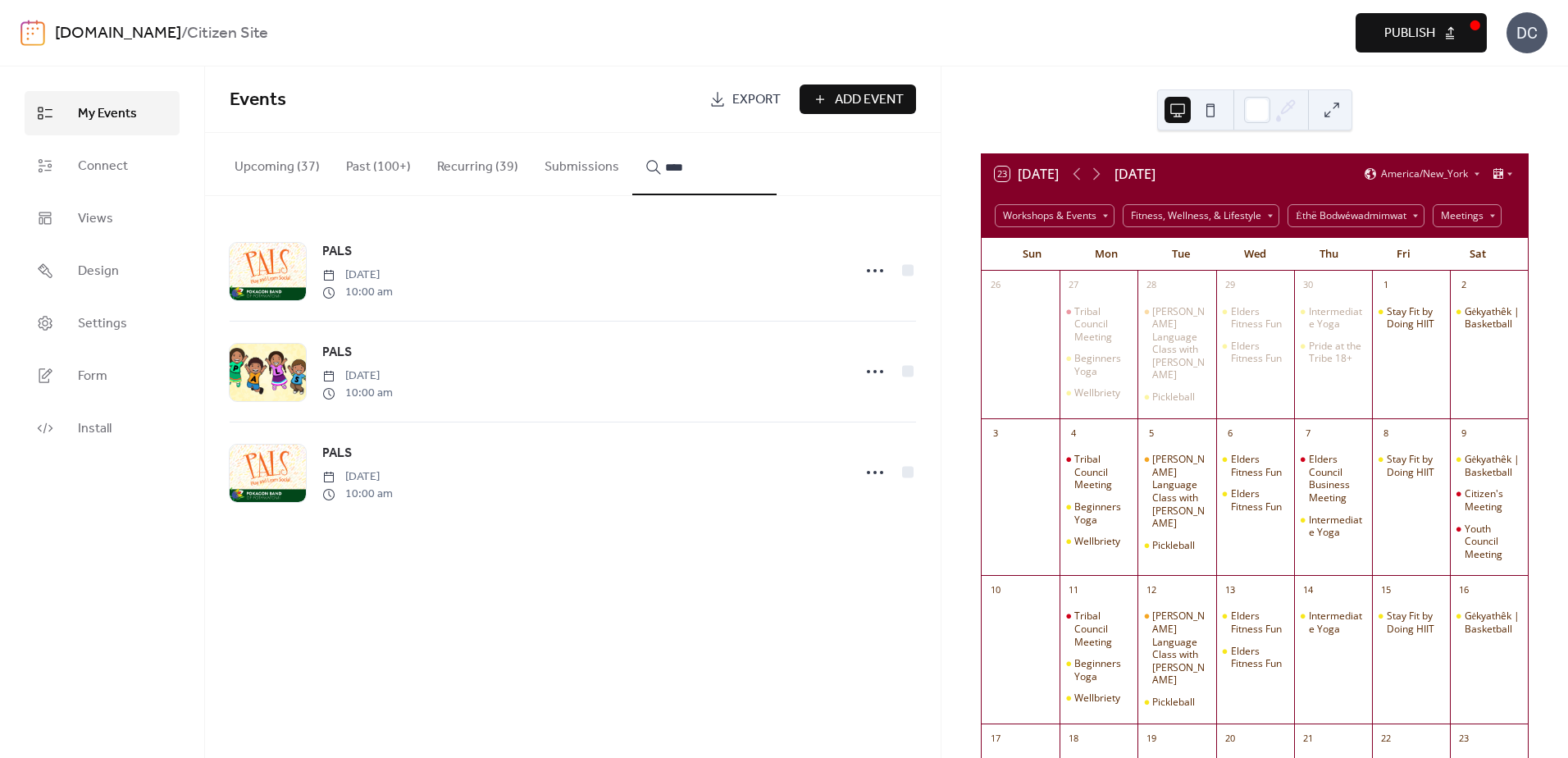
click at [339, 454] on span "PALS" at bounding box center [336, 453] width 29 height 19
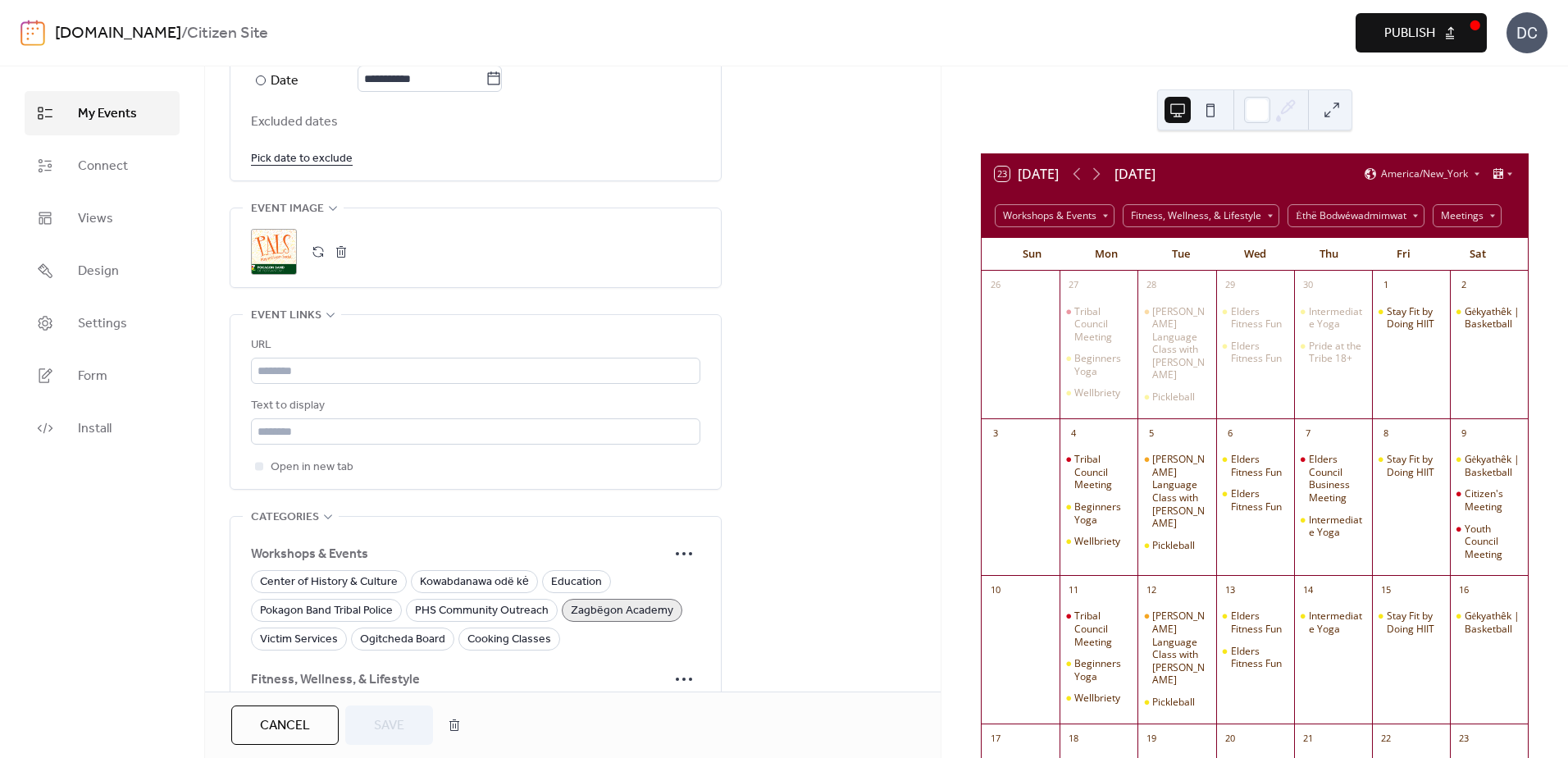
scroll to position [902, 0]
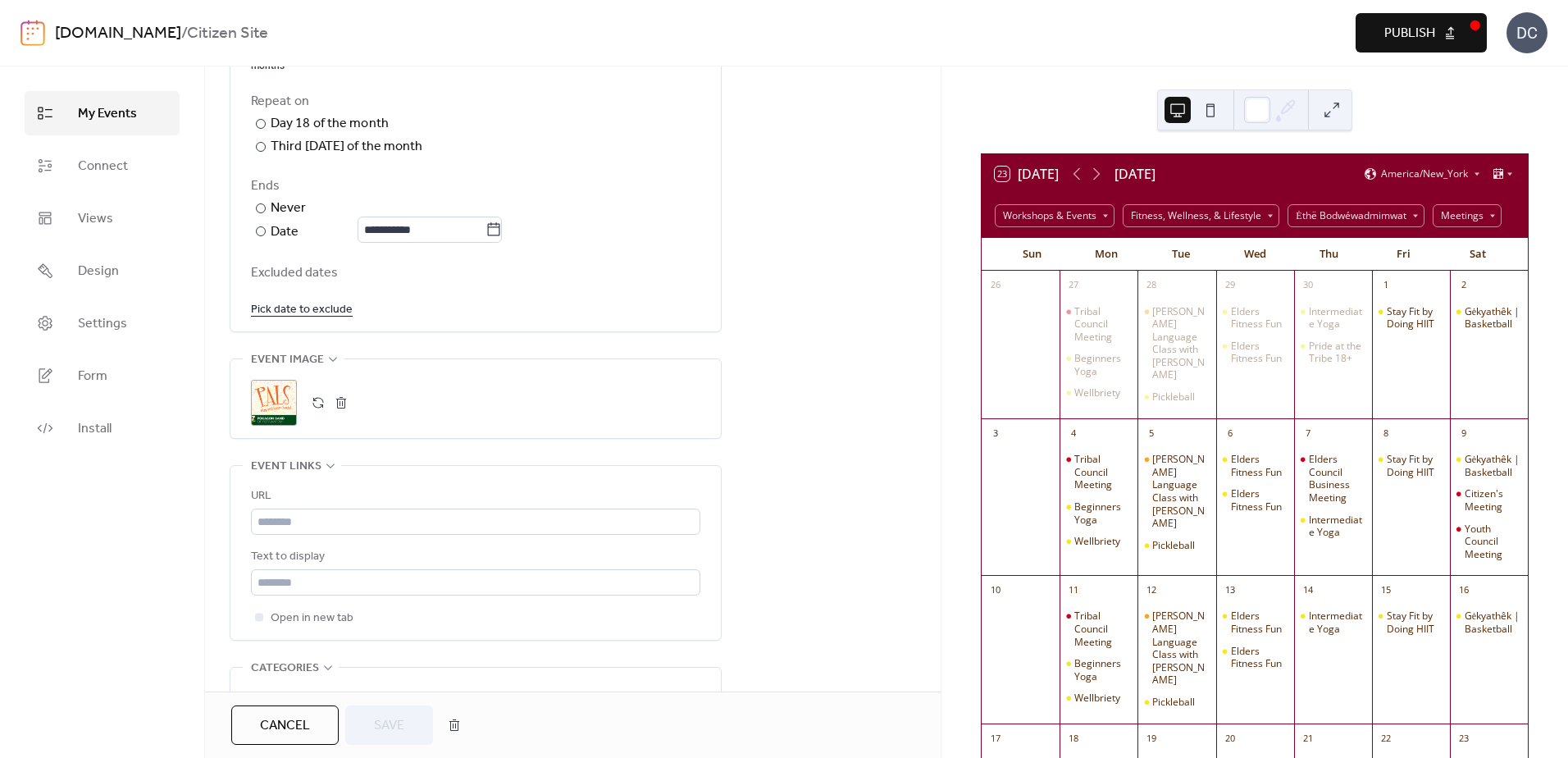
click at [341, 397] on button "button" at bounding box center [340, 402] width 23 height 23
click at [321, 406] on button "button" at bounding box center [318, 402] width 23 height 23
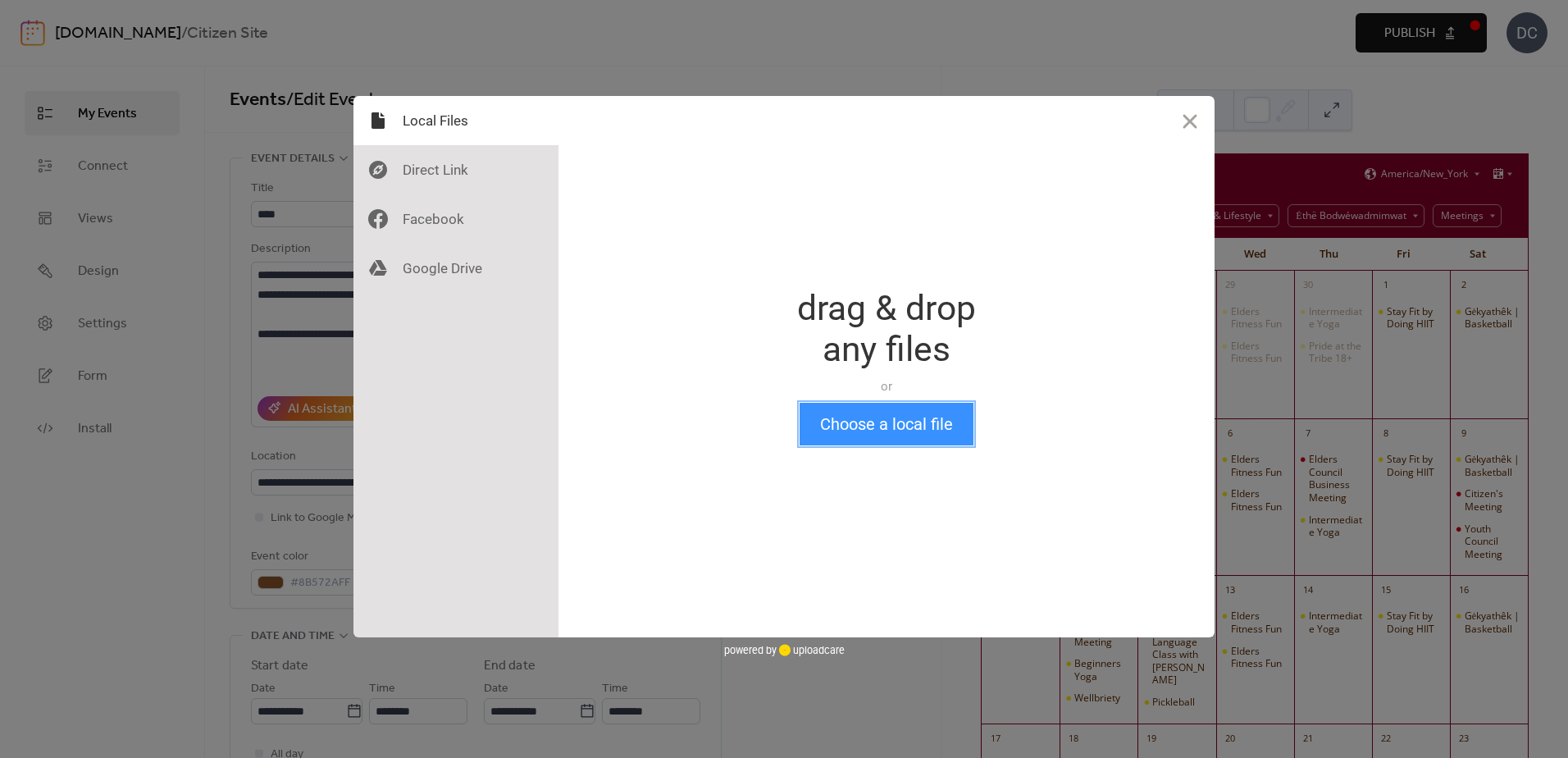
click at [845, 431] on button "Choose a local file" at bounding box center [885, 423] width 174 height 43
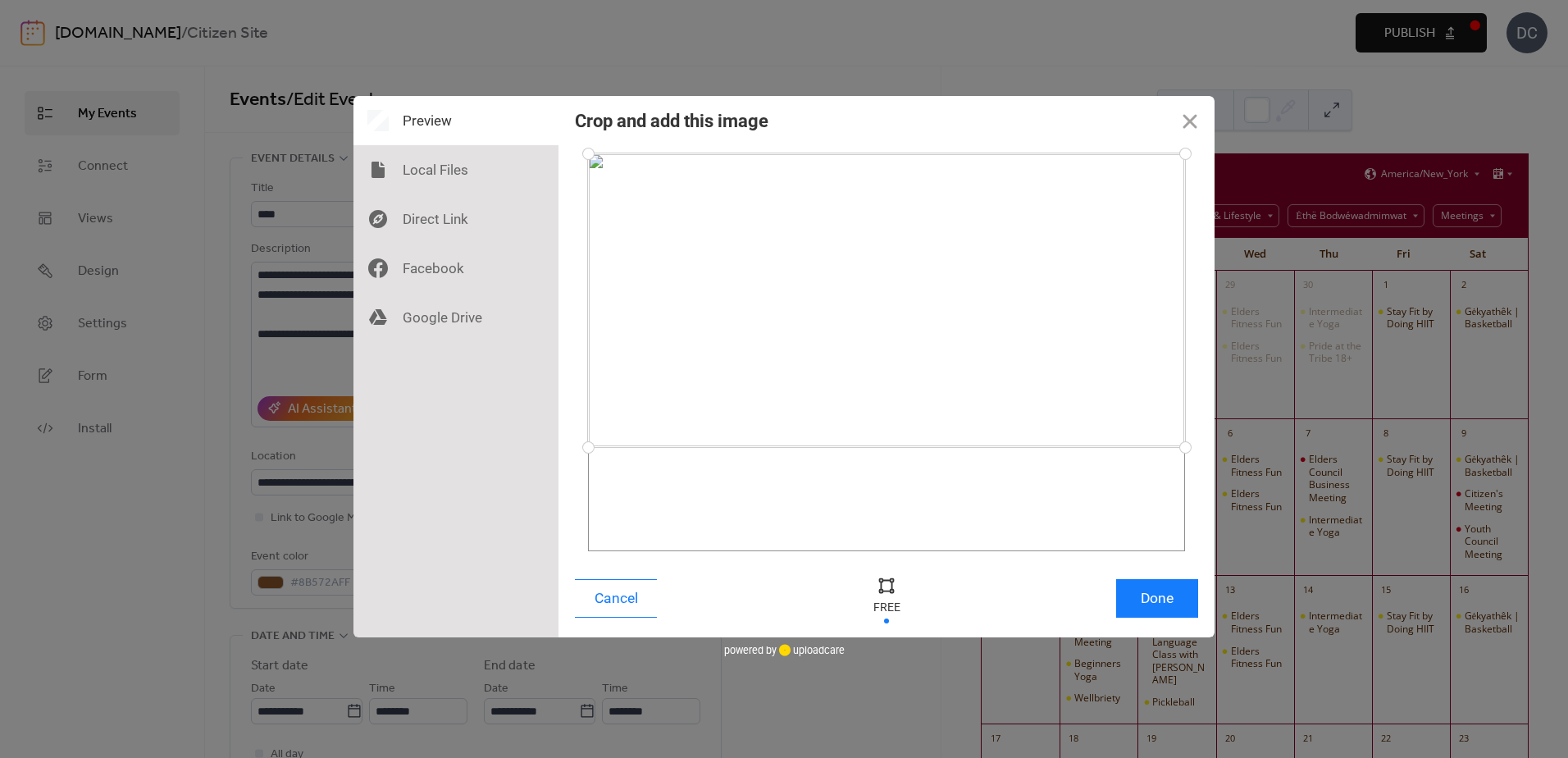
drag, startPoint x: 589, startPoint y: 546, endPoint x: 567, endPoint y: 447, distance: 101.4
click at [567, 447] on div at bounding box center [886, 352] width 656 height 414
click at [1126, 590] on button "Done" at bounding box center [1157, 598] width 82 height 39
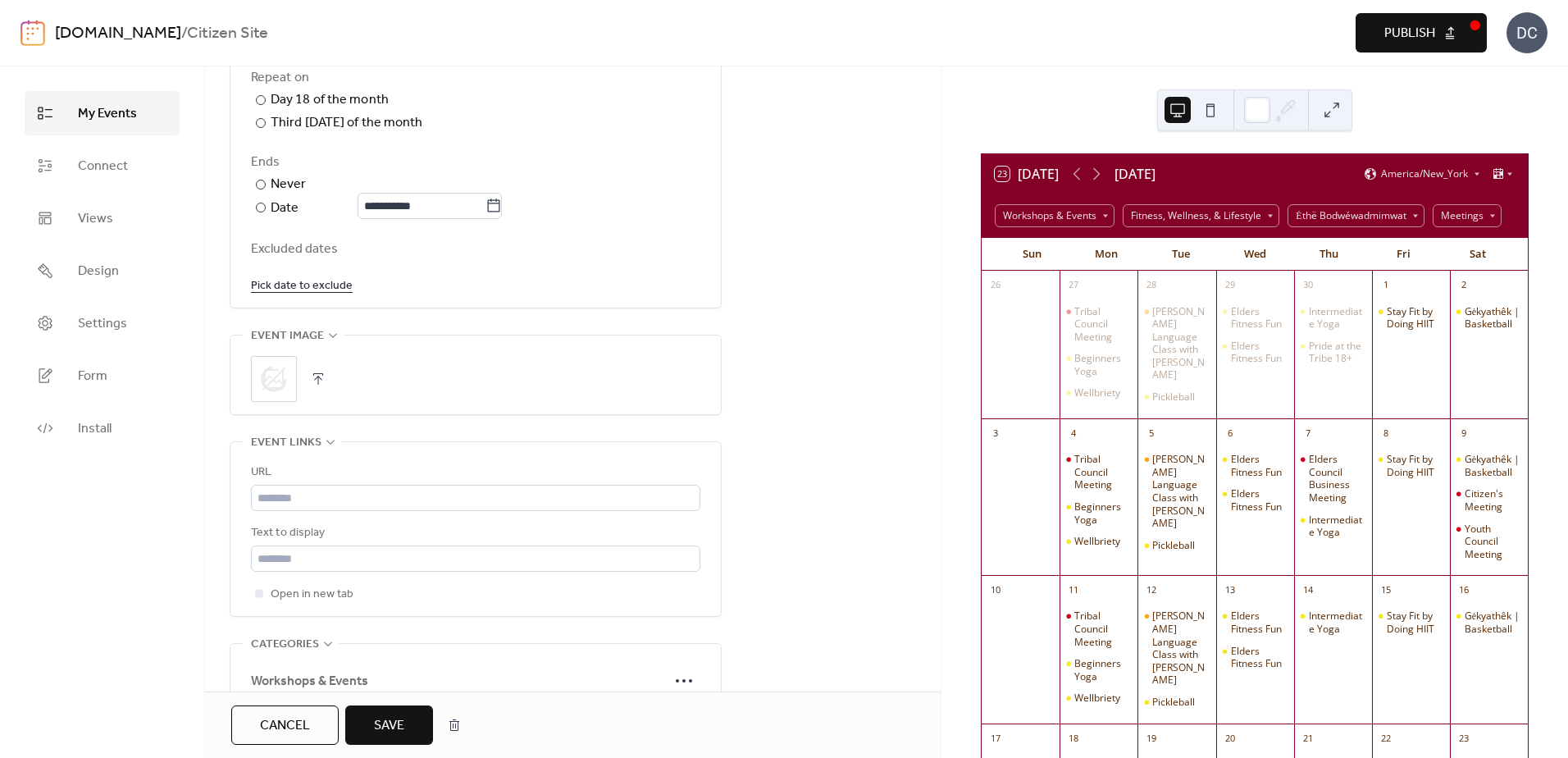
click at [1439, 30] on button "Publish" at bounding box center [1420, 33] width 131 height 39
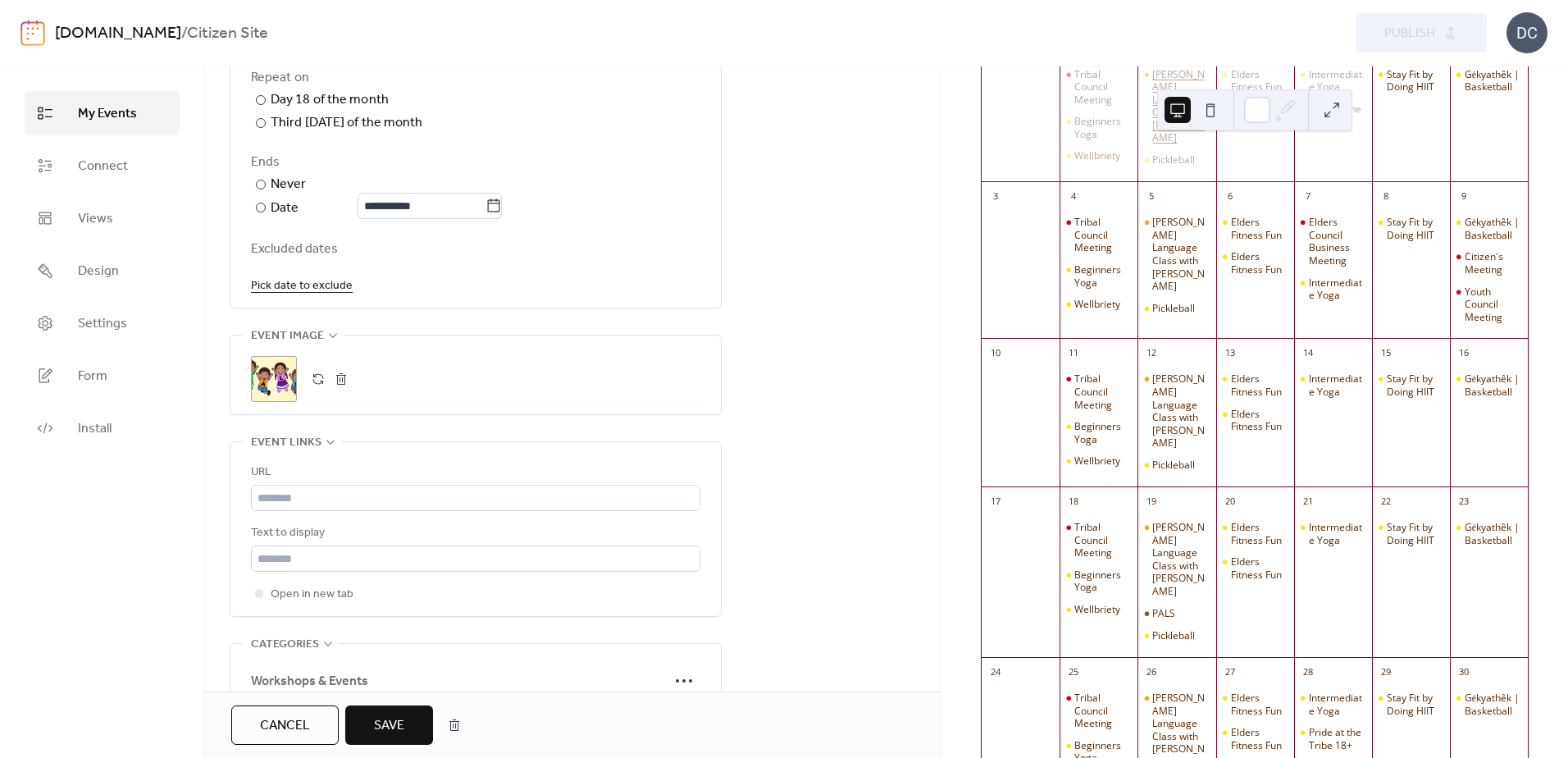
scroll to position [492, 0]
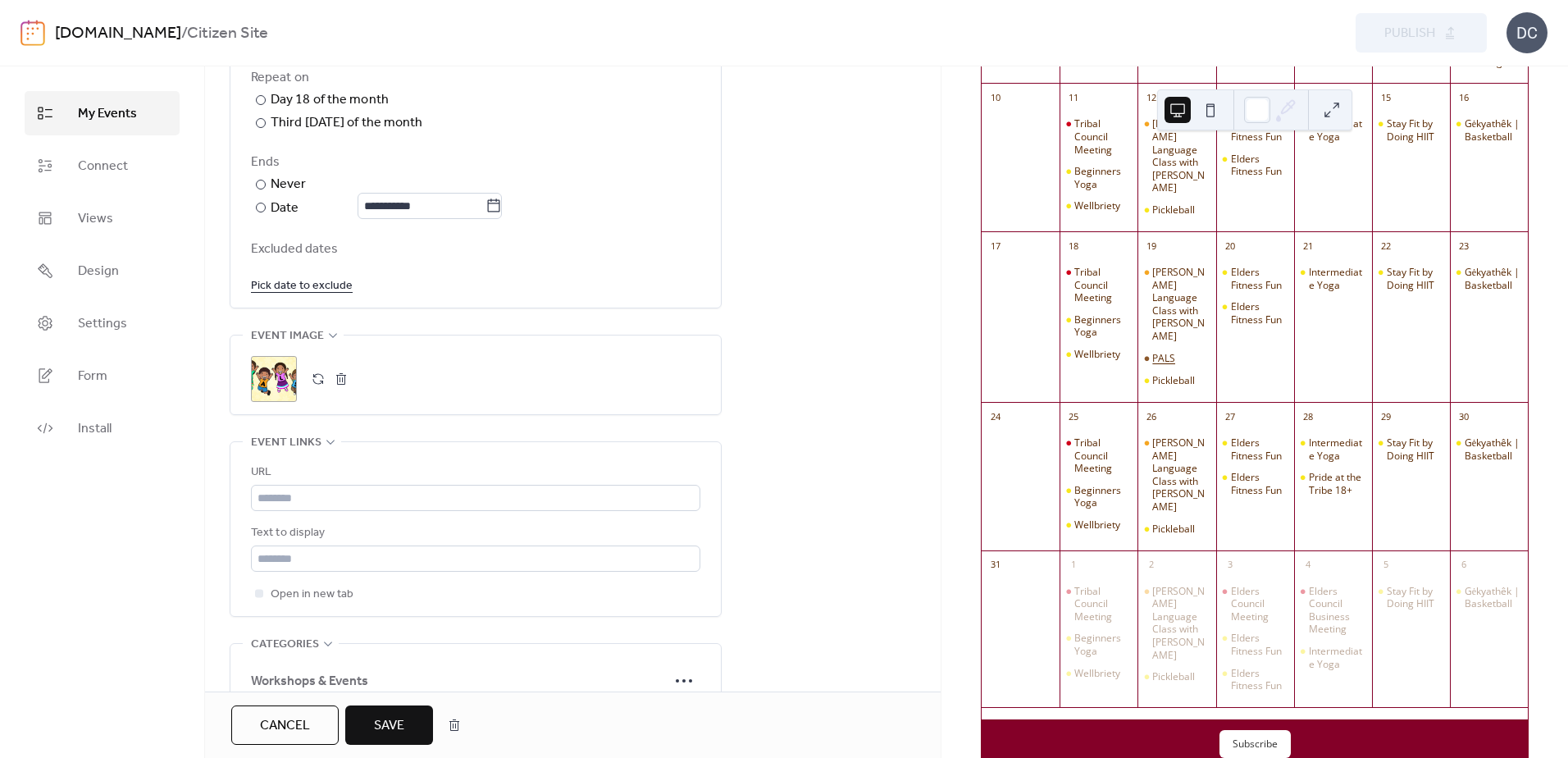
click at [1174, 365] on div "PALS" at bounding box center [1163, 359] width 23 height 13
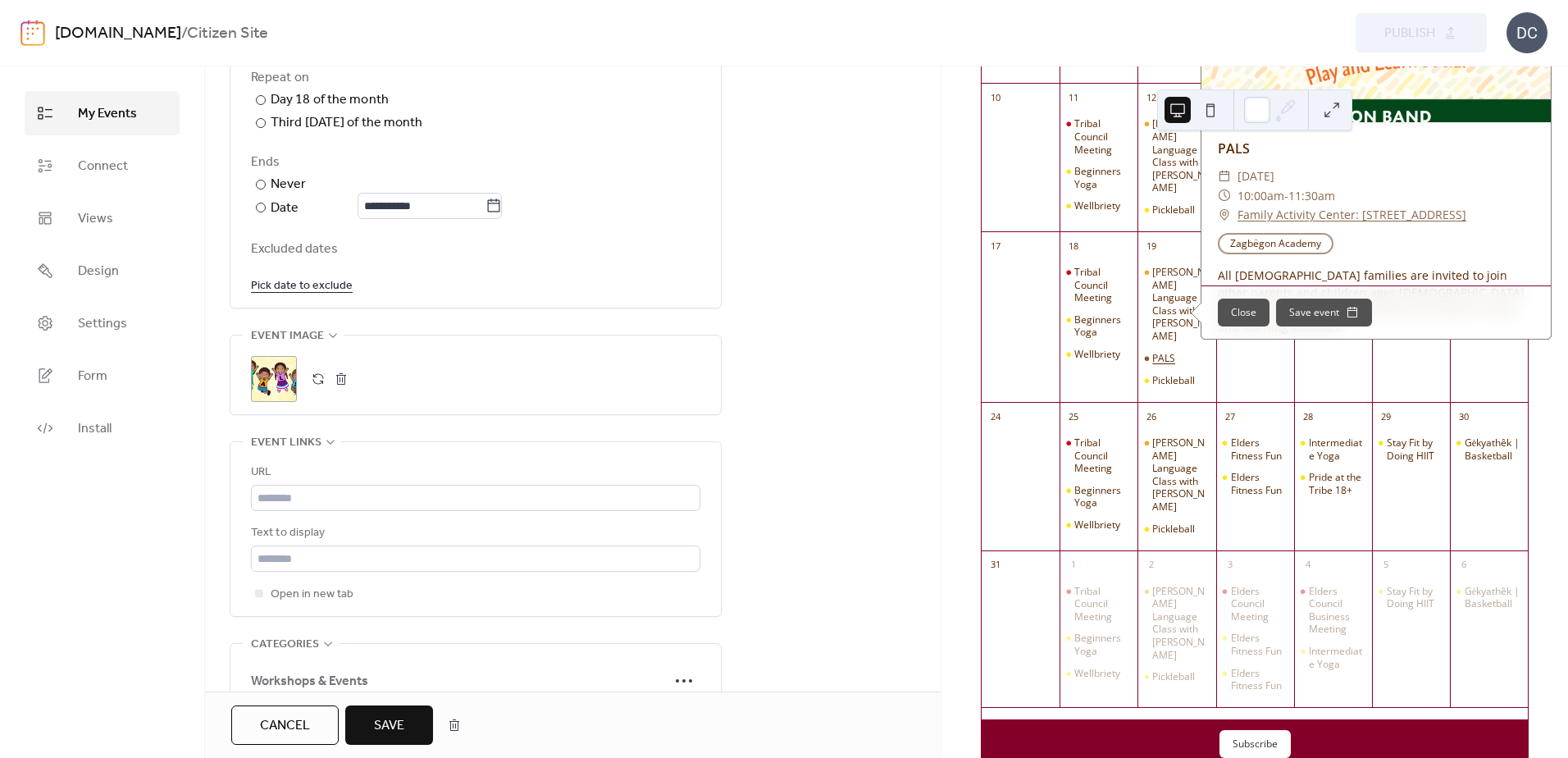
click at [1174, 365] on div "PALS" at bounding box center [1163, 359] width 23 height 13
click at [876, 299] on div "**********" at bounding box center [572, 267] width 735 height 2069
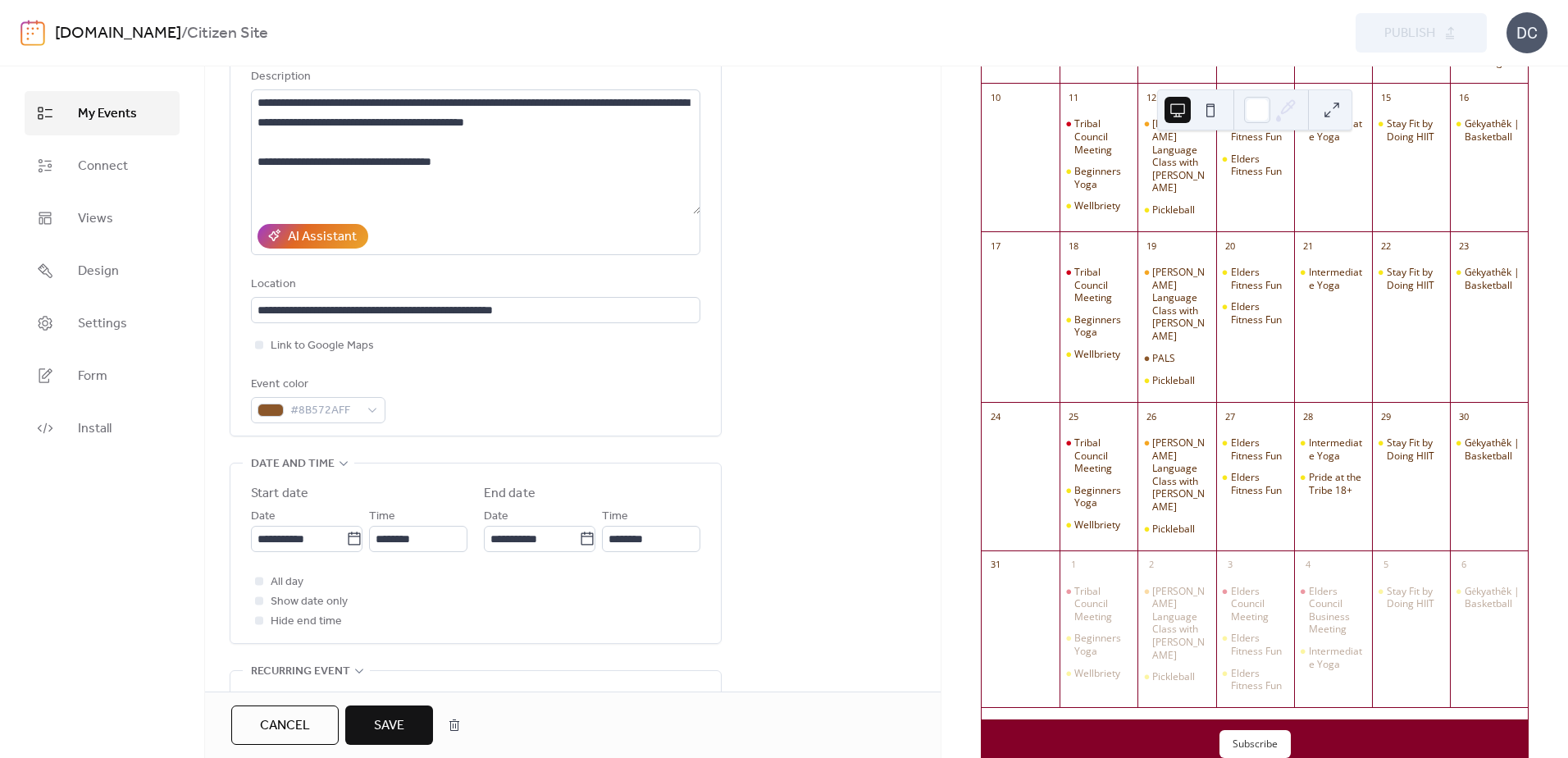
scroll to position [0, 0]
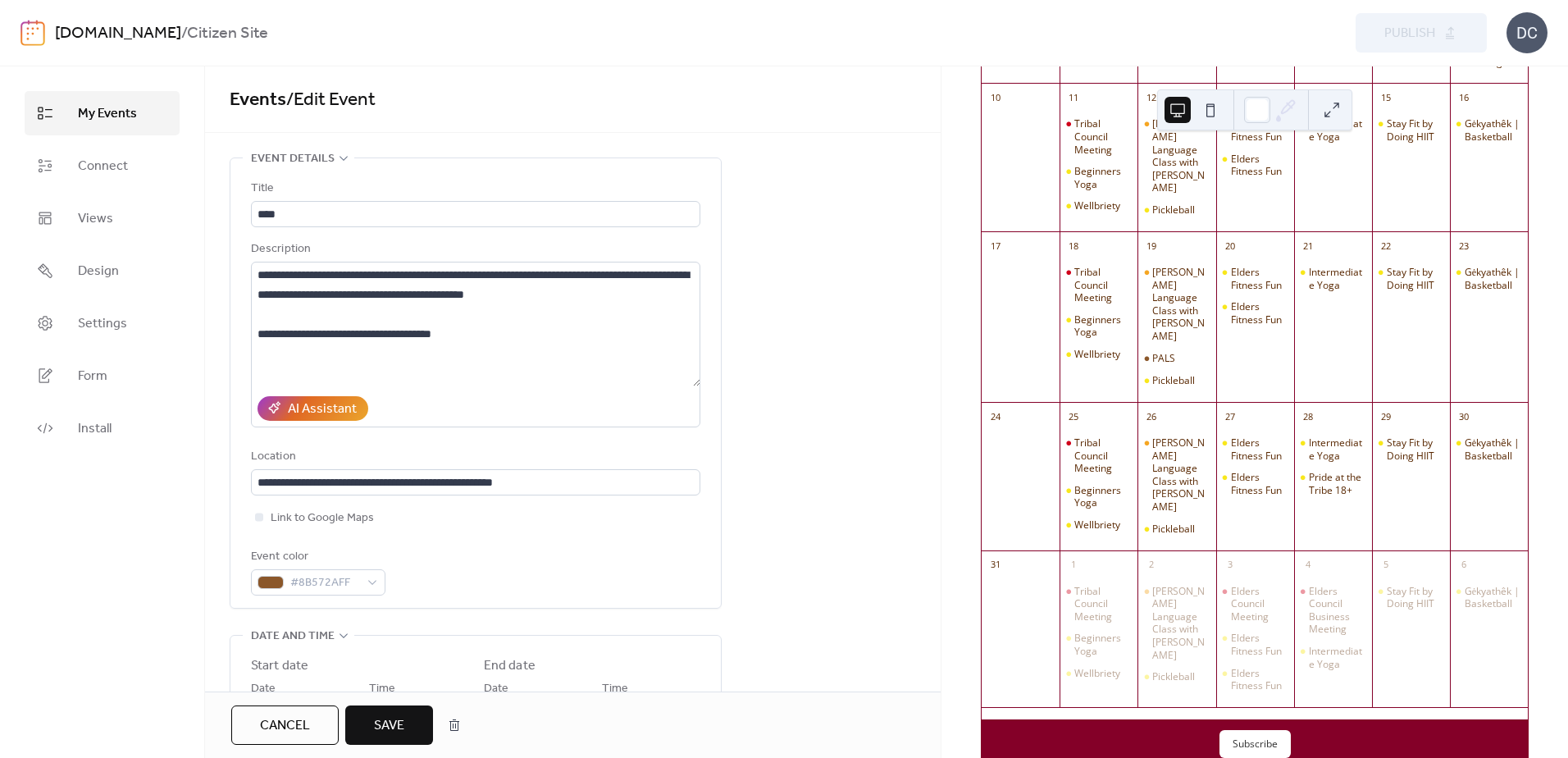
click at [400, 712] on button "Save" at bounding box center [389, 724] width 88 height 39
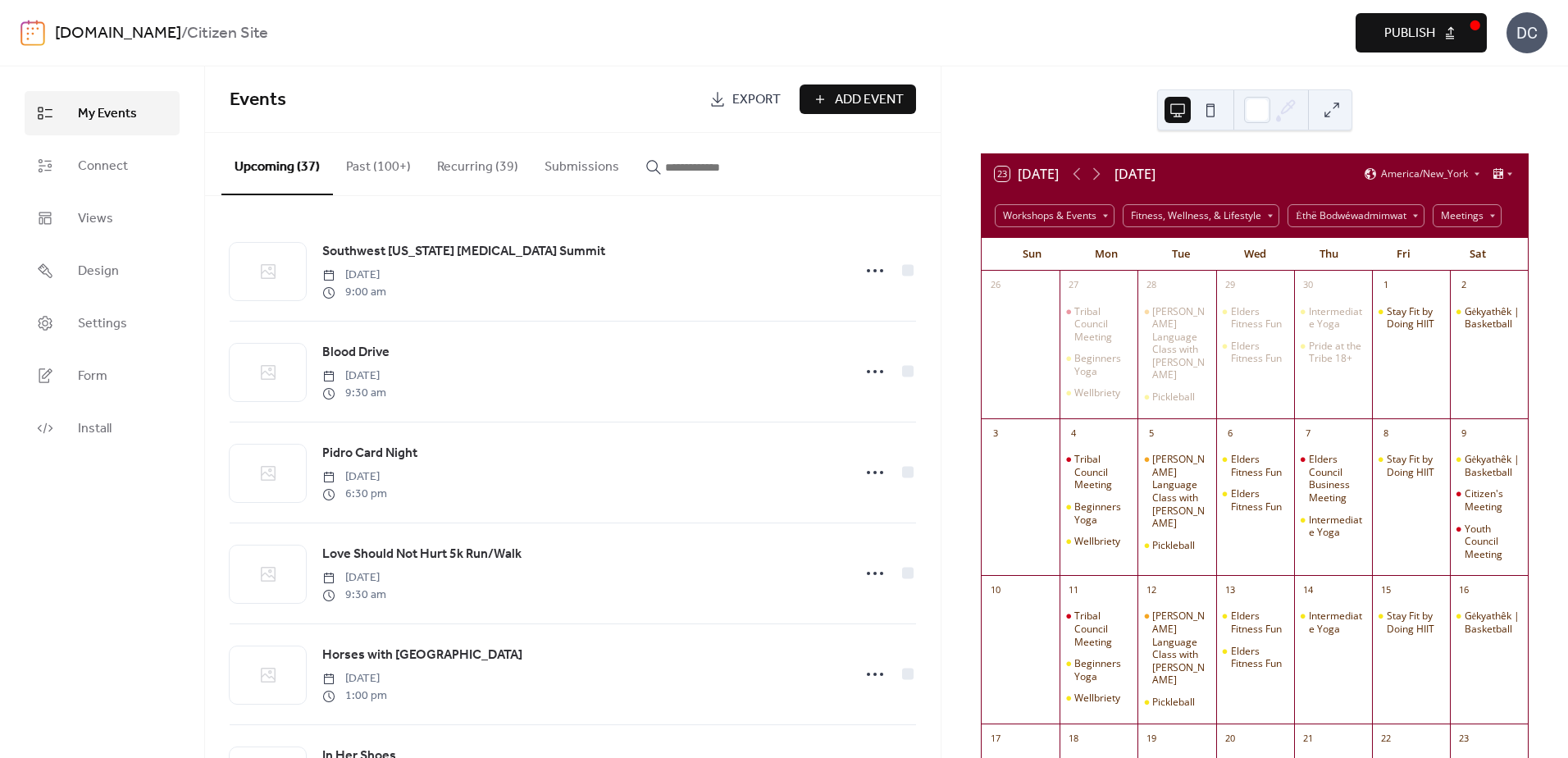
click at [1420, 34] on span "Publish" at bounding box center [1410, 33] width 51 height 19
click at [1082, 177] on icon at bounding box center [1076, 174] width 19 height 19
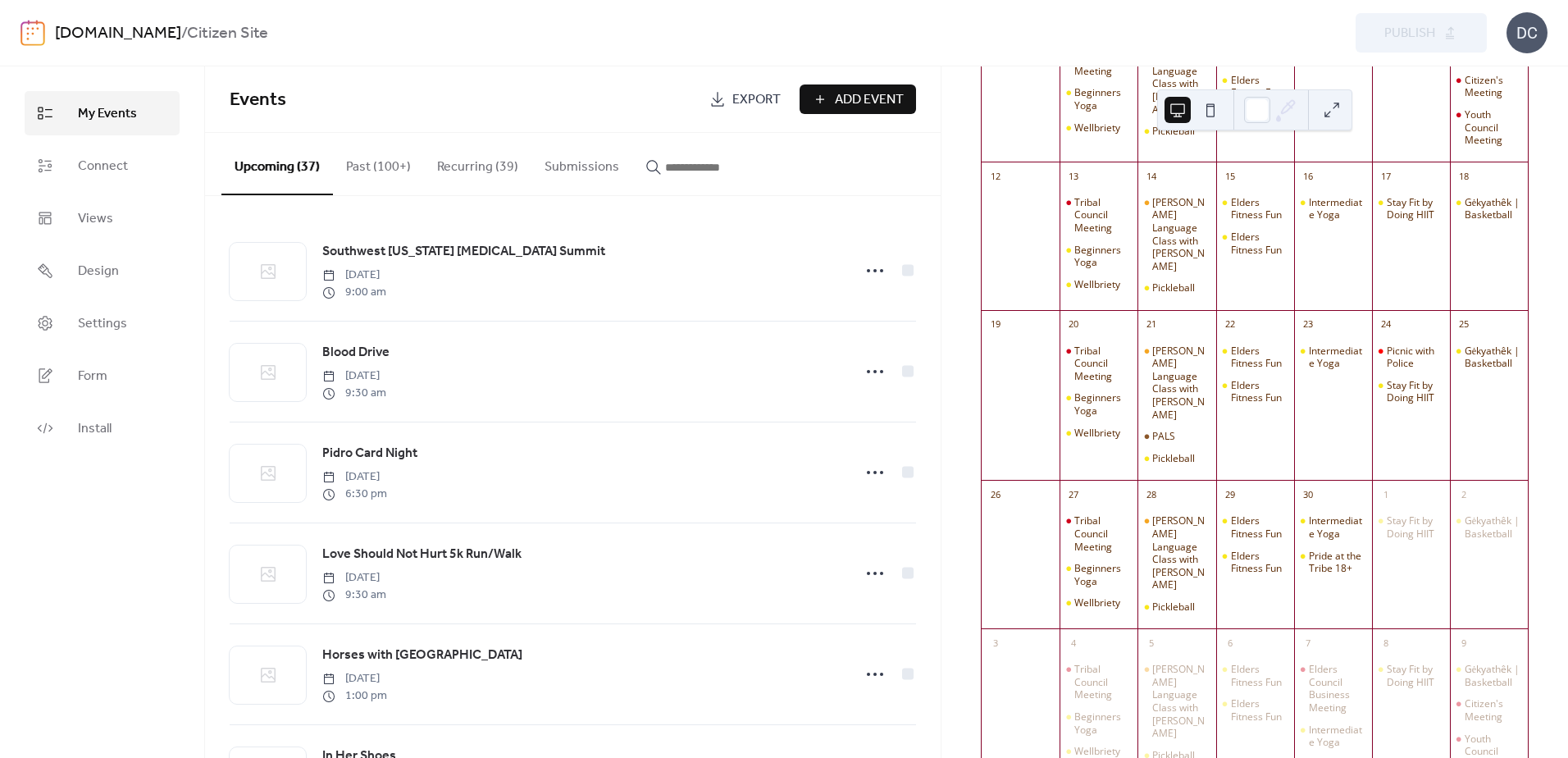
scroll to position [492, 0]
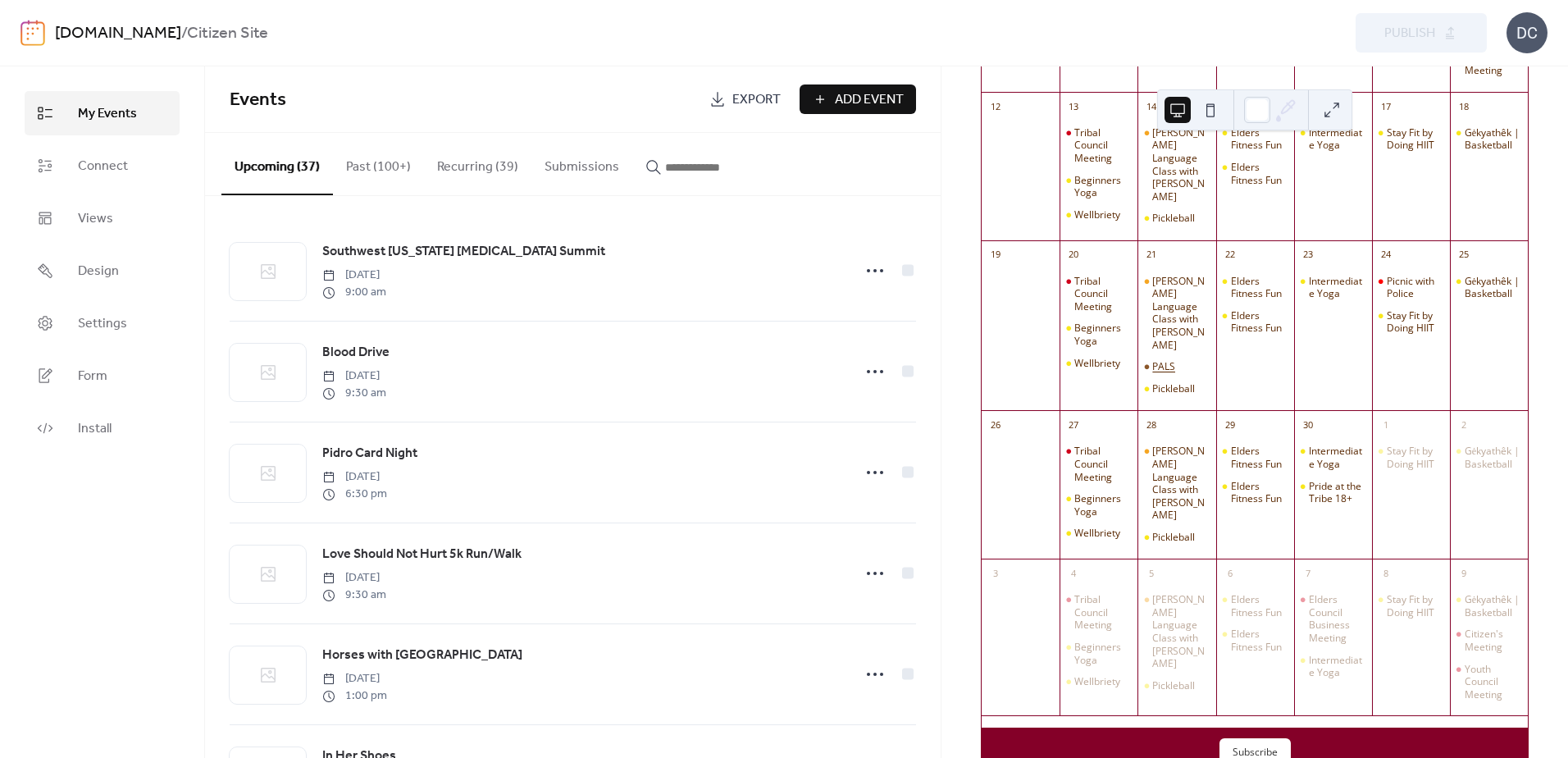
click at [1167, 373] on div "PALS" at bounding box center [1163, 366] width 23 height 13
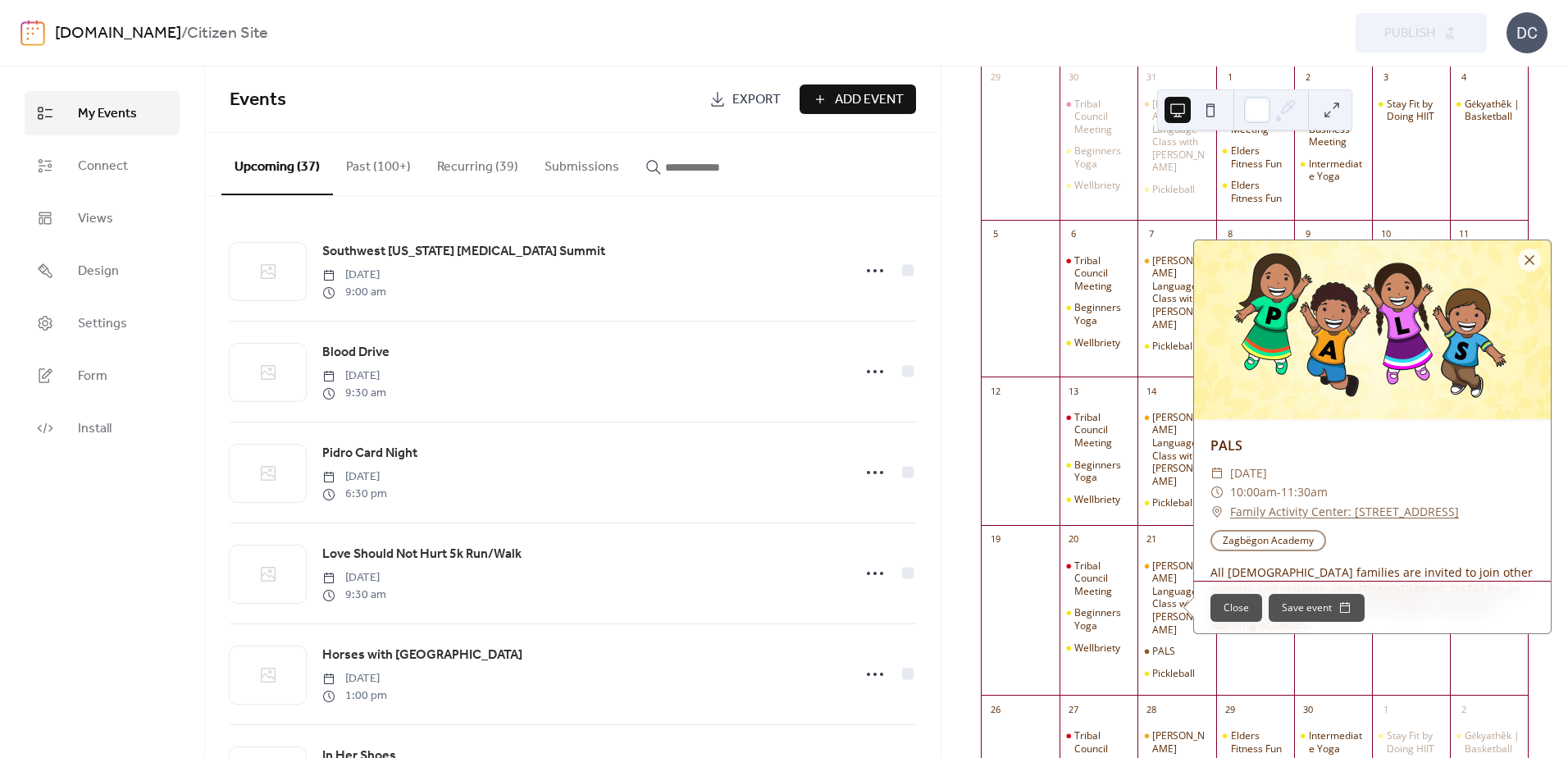
scroll to position [82, 0]
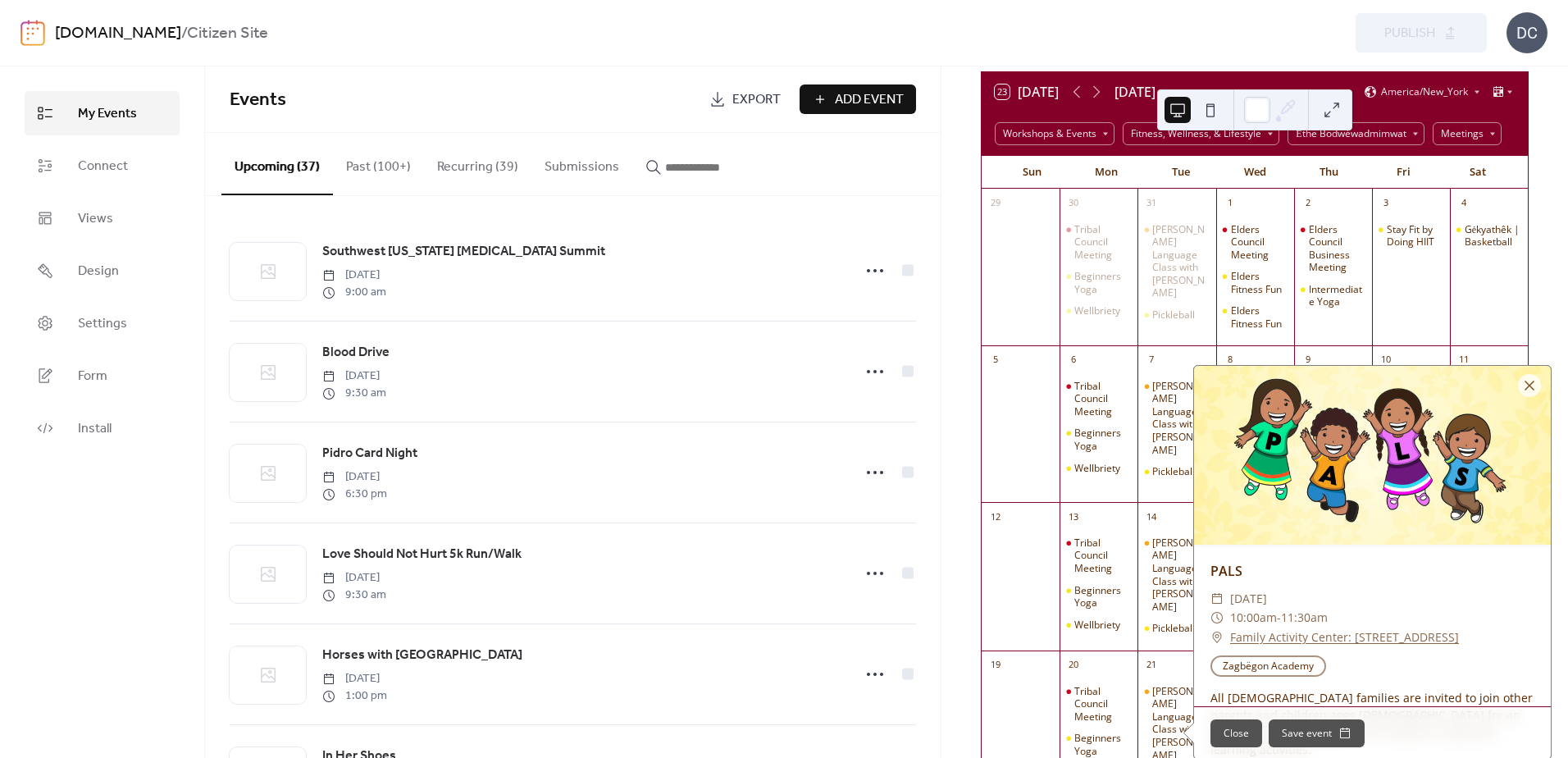
click at [1180, 204] on div "31" at bounding box center [1176, 201] width 78 height 26
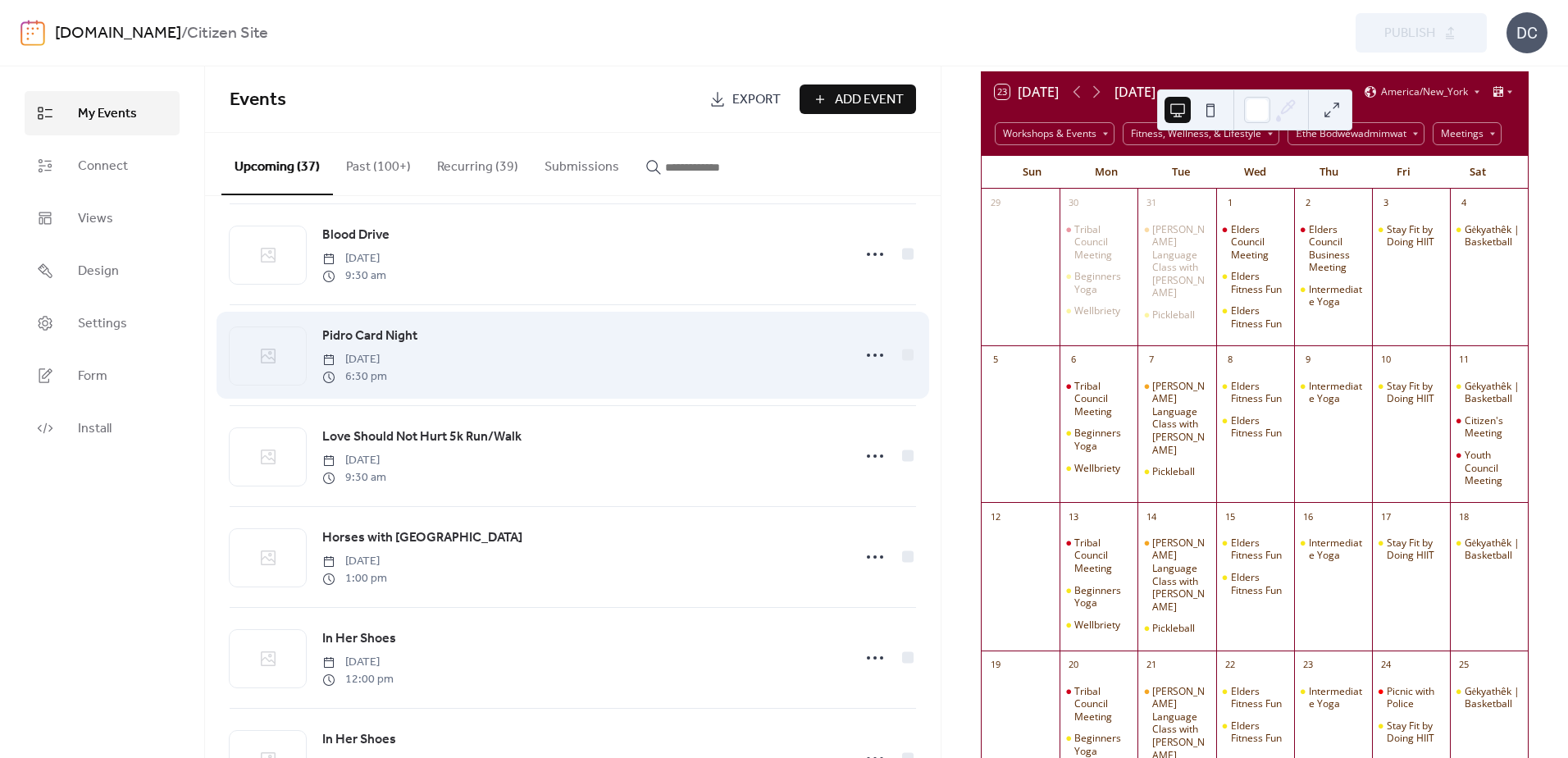
scroll to position [0, 0]
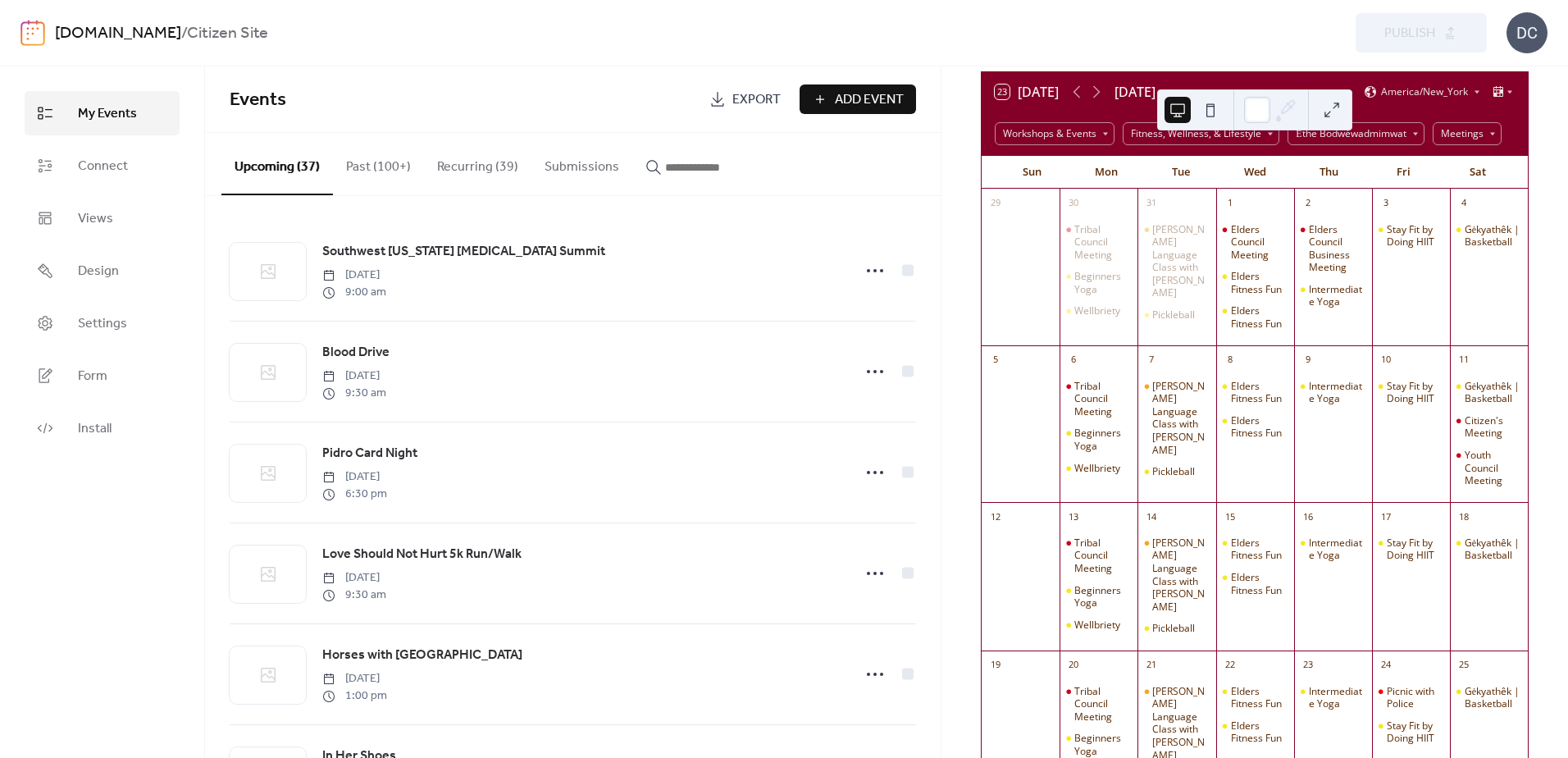
drag, startPoint x: 963, startPoint y: 272, endPoint x: 951, endPoint y: 287, distance: 19.2
click at [959, 272] on div "23 Today April 2026 America/New_York Workshops & Events Fitness, Wellness, & Li…" at bounding box center [1254, 412] width 626 height 691
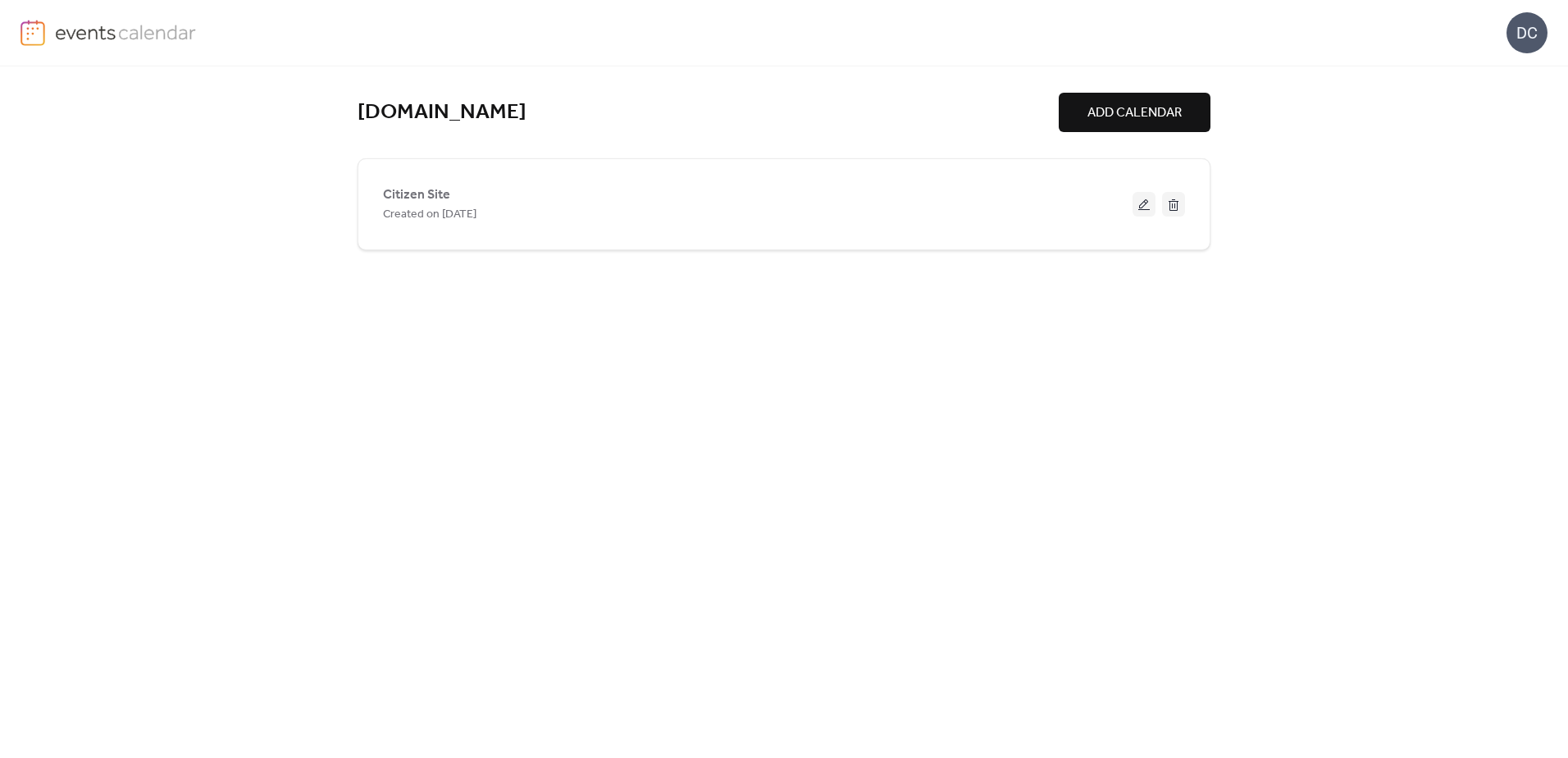
click at [640, 169] on div "Citizen Site Created on [DATE]" at bounding box center [783, 205] width 853 height 92
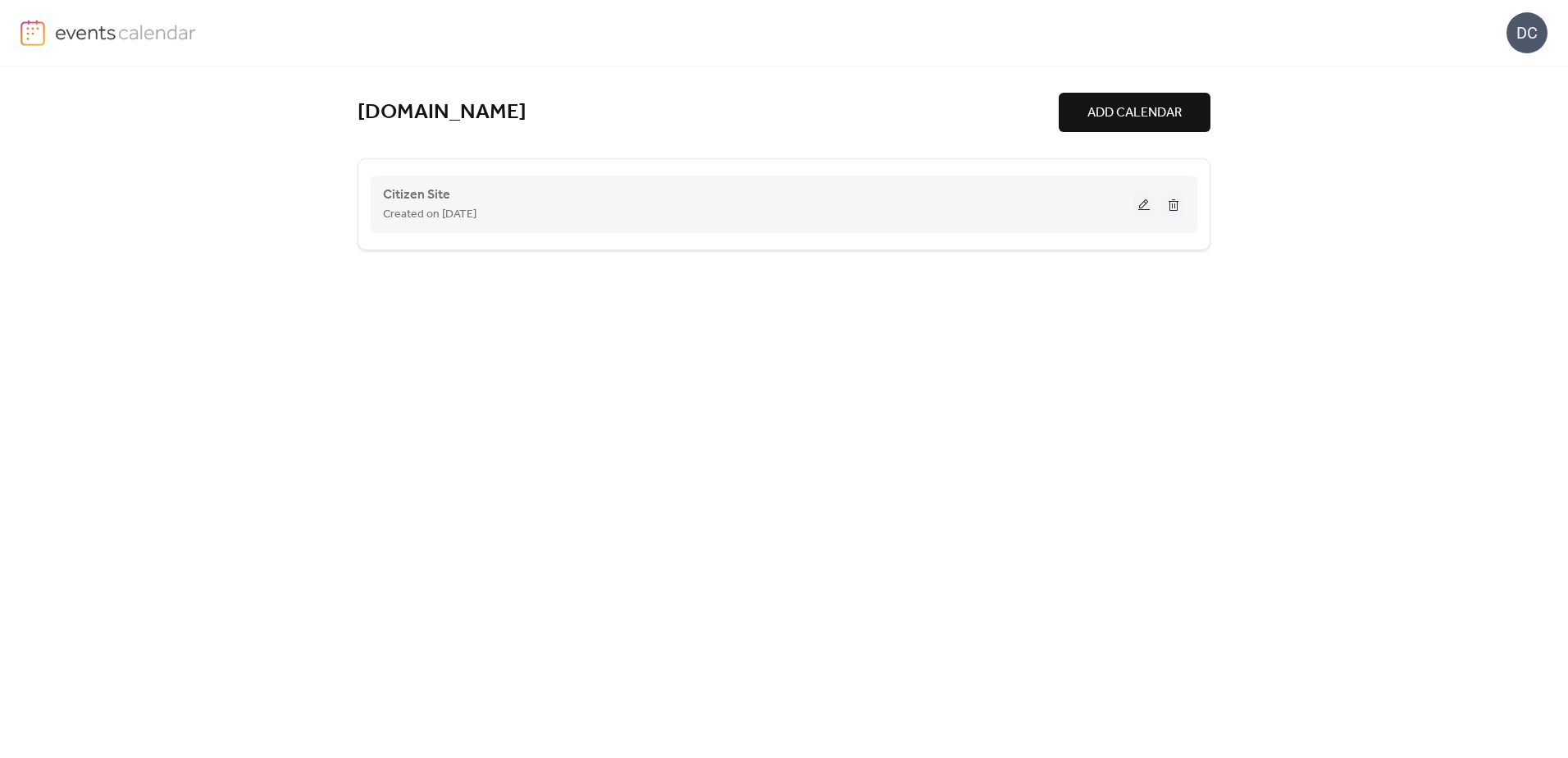
click at [1139, 207] on button at bounding box center [1143, 204] width 23 height 24
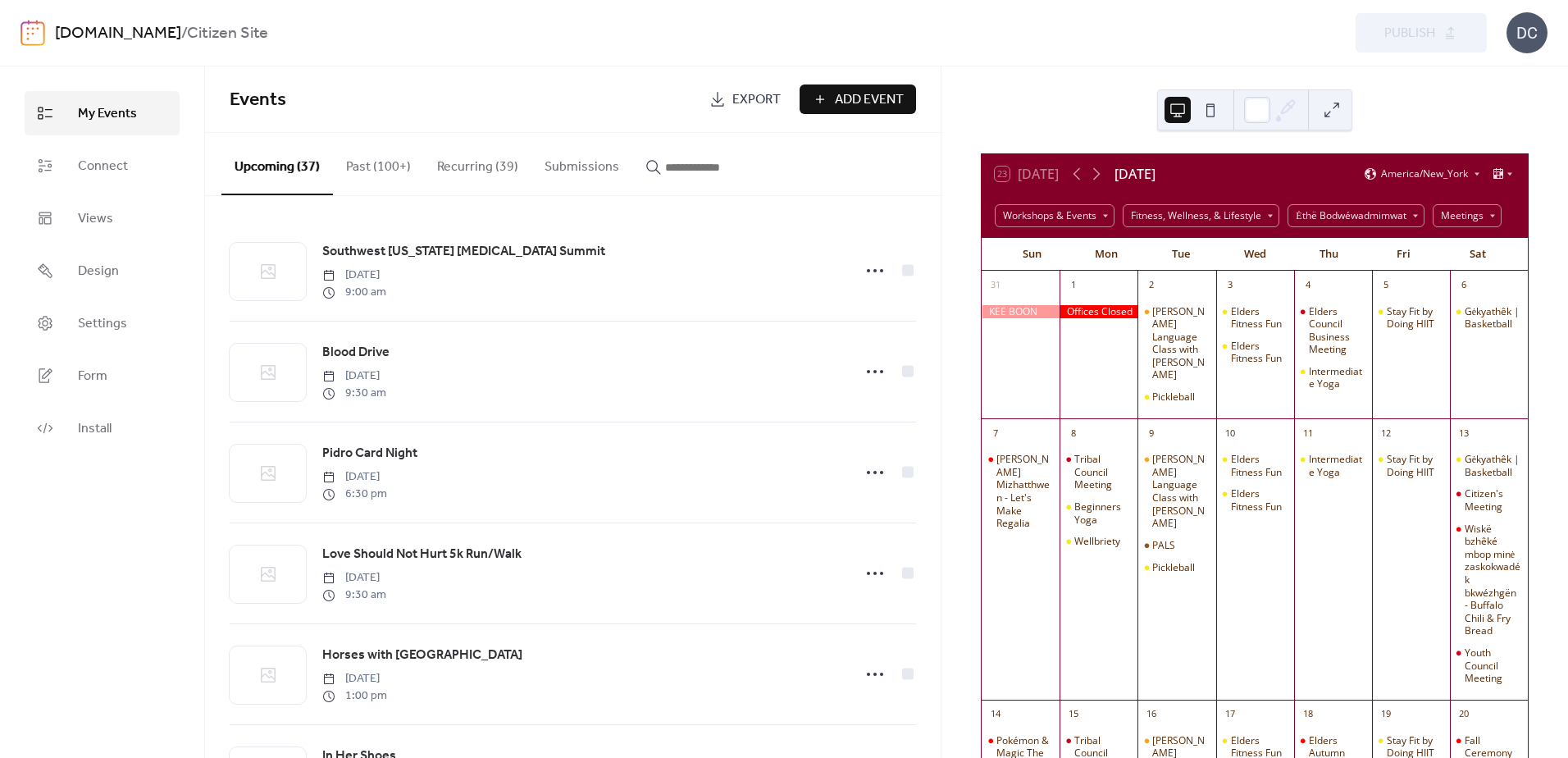
click at [714, 169] on input "button" at bounding box center [714, 167] width 98 height 19
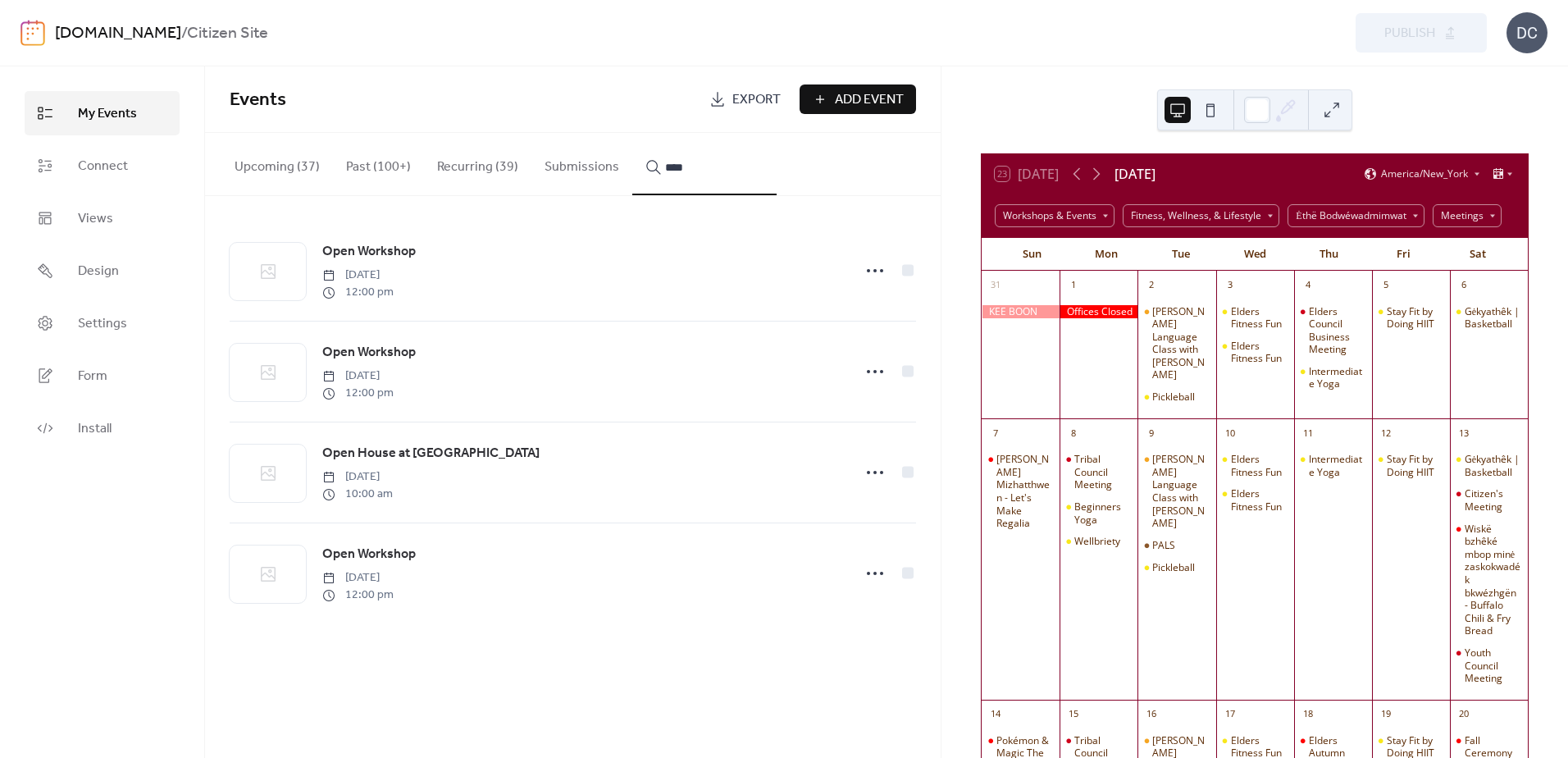
type input "****"
